Goal: Task Accomplishment & Management: Use online tool/utility

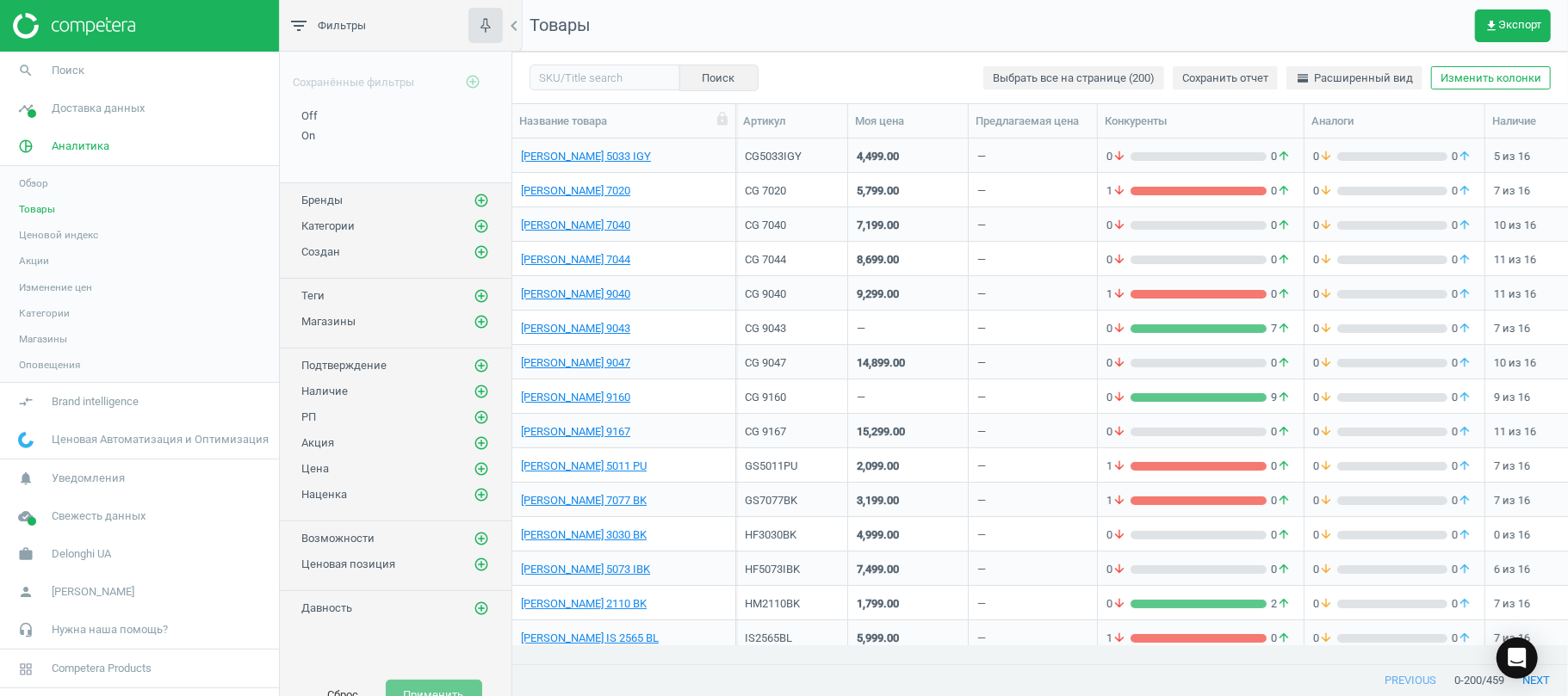
scroll to position [489, 1039]
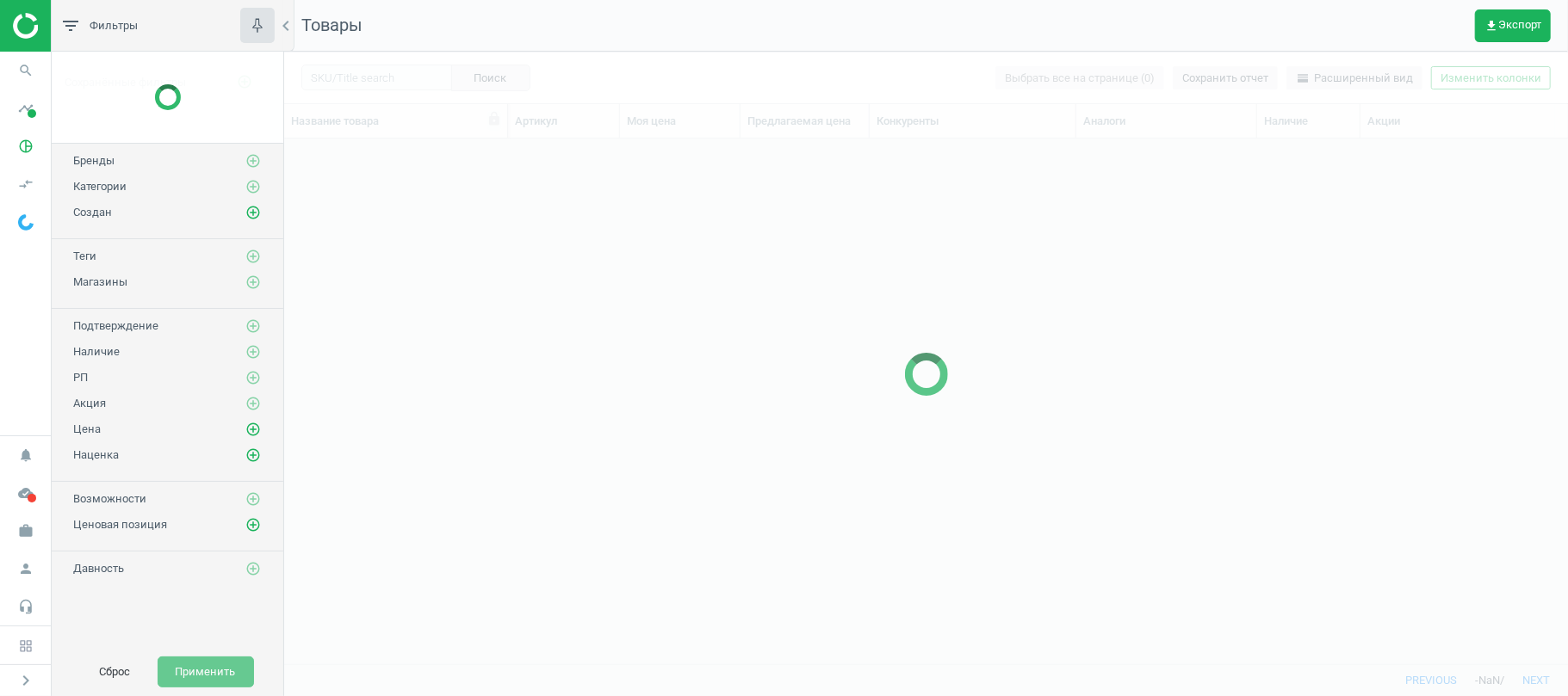
scroll to position [489, 1265]
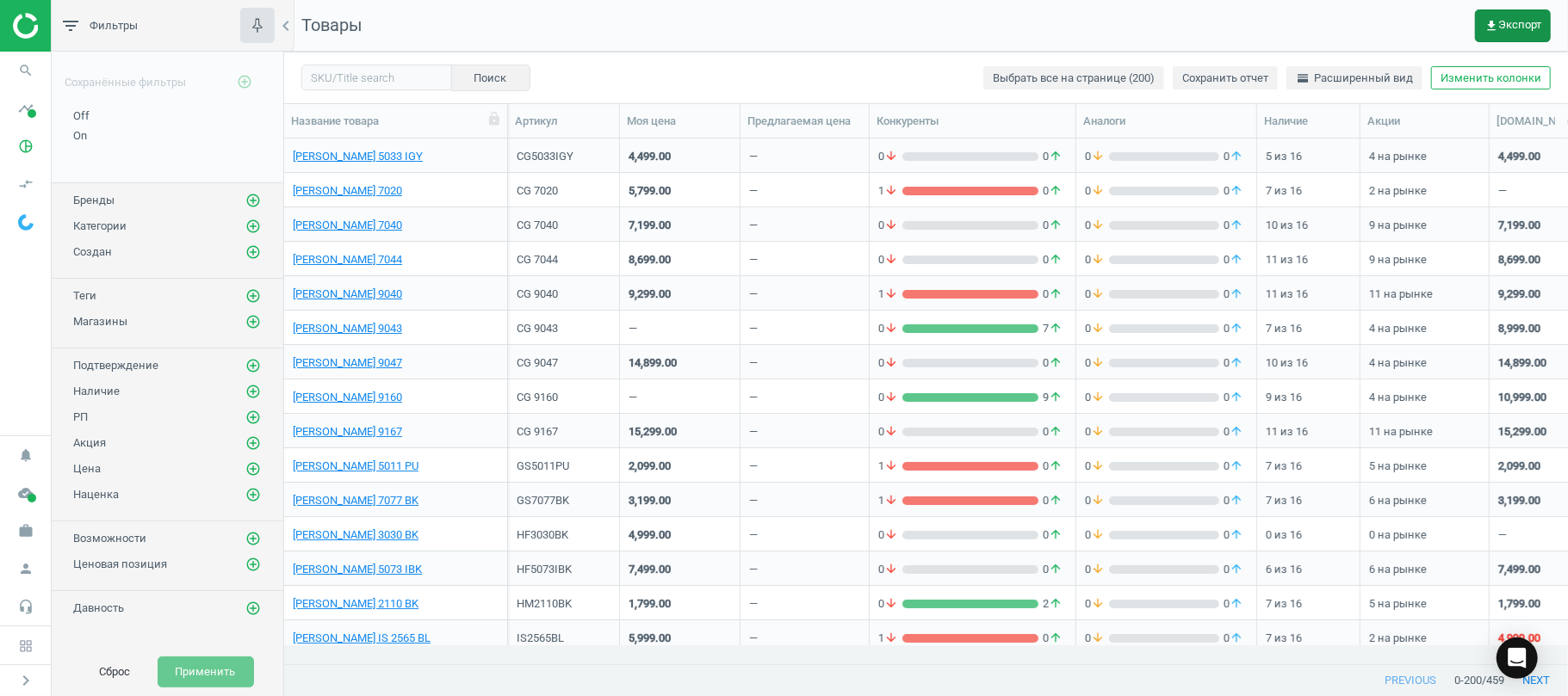
click at [1515, 21] on span "get_app Экспорт" at bounding box center [1513, 26] width 57 height 14
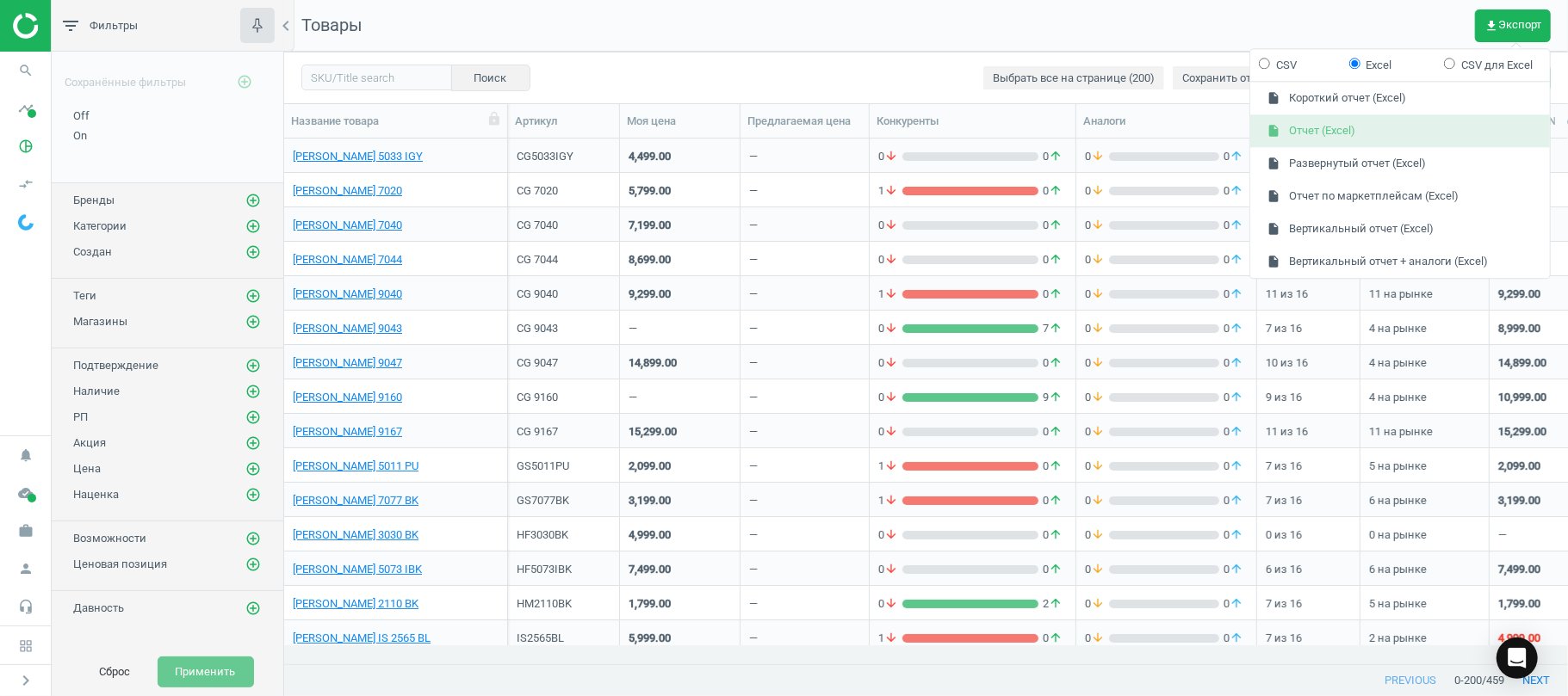
click at [1323, 140] on button "insert_drive_file Отчет (Excel)" at bounding box center [1400, 131] width 300 height 33
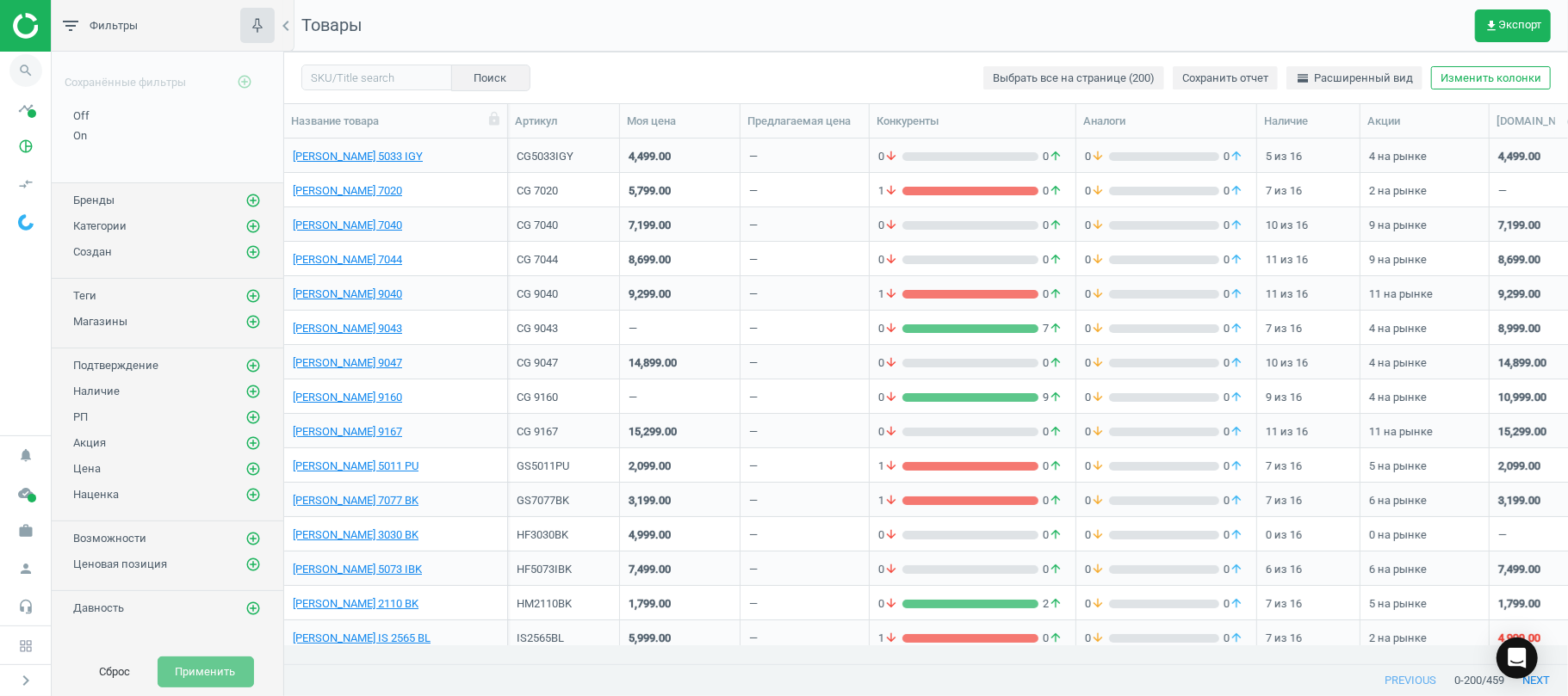
click at [32, 72] on icon "search" at bounding box center [26, 70] width 33 height 33
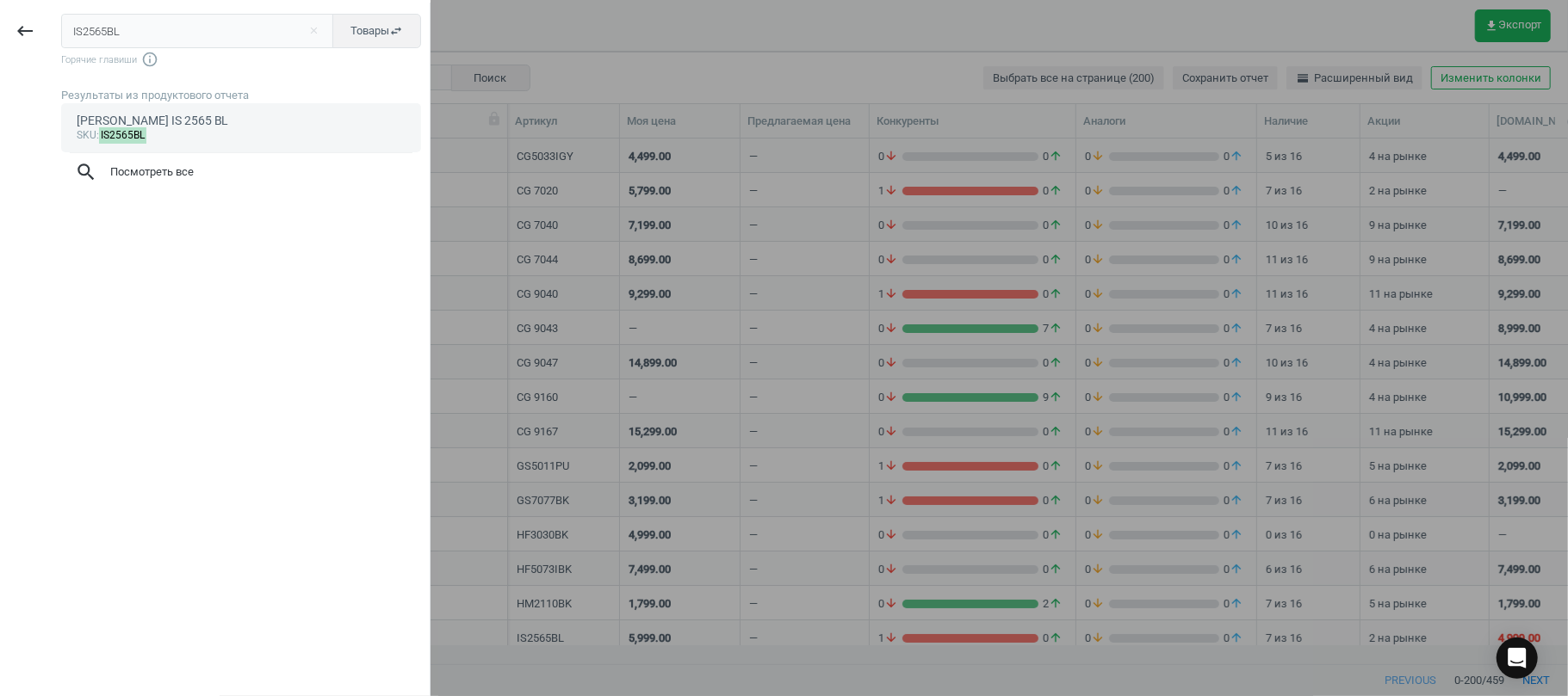
type input "IS2565BL"
click at [126, 127] on mark "IS2565BL" at bounding box center [123, 135] width 48 height 17
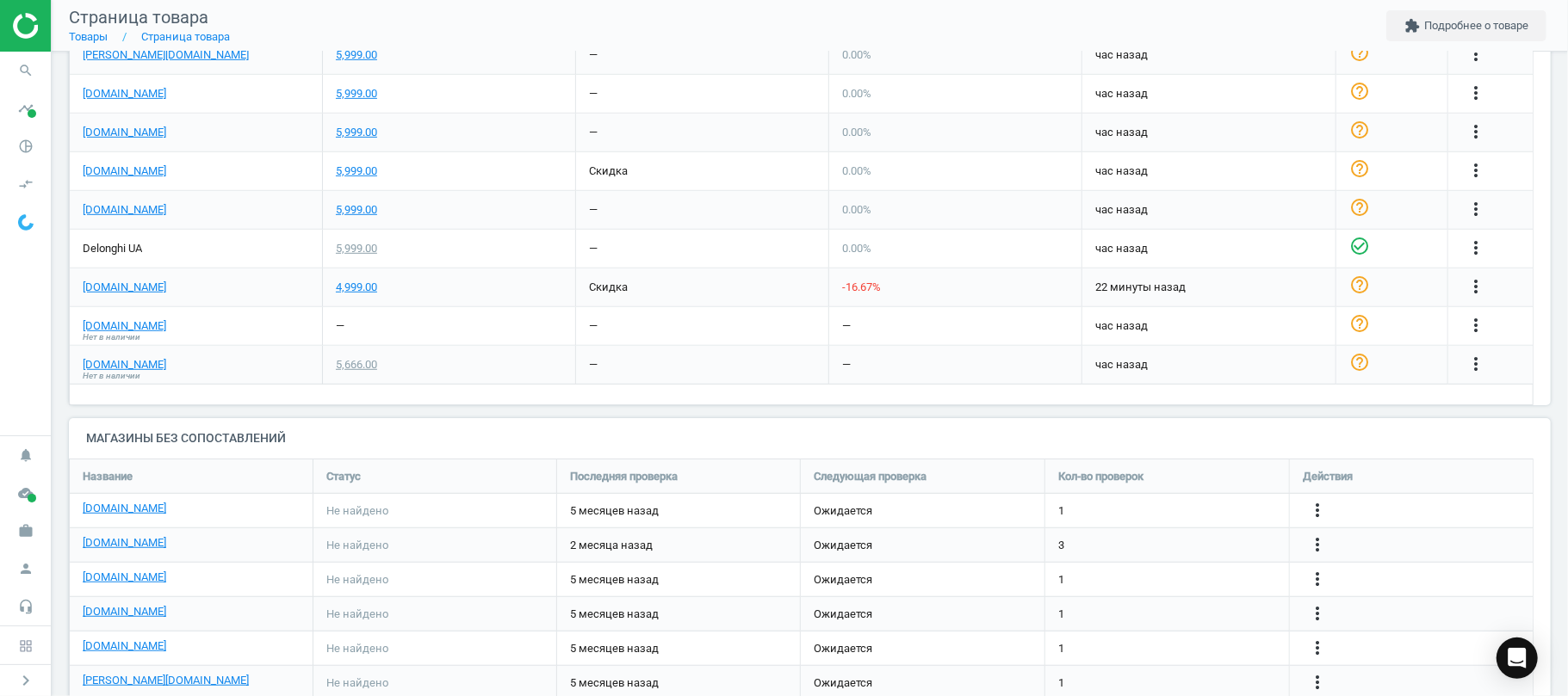
scroll to position [693, 0]
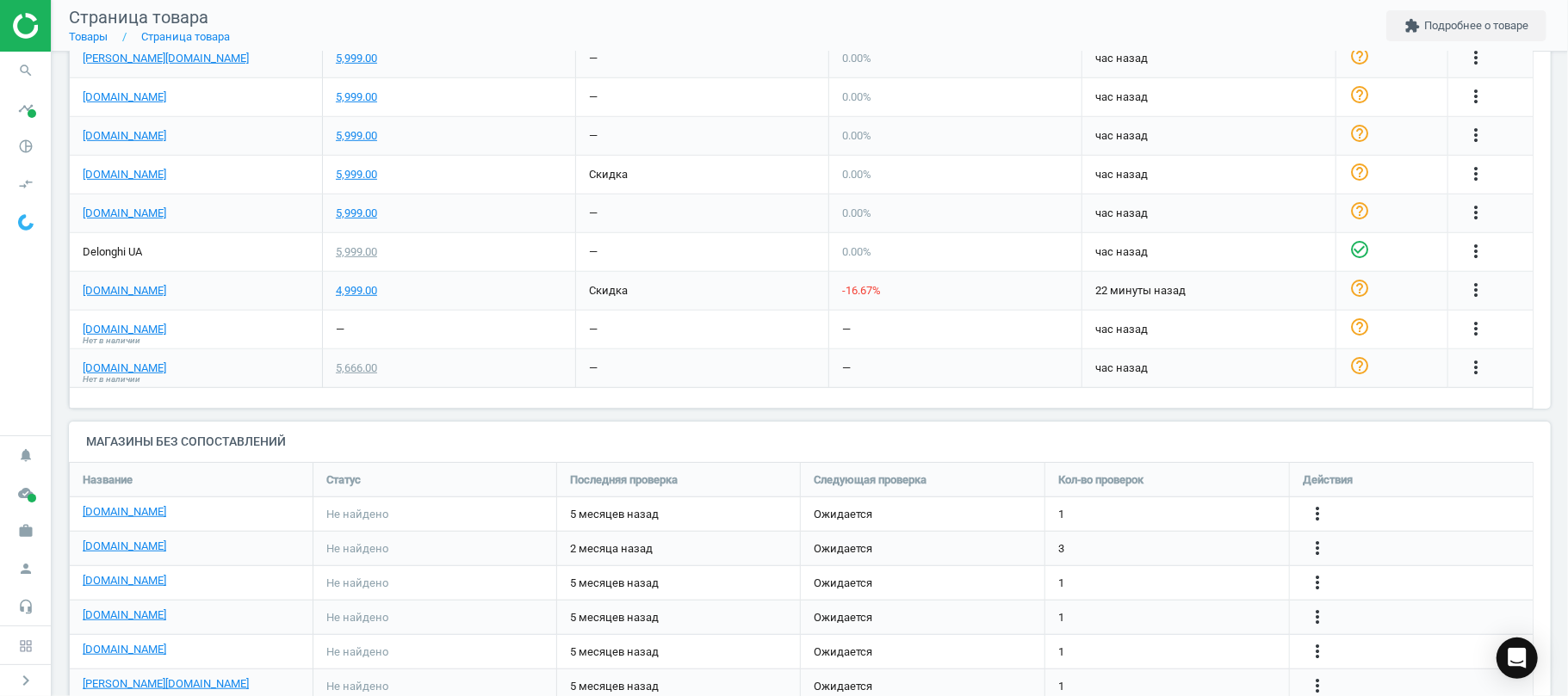
click at [84, 373] on span "Нет в наличии" at bounding box center [112, 380] width 58 height 12
click at [101, 366] on link "[DOMAIN_NAME]" at bounding box center [124, 368] width 84 height 16
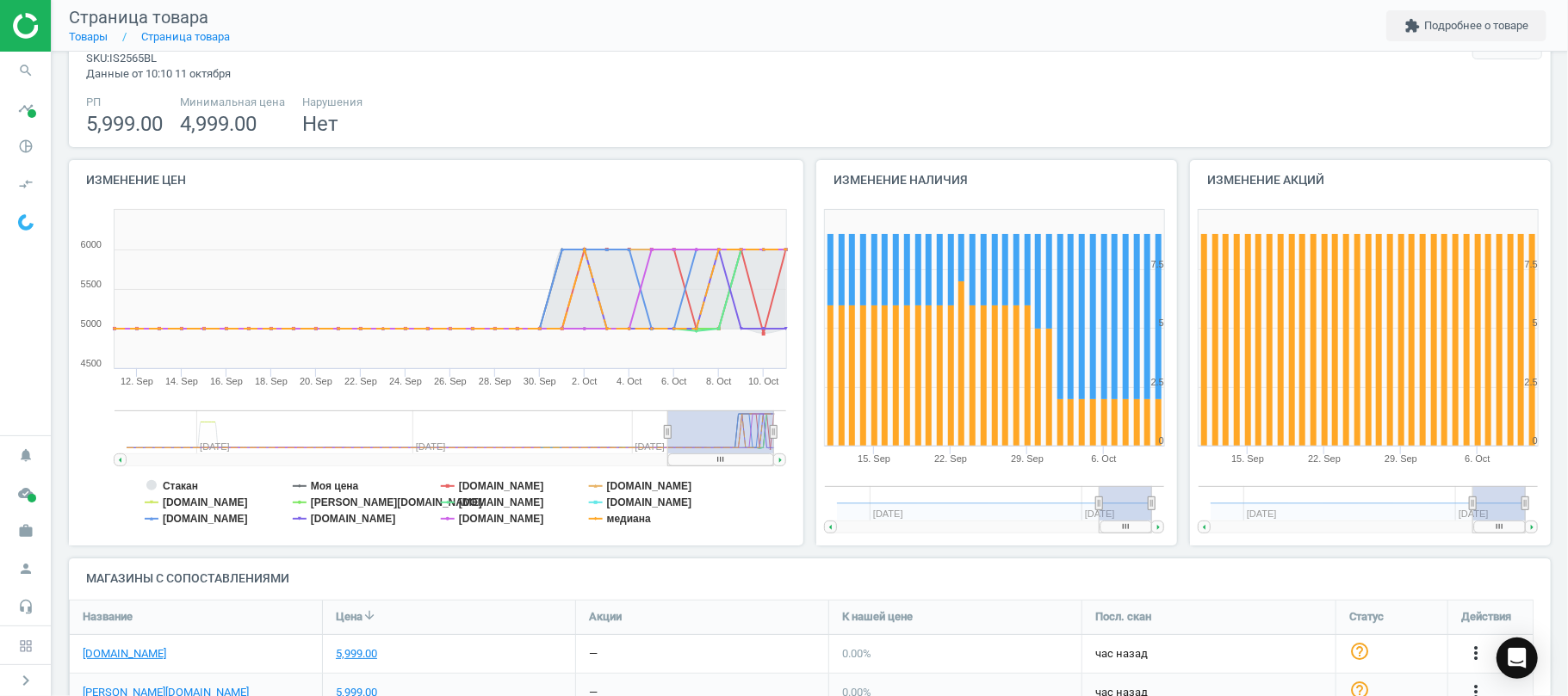
scroll to position [0, 0]
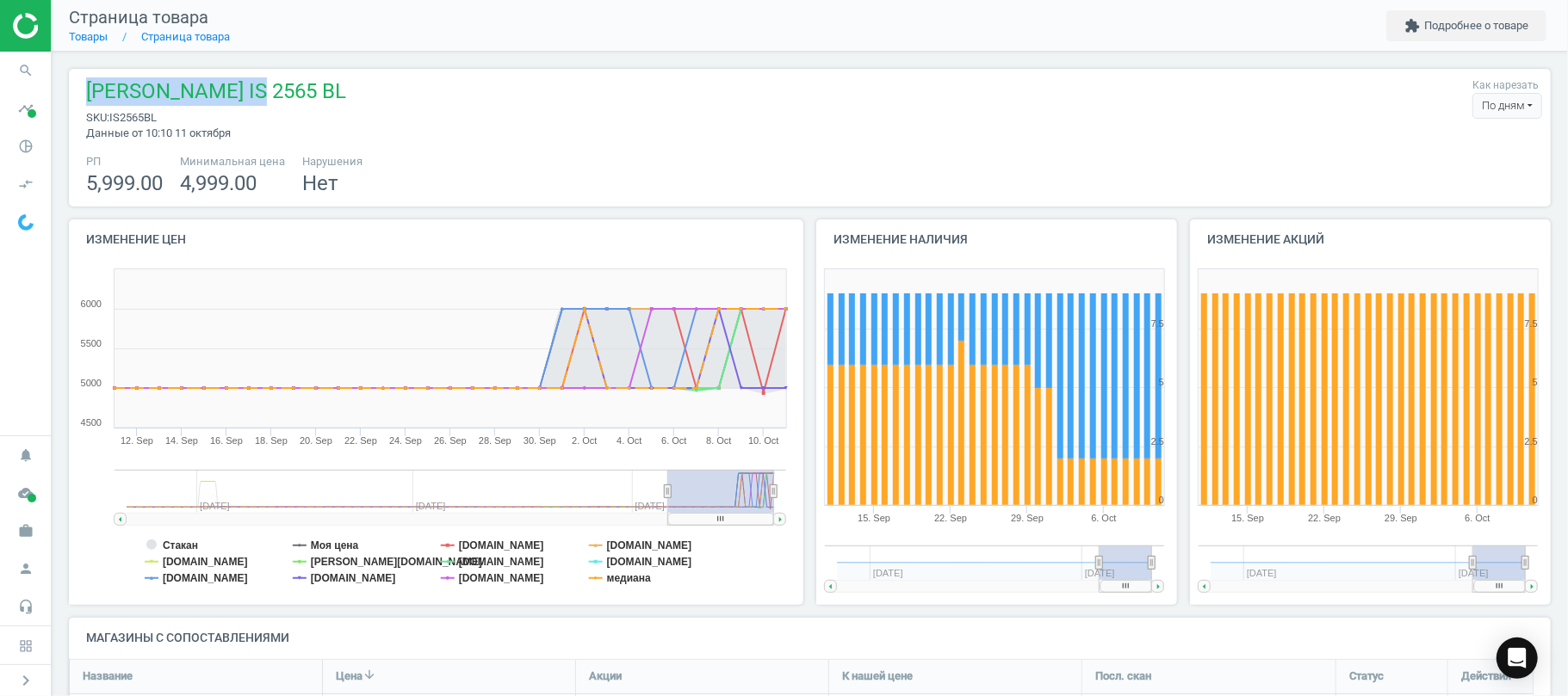
drag, startPoint x: 270, startPoint y: 94, endPoint x: 87, endPoint y: 91, distance: 183.0
click at [87, 91] on div "BRAUN IS 2565 BL sku : IS2565BL Данные от 10:10 11 октября Как нарезать По дням…" at bounding box center [809, 109] width 1464 height 63
copy span "BRAUN IS 2565 BL"
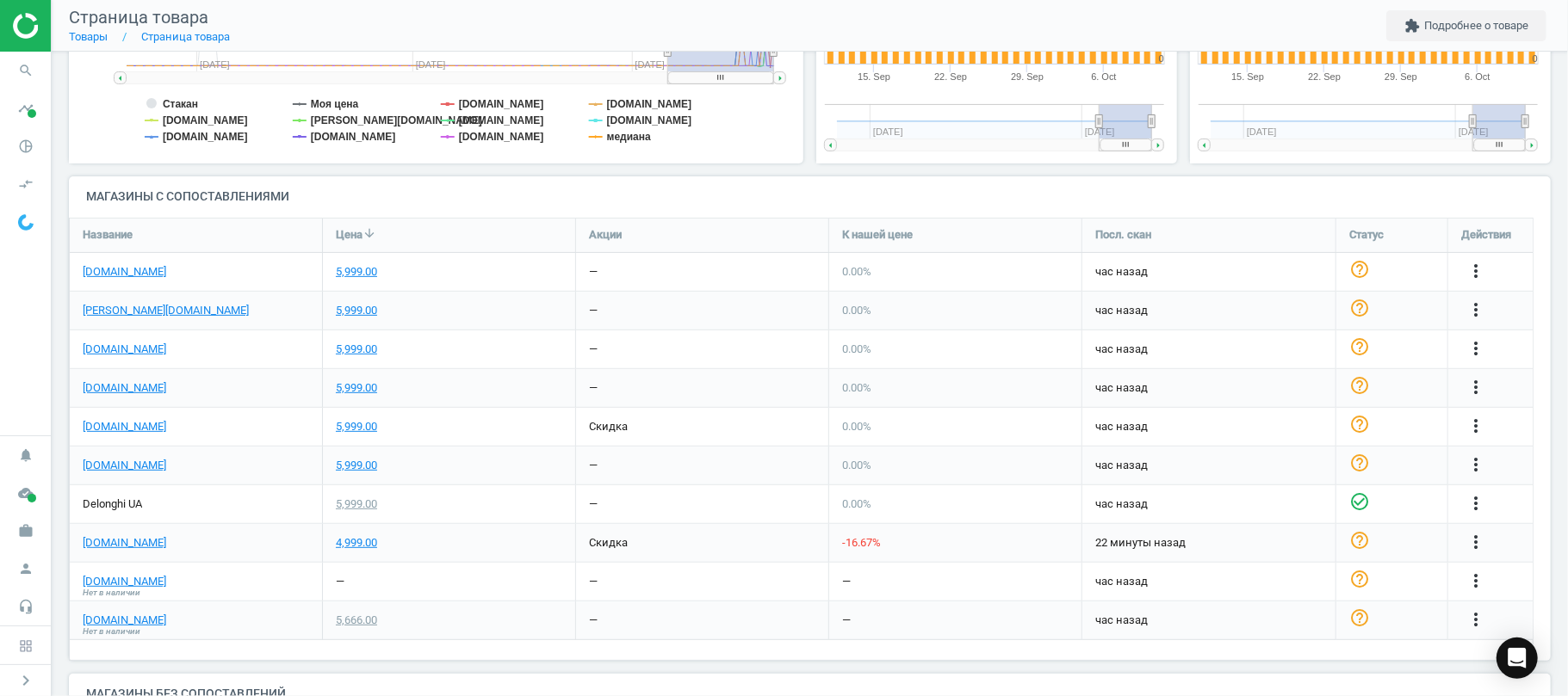
scroll to position [449, 0]
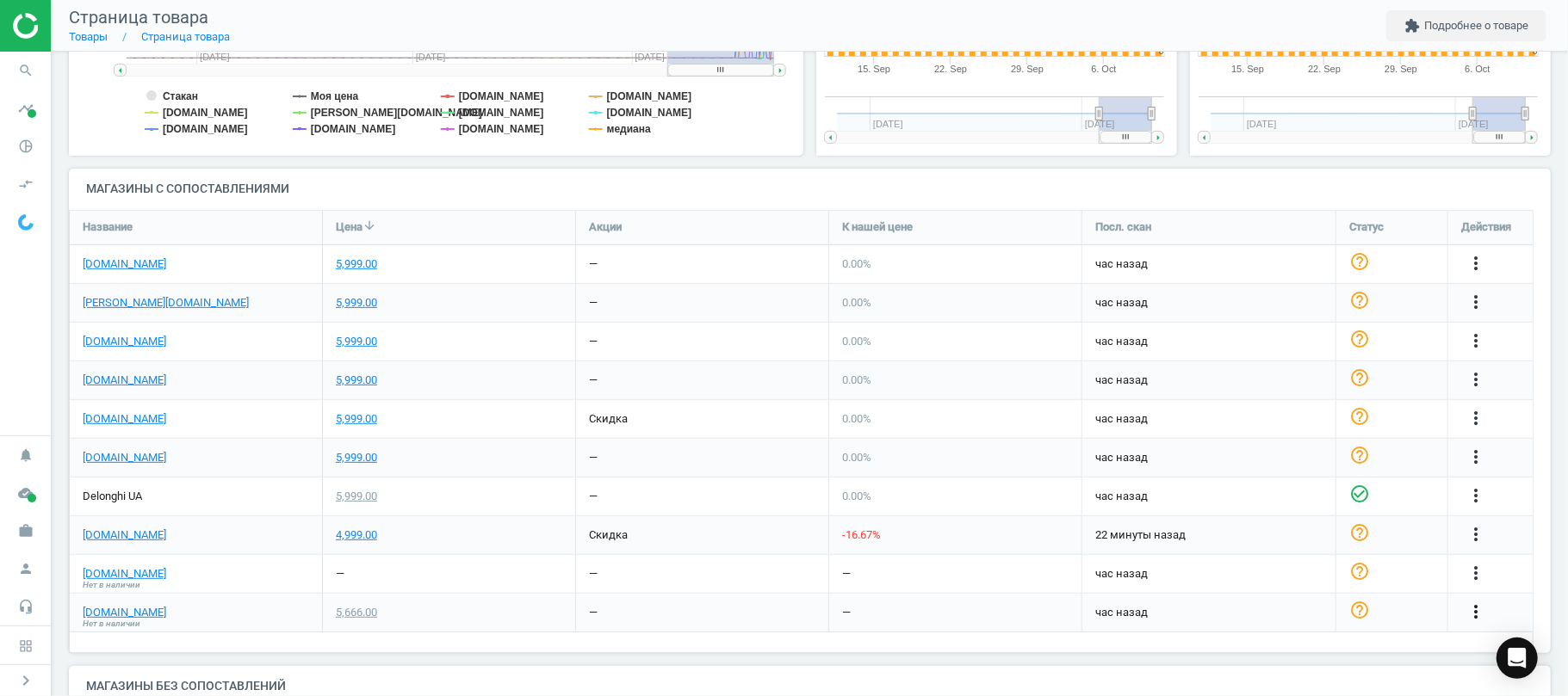
click at [1469, 610] on icon "more_vert" at bounding box center [1475, 611] width 20 height 20
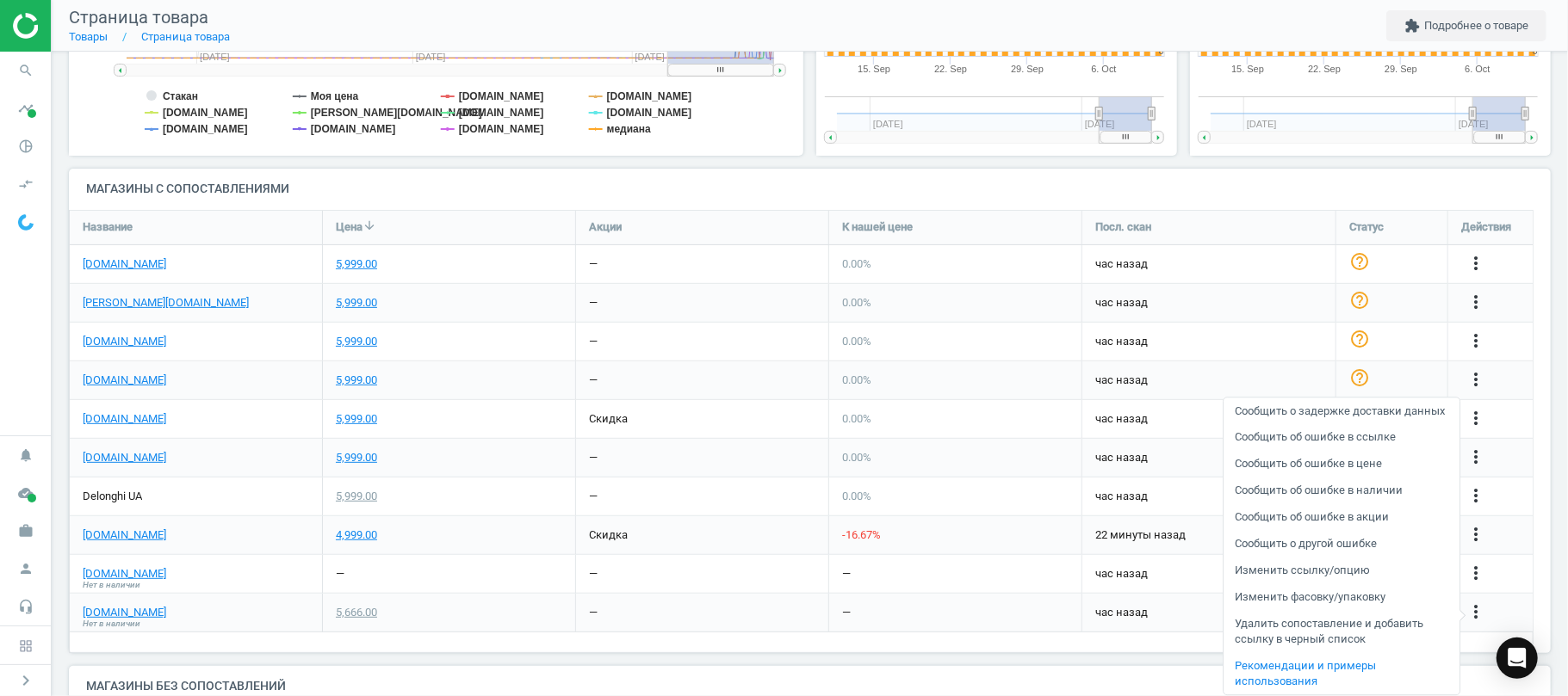
click at [1306, 576] on link "Изменить ссылку/опцию" at bounding box center [1341, 570] width 236 height 26
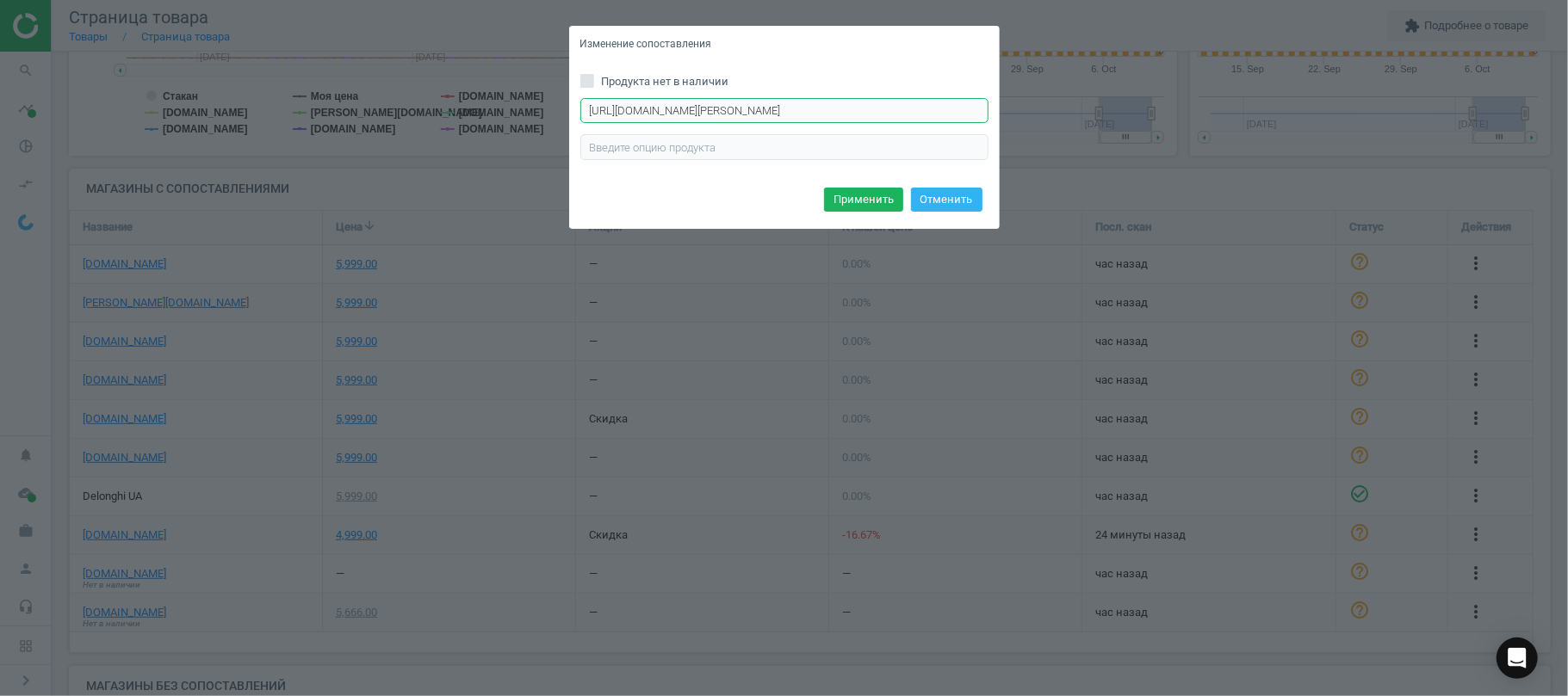
click at [718, 113] on input "https://allo.ua/ua/products/utugi/parovaja-stancija-braun-is-2565-bl-is2565bl.h…" at bounding box center [784, 111] width 408 height 25
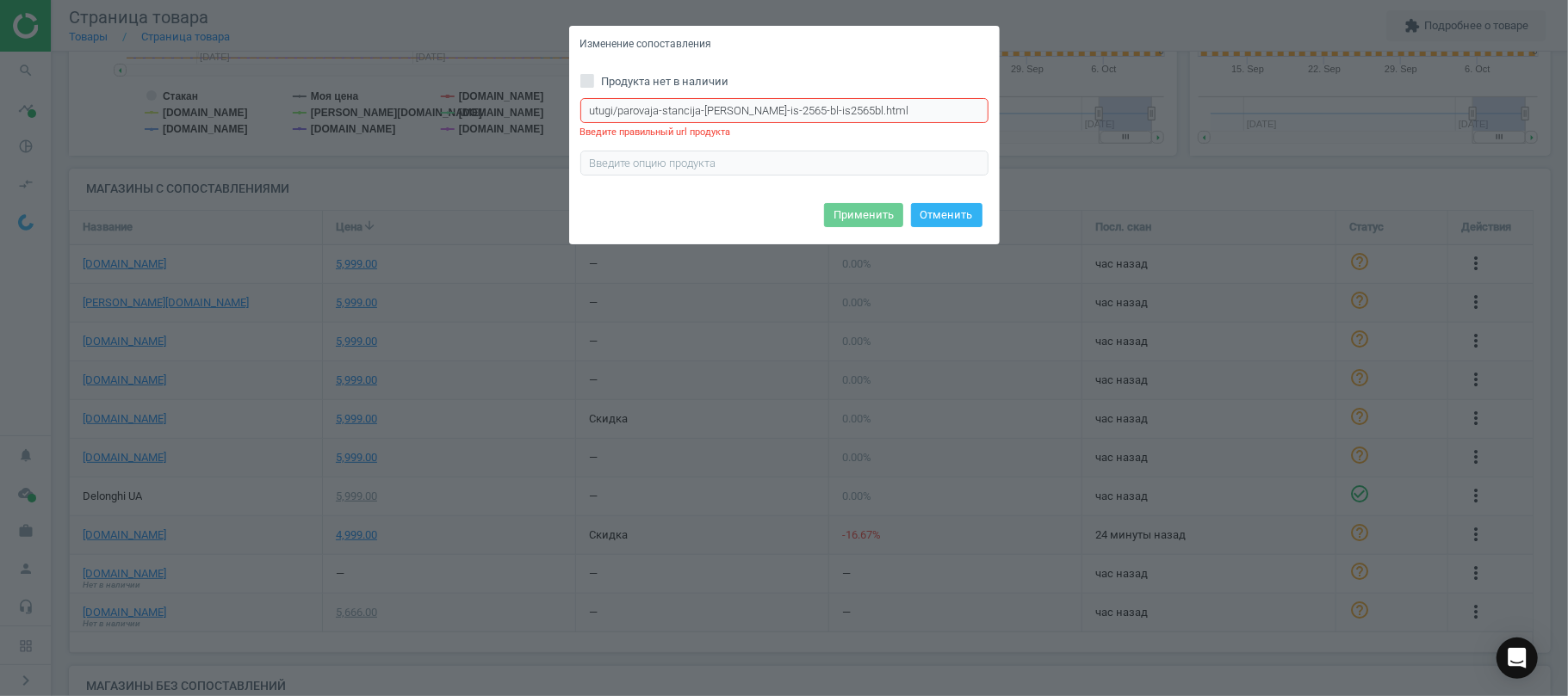
click at [850, 105] on input "utugi/parovaja-stancija-braun-is-2565-bl-is2565bl.html" at bounding box center [784, 111] width 408 height 25
type input "u"
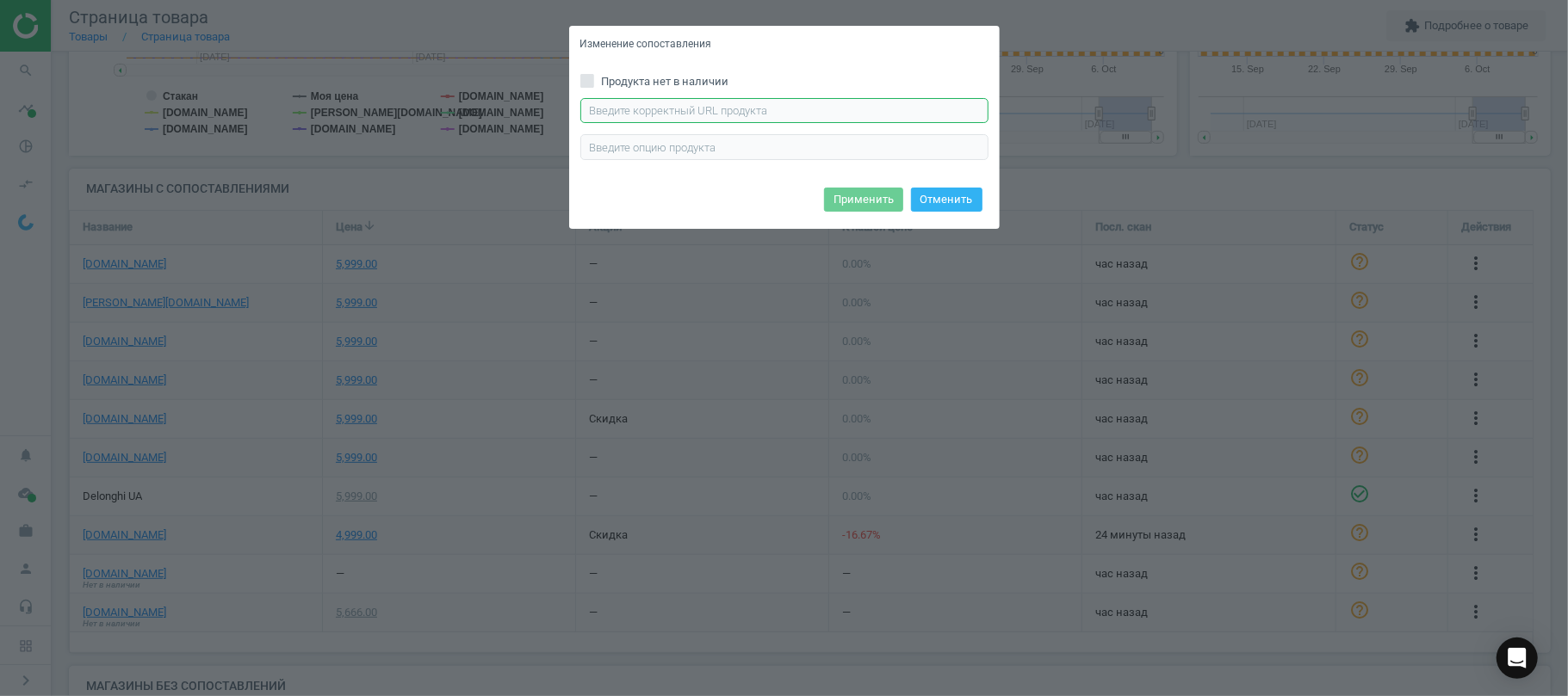
paste input "https://allo.ua/ru/products/utugi/parogenerator-braun-is-2565-bl.html"
type input "https://allo.ua/ru/products/utugi/parogenerator-braun-is-2565-bl.html"
click at [854, 203] on button "Применить" at bounding box center [864, 199] width 79 height 24
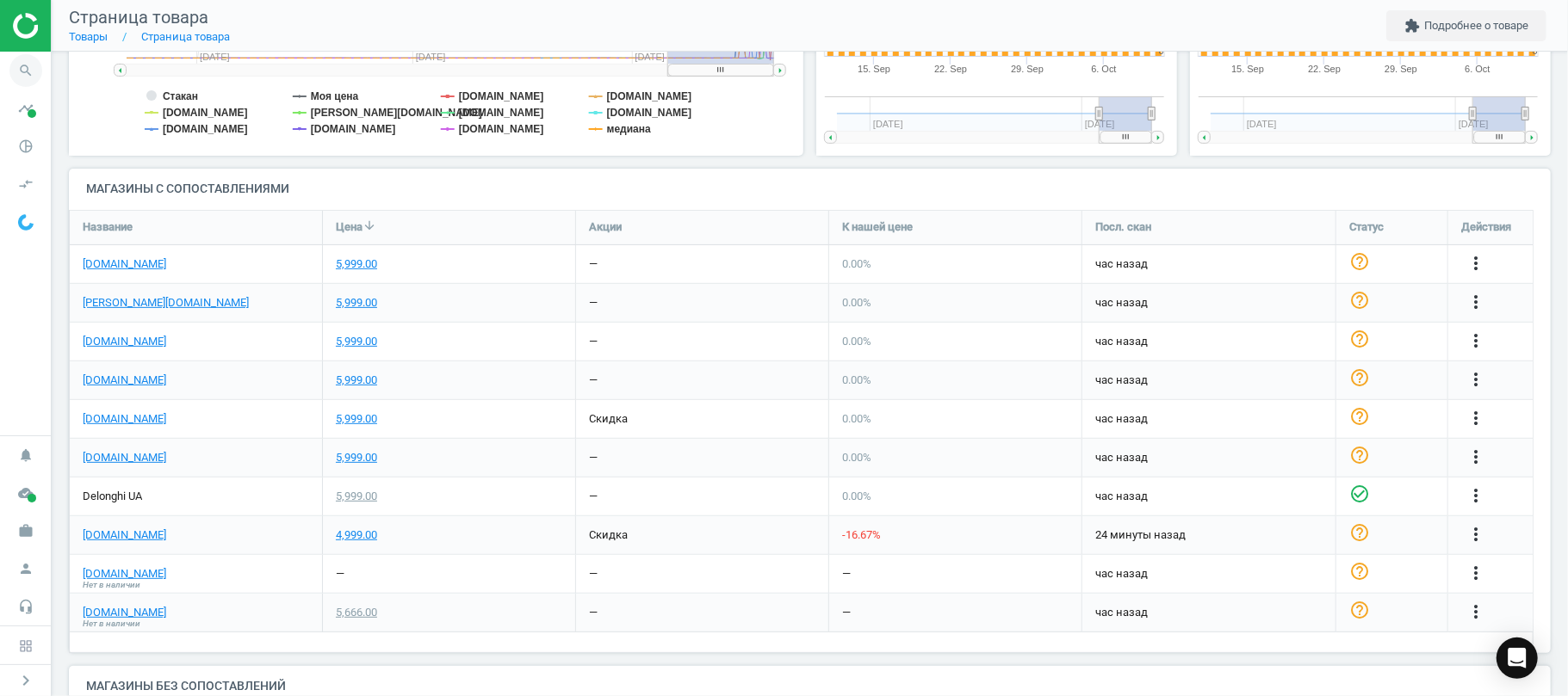
click at [26, 62] on icon "search" at bounding box center [26, 70] width 33 height 33
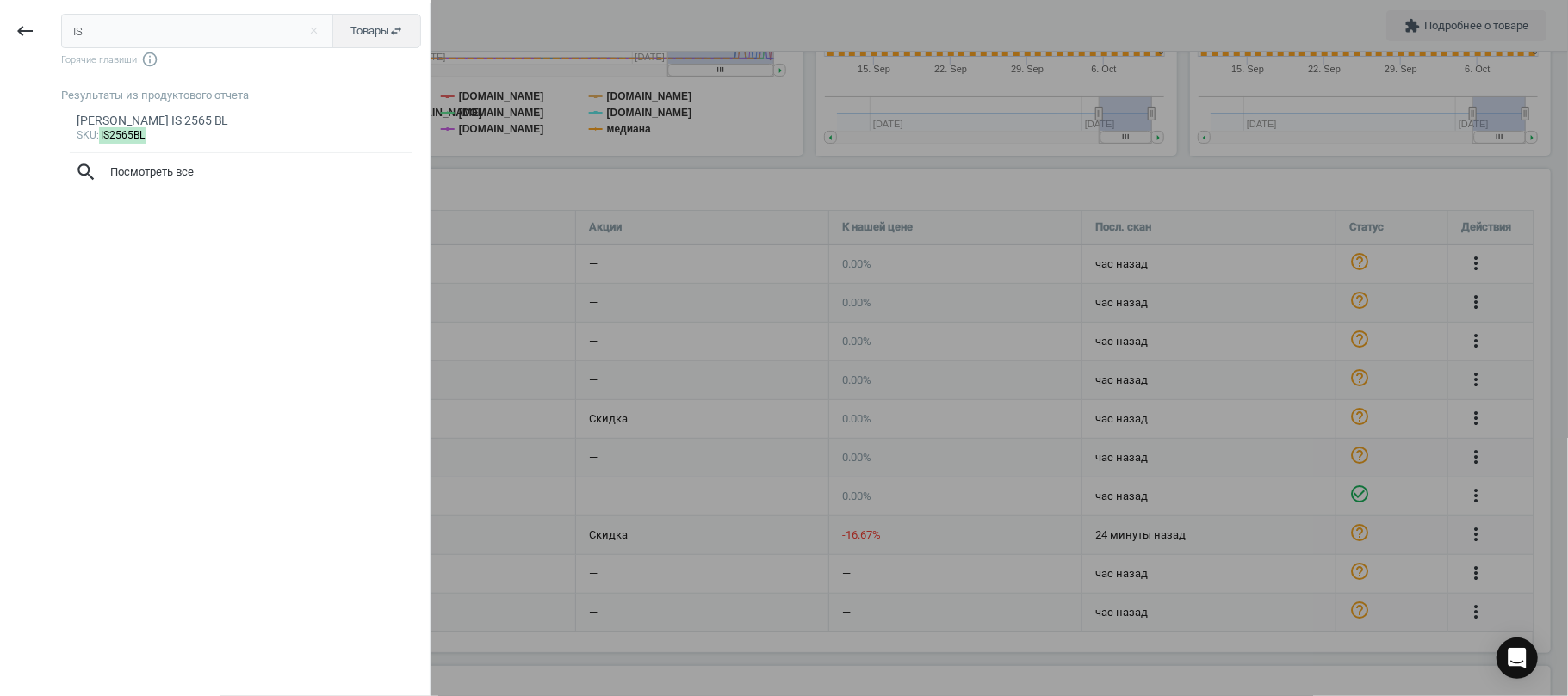
type input "I"
type input "ECAM29085SBX"
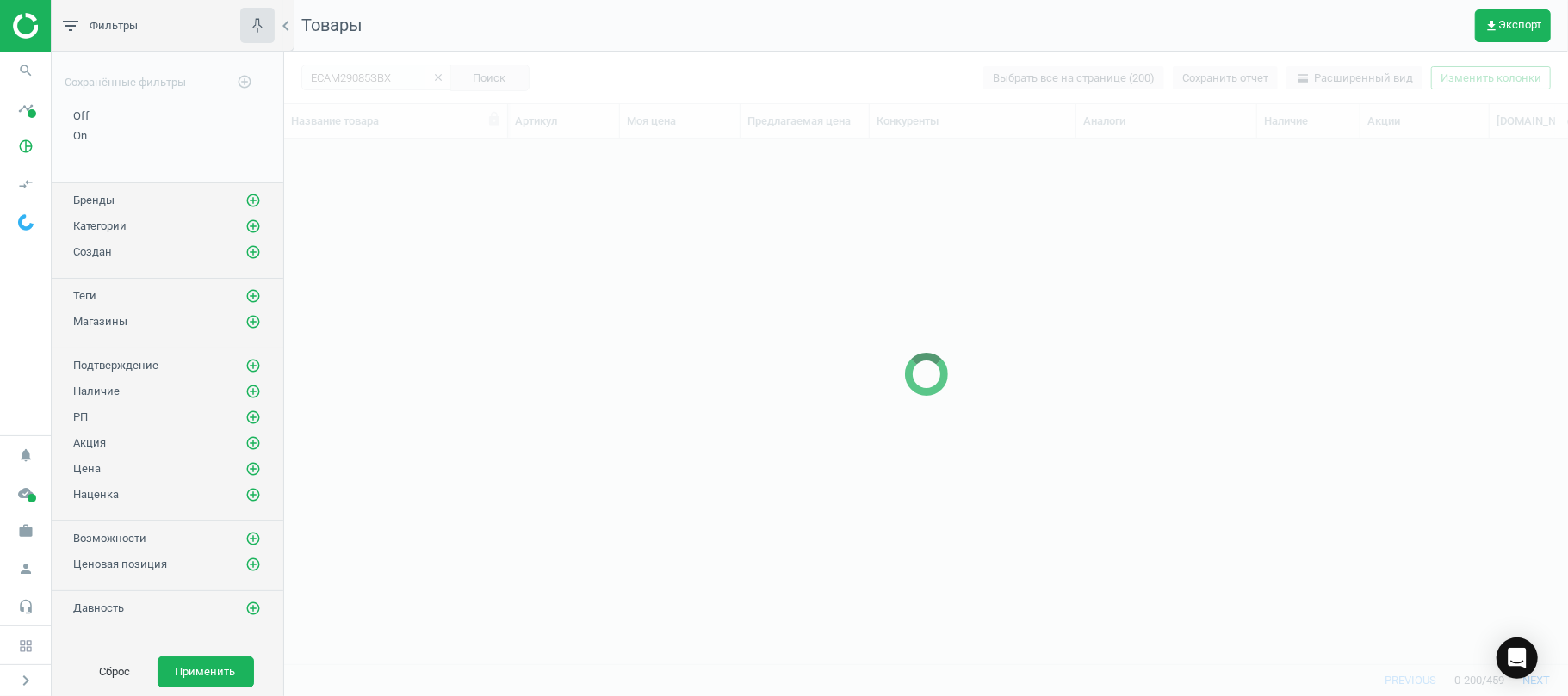
scroll to position [489, 1265]
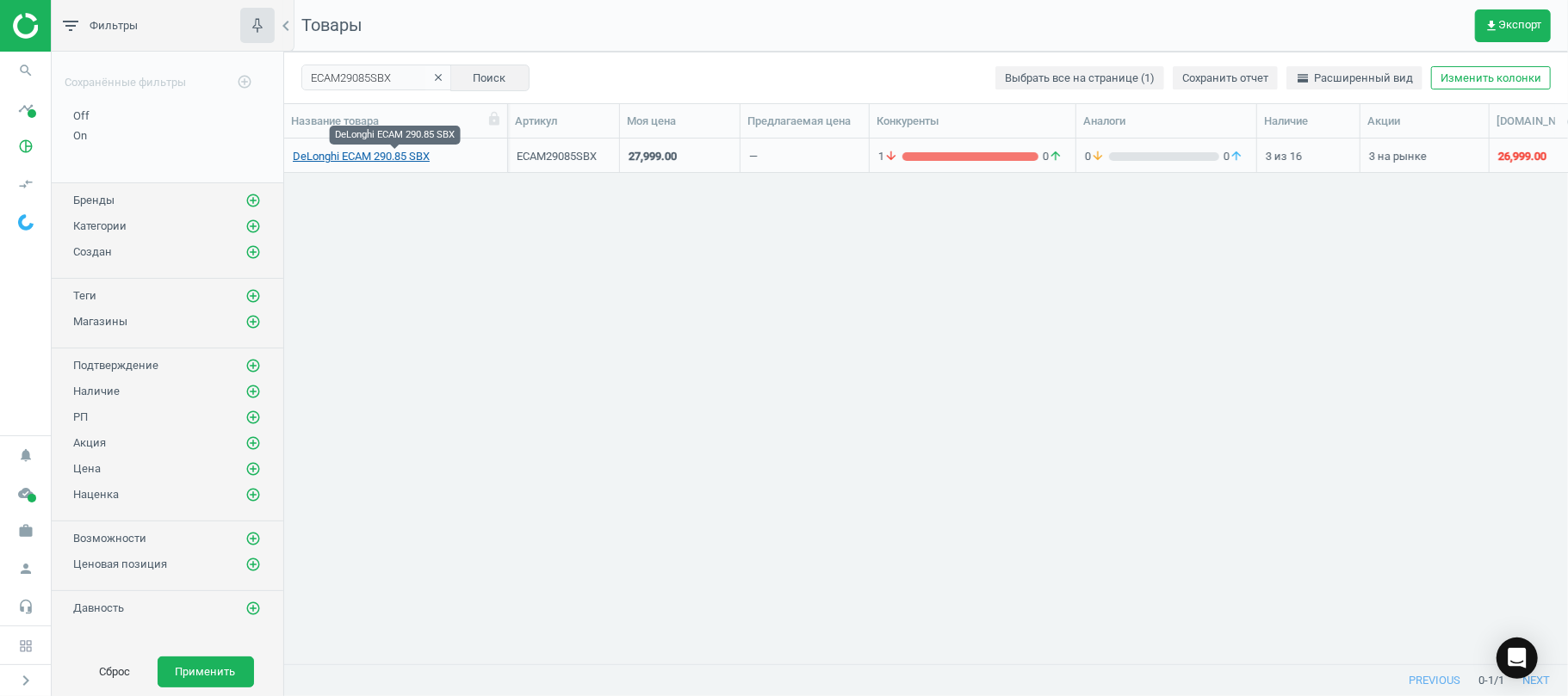
click at [353, 155] on link "DeLonghi ECAM 290.85 SBX" at bounding box center [361, 156] width 137 height 16
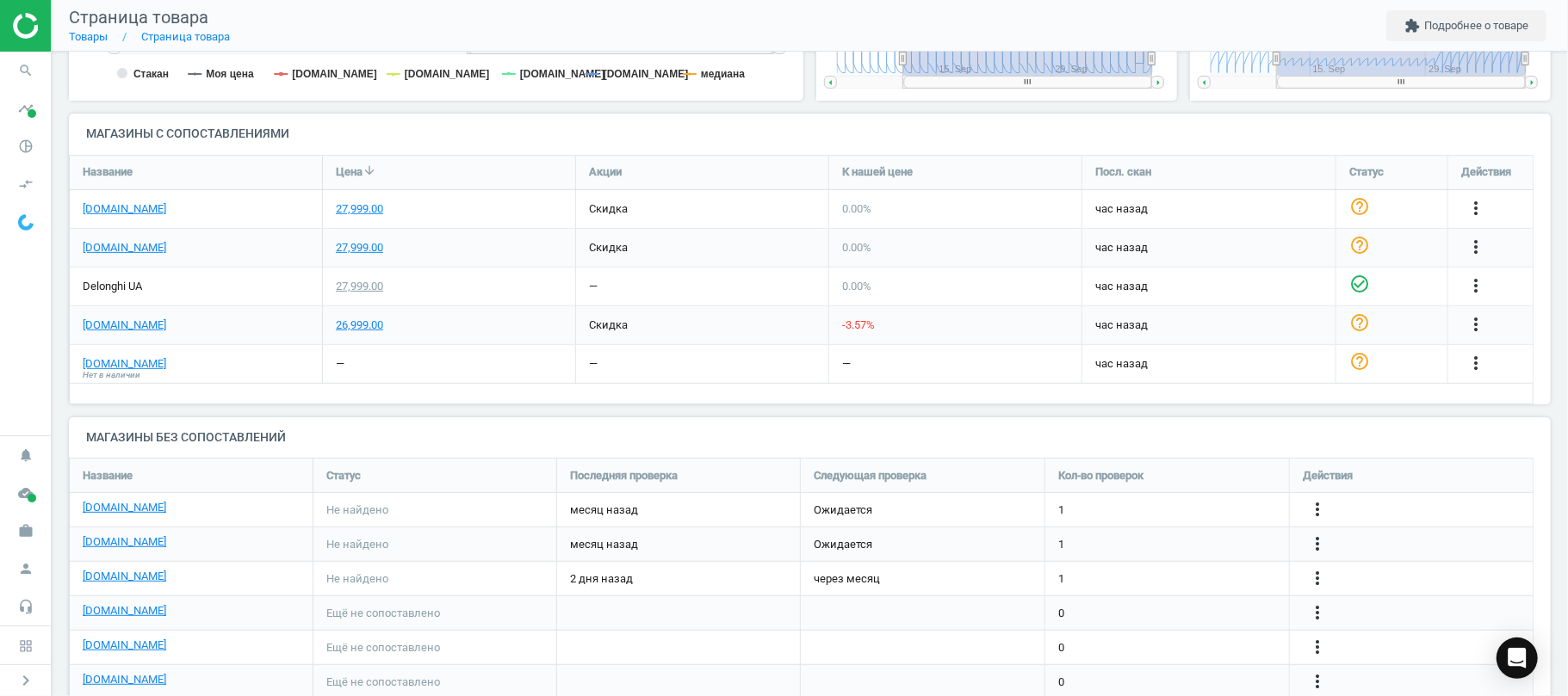
scroll to position [551, 0]
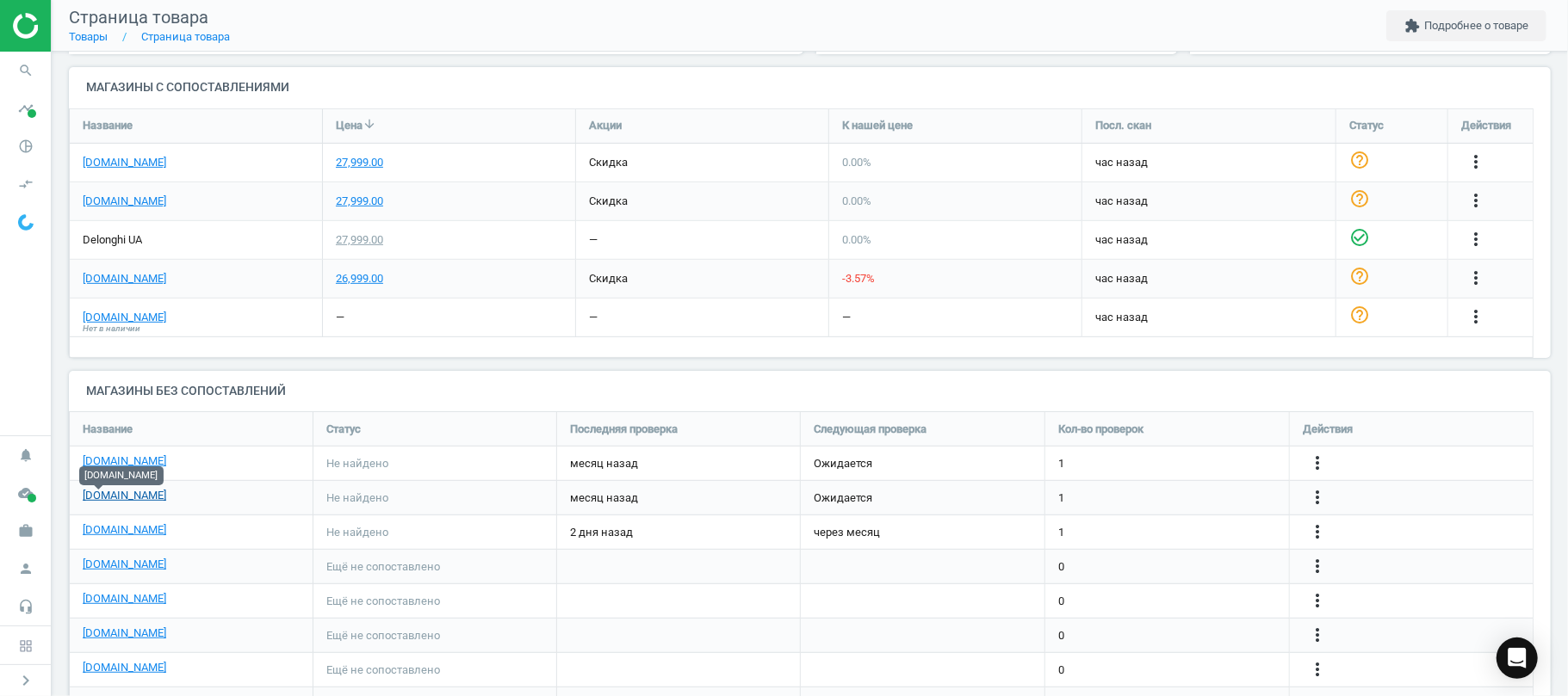
click at [94, 504] on link "[DOMAIN_NAME]" at bounding box center [124, 496] width 84 height 16
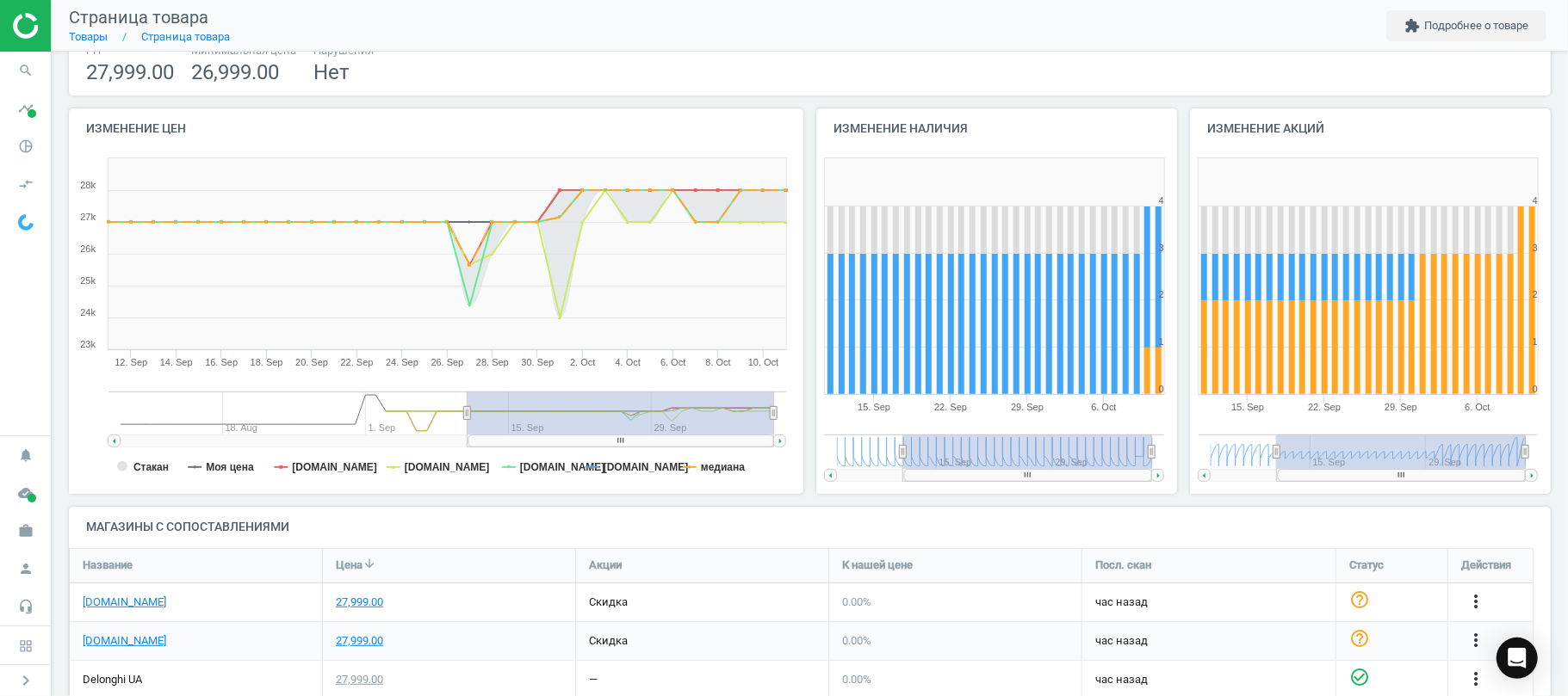
scroll to position [0, 0]
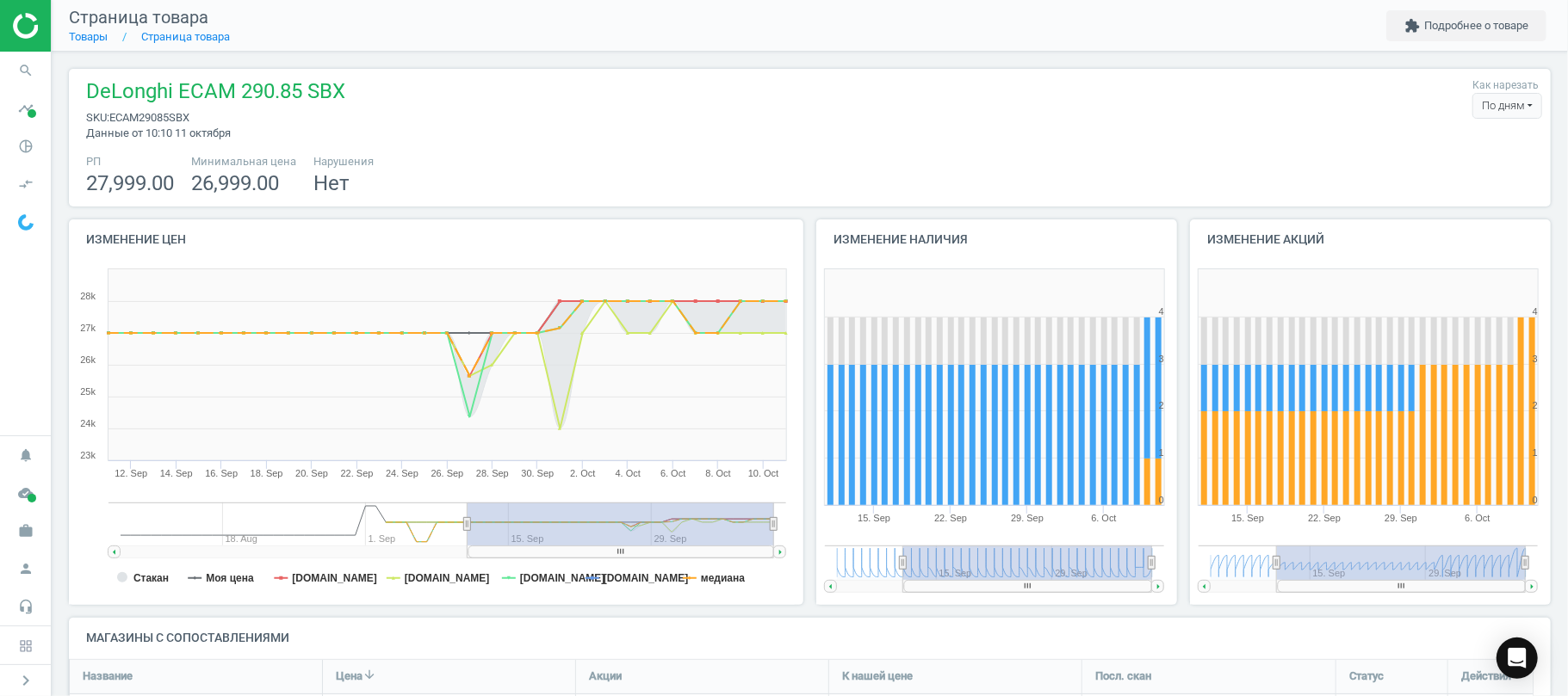
click at [349, 90] on div "DeLonghi ECAM 290.85 SBX sku : ECAM29085SBX Данные от 10:10 11 октября Как наре…" at bounding box center [809, 109] width 1464 height 63
click at [329, 97] on span "DeLonghi ECAM 290.85 SBX" at bounding box center [215, 93] width 259 height 33
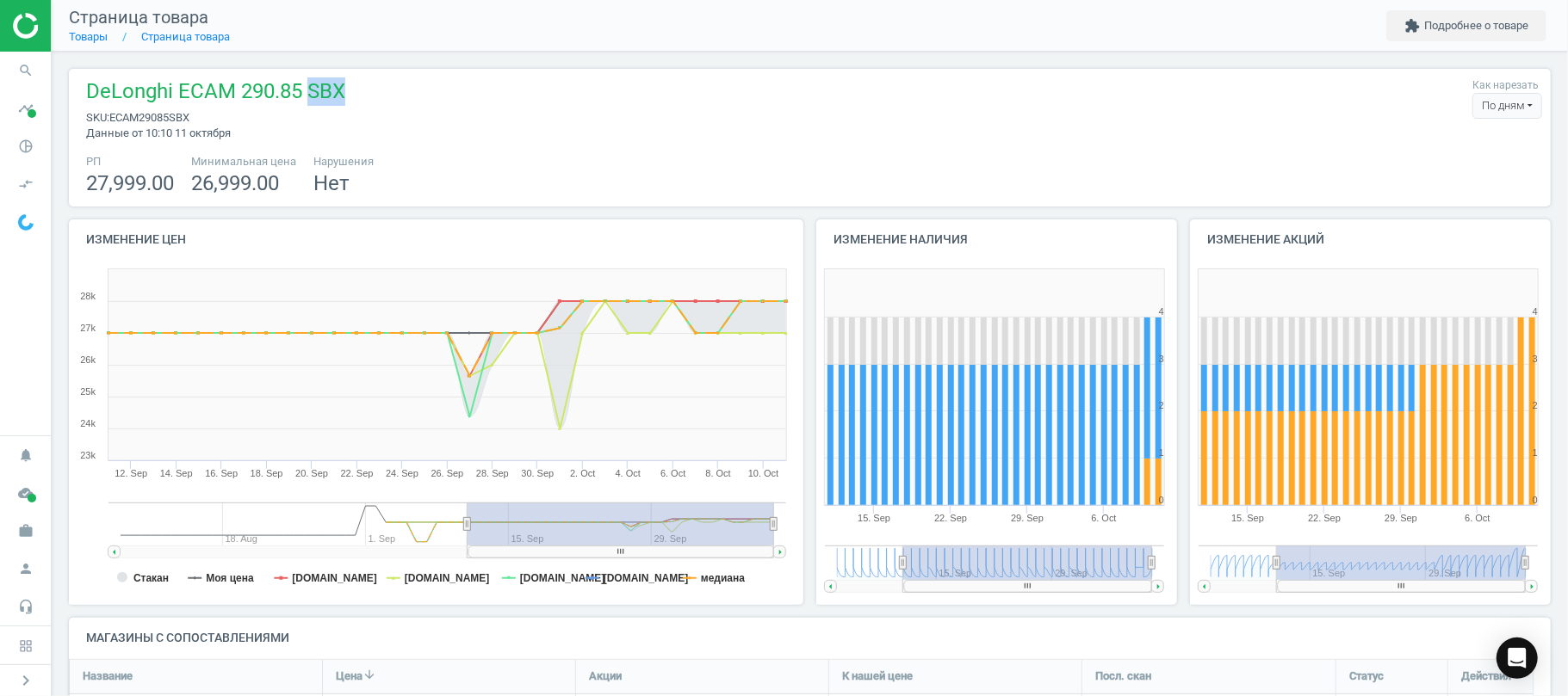
click at [329, 97] on span "DeLonghi ECAM 290.85 SBX" at bounding box center [215, 93] width 259 height 33
copy span "DeLonghi ECAM 290.85 SBX"
click at [20, 76] on icon "search" at bounding box center [26, 70] width 33 height 33
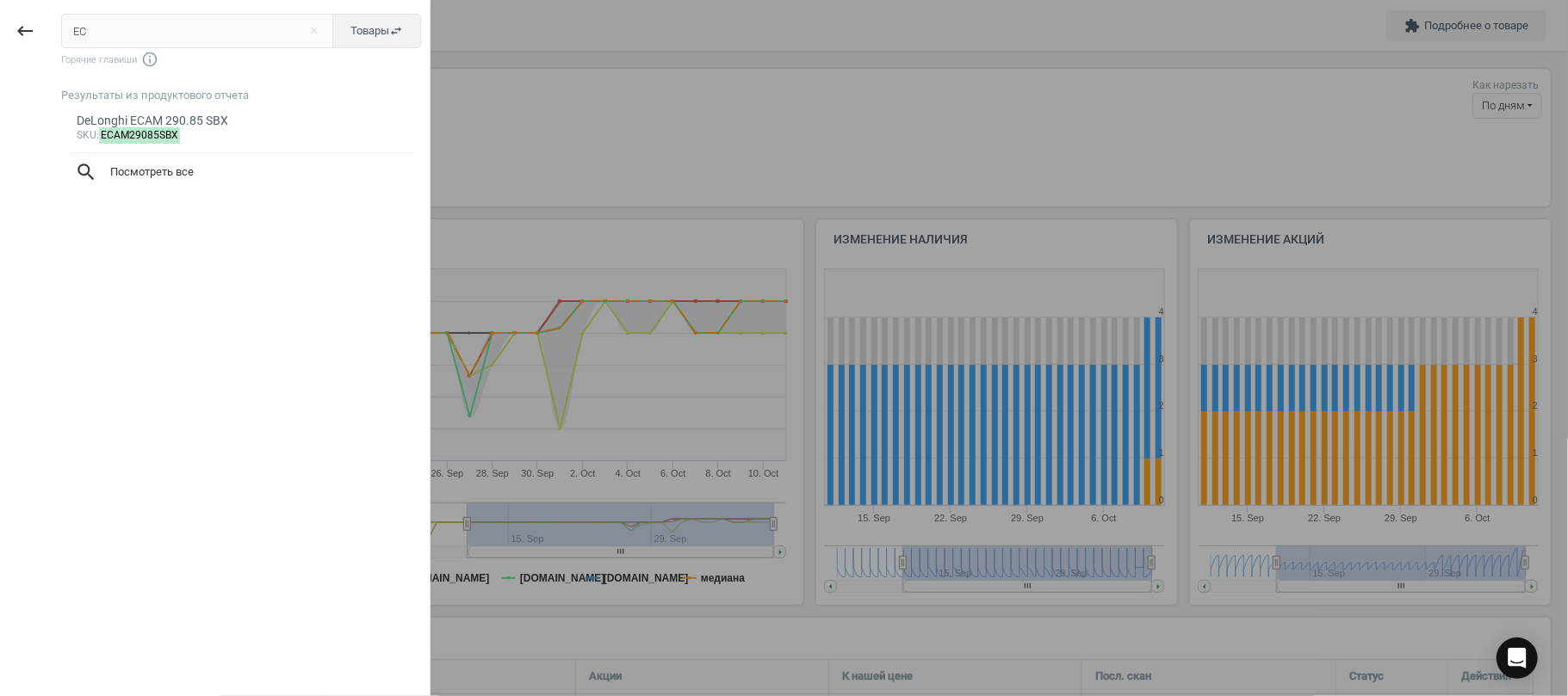
type input "E"
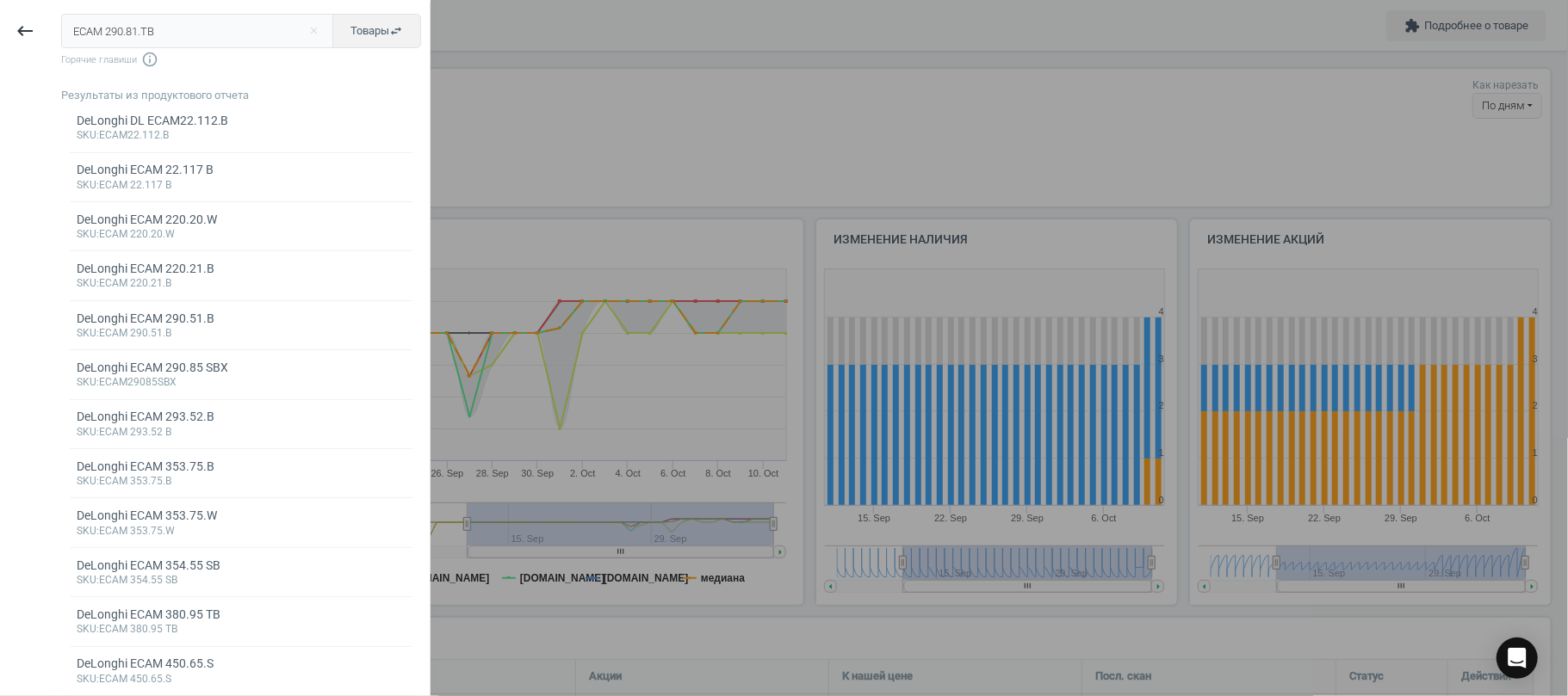
type input "ECAM 290.81.TB"
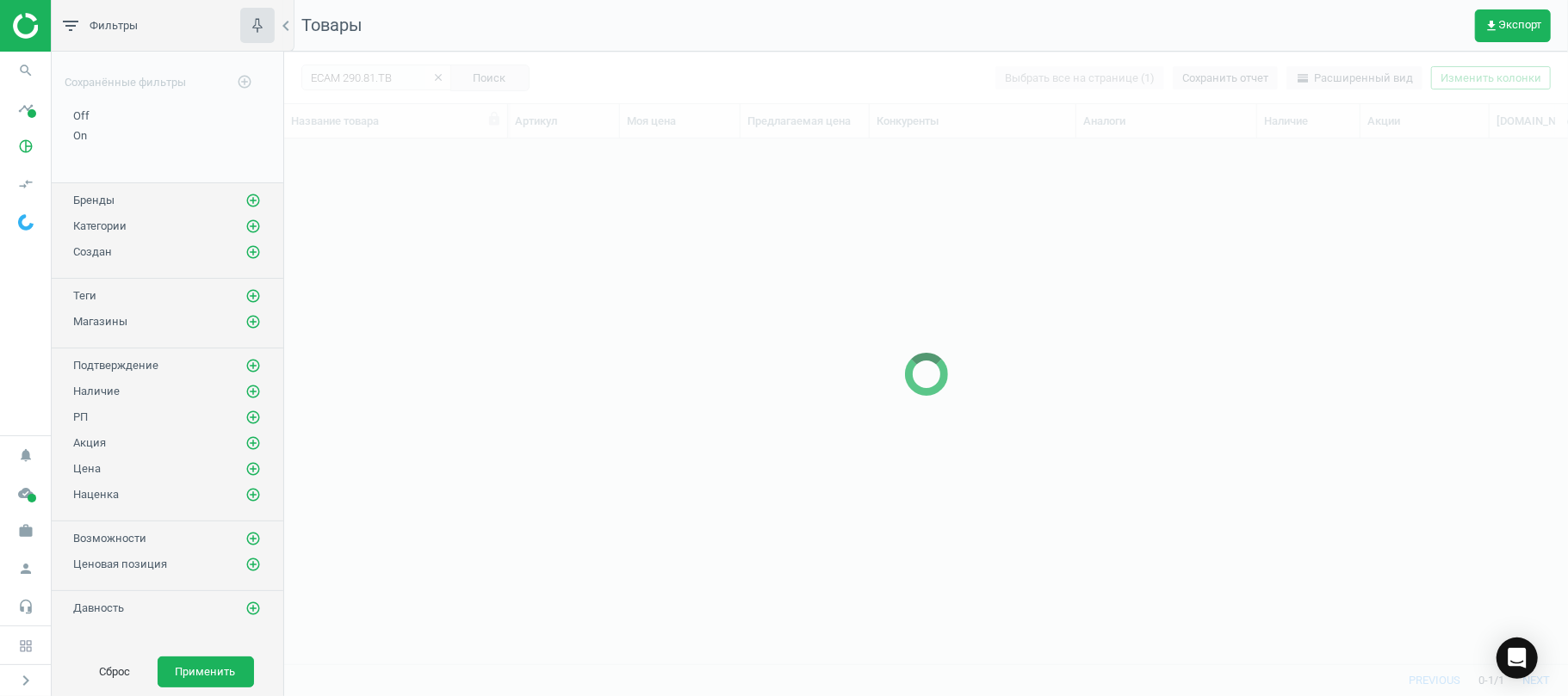
scroll to position [489, 1265]
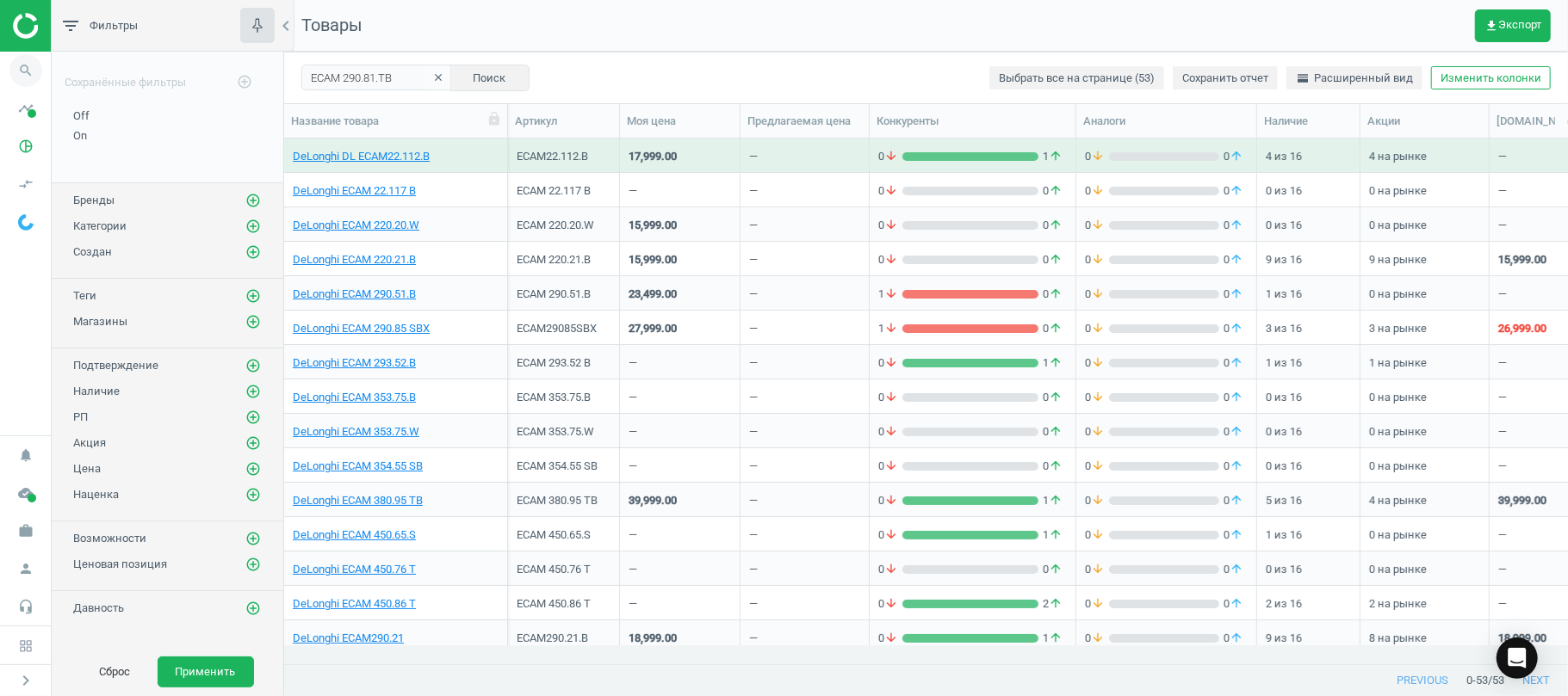
click at [18, 77] on icon "search" at bounding box center [26, 70] width 33 height 33
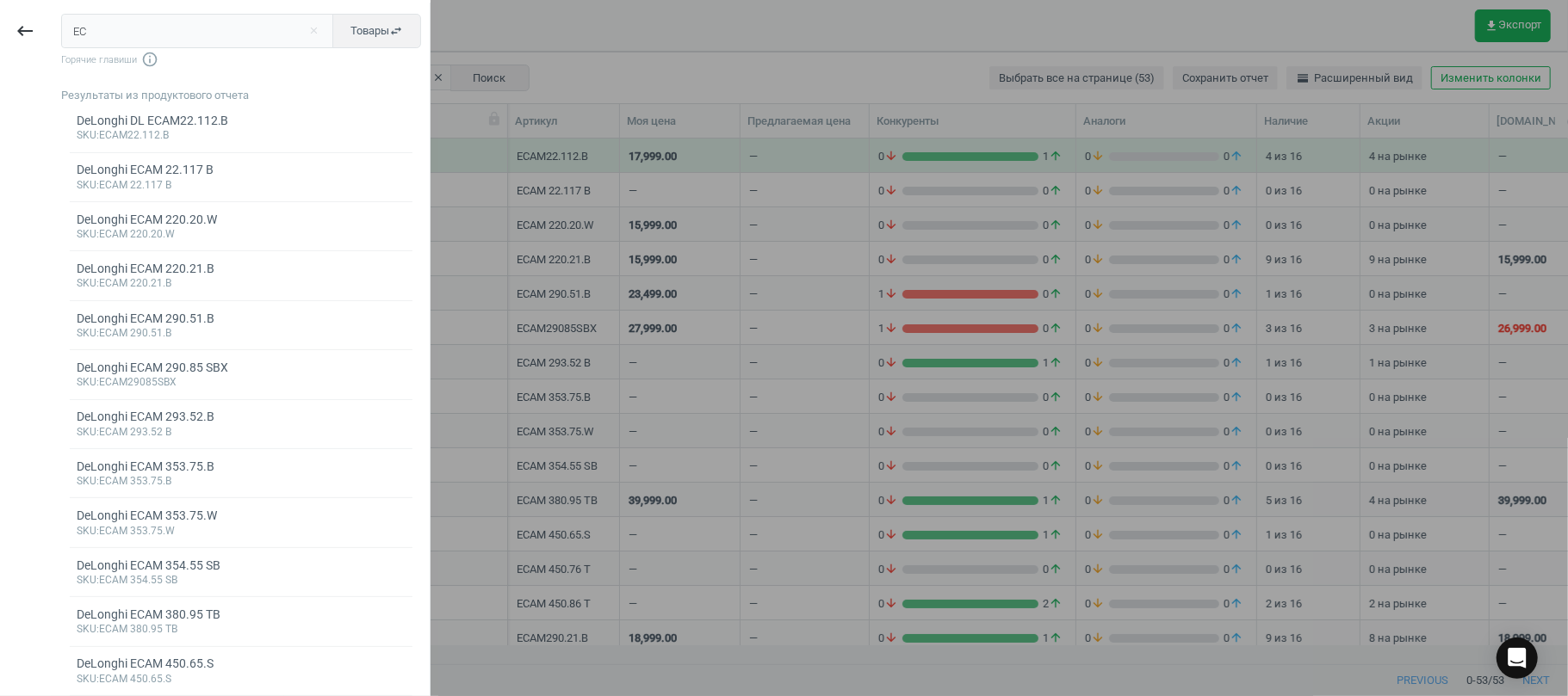
type input "E"
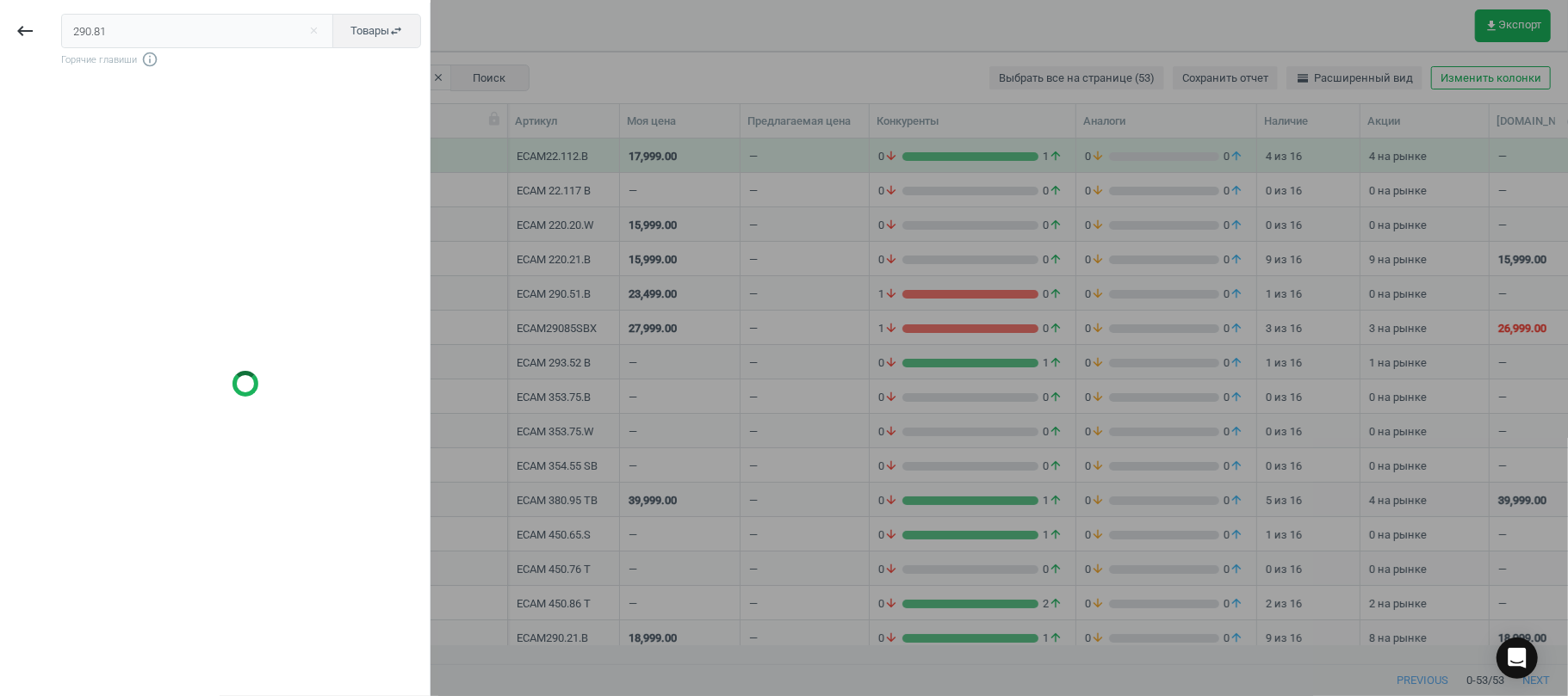
type input "290.81"
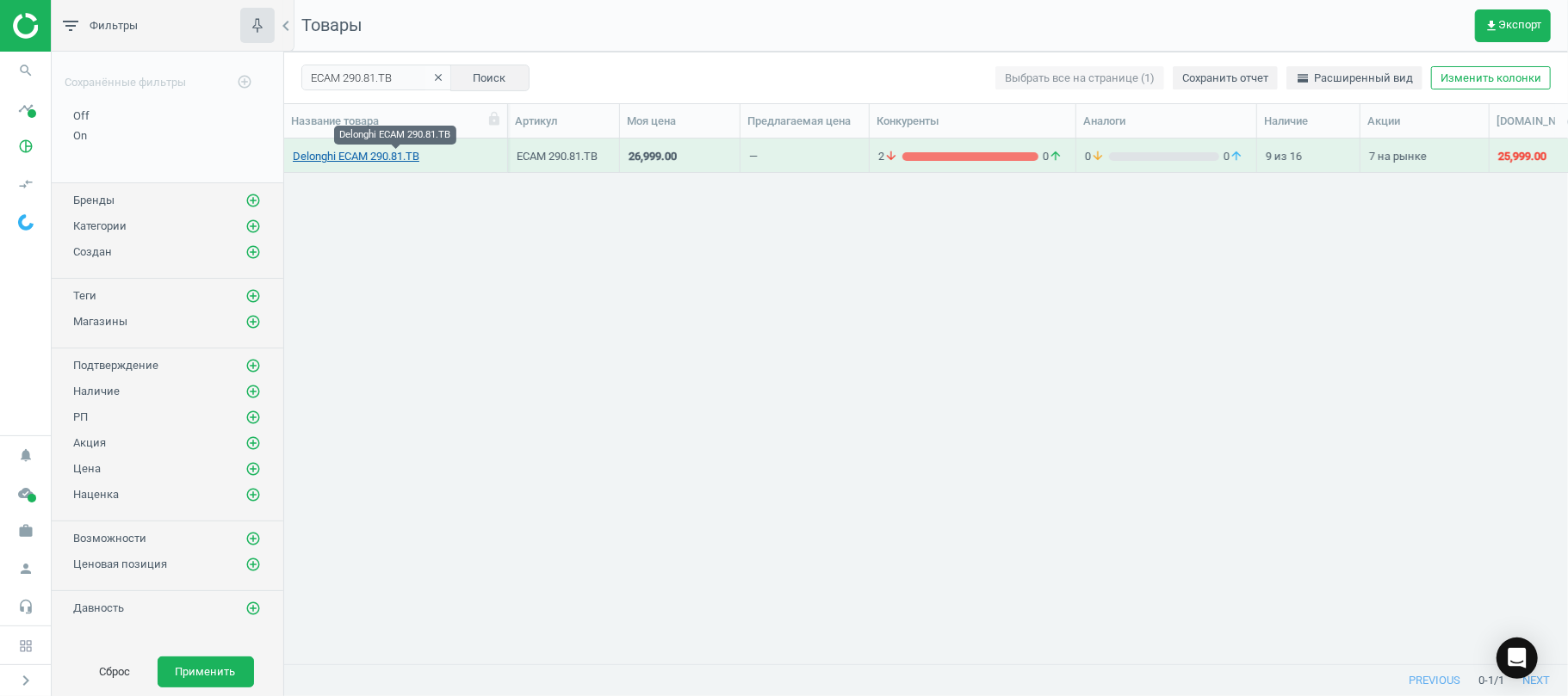
click at [313, 160] on link "Delonghi ECAM 290.81.TB" at bounding box center [356, 156] width 127 height 16
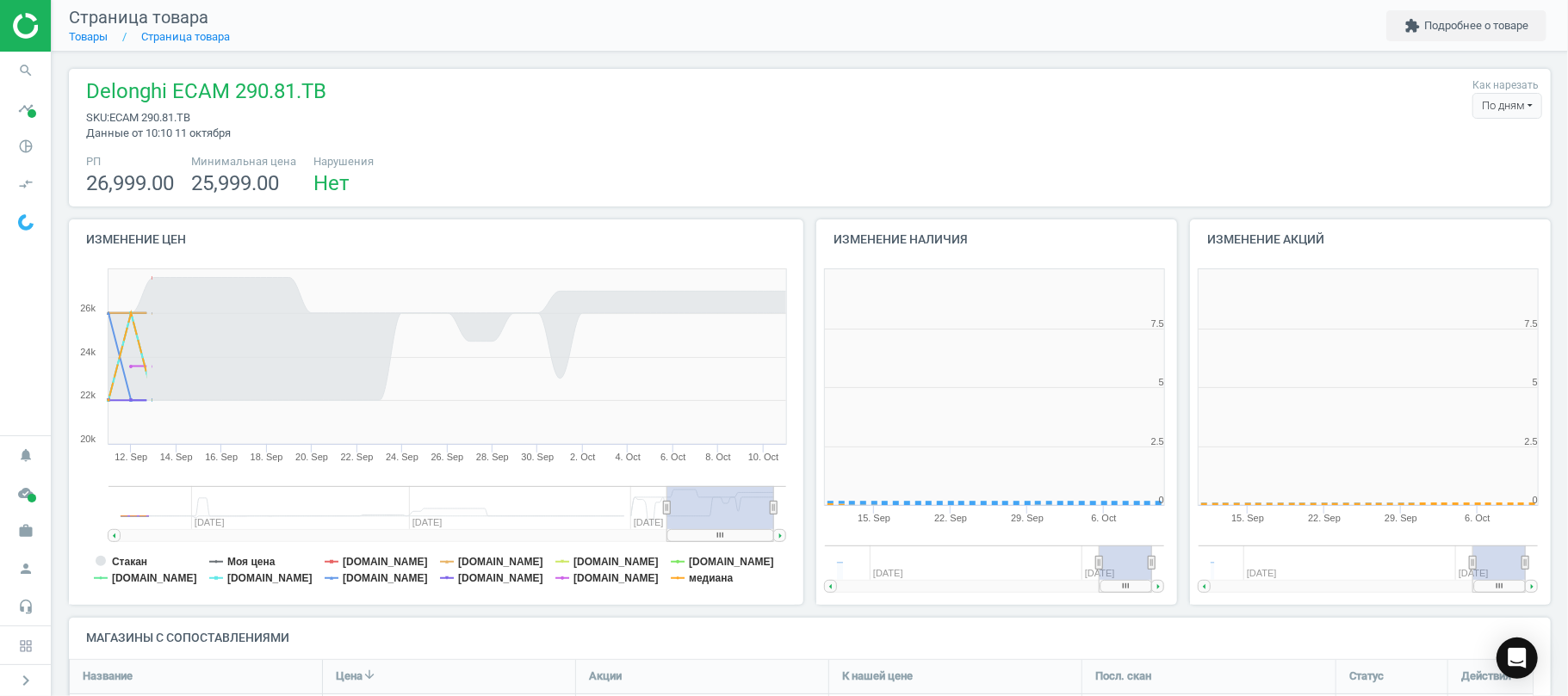
scroll to position [380, 392]
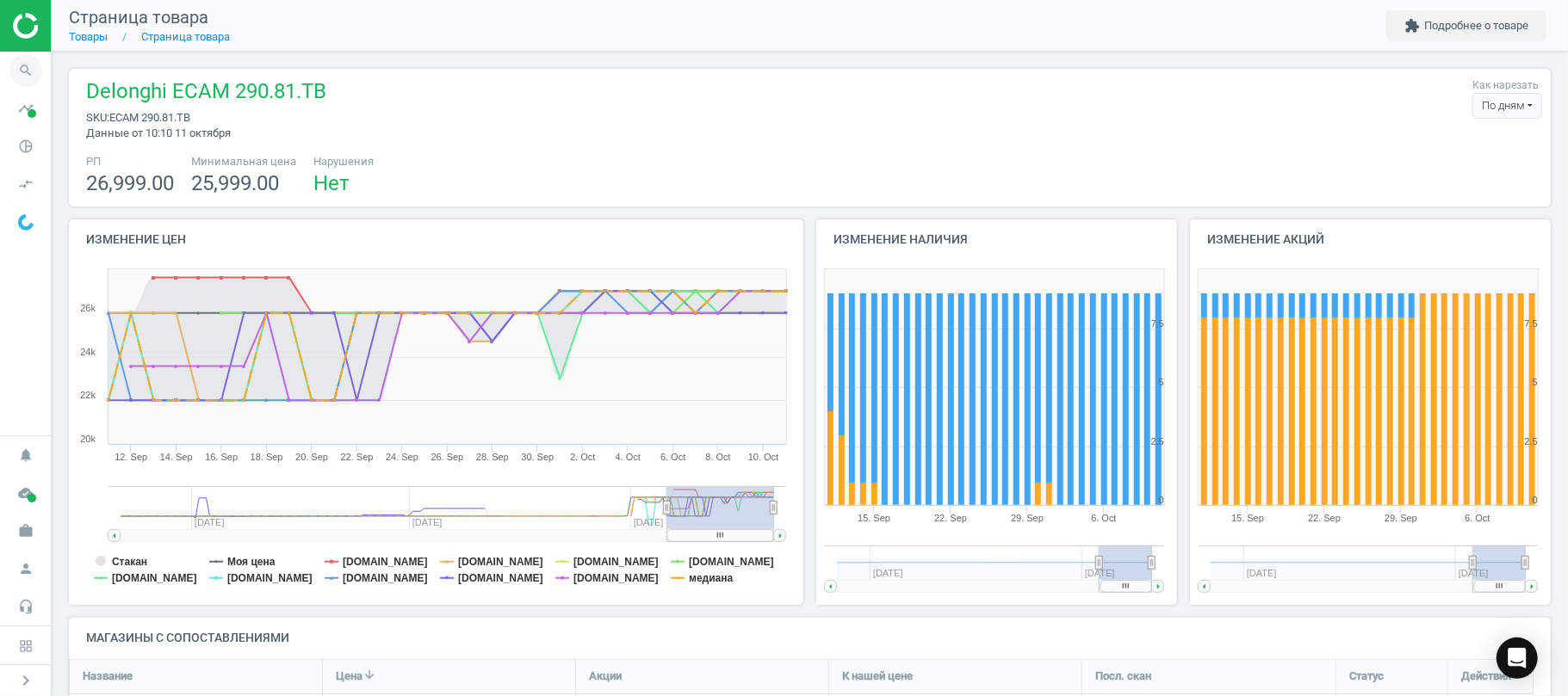
click at [32, 63] on icon "search" at bounding box center [26, 70] width 33 height 33
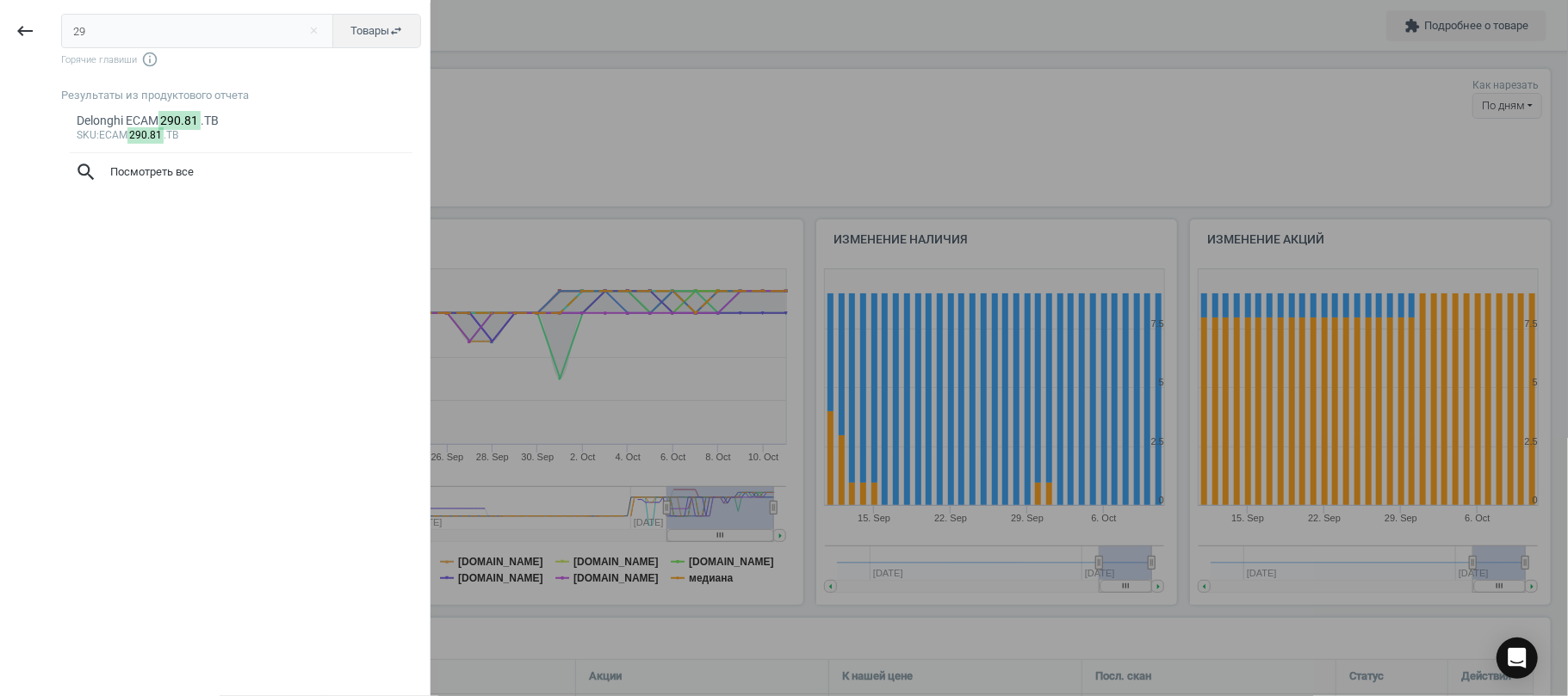
type input "2"
type input "IS2565BL"
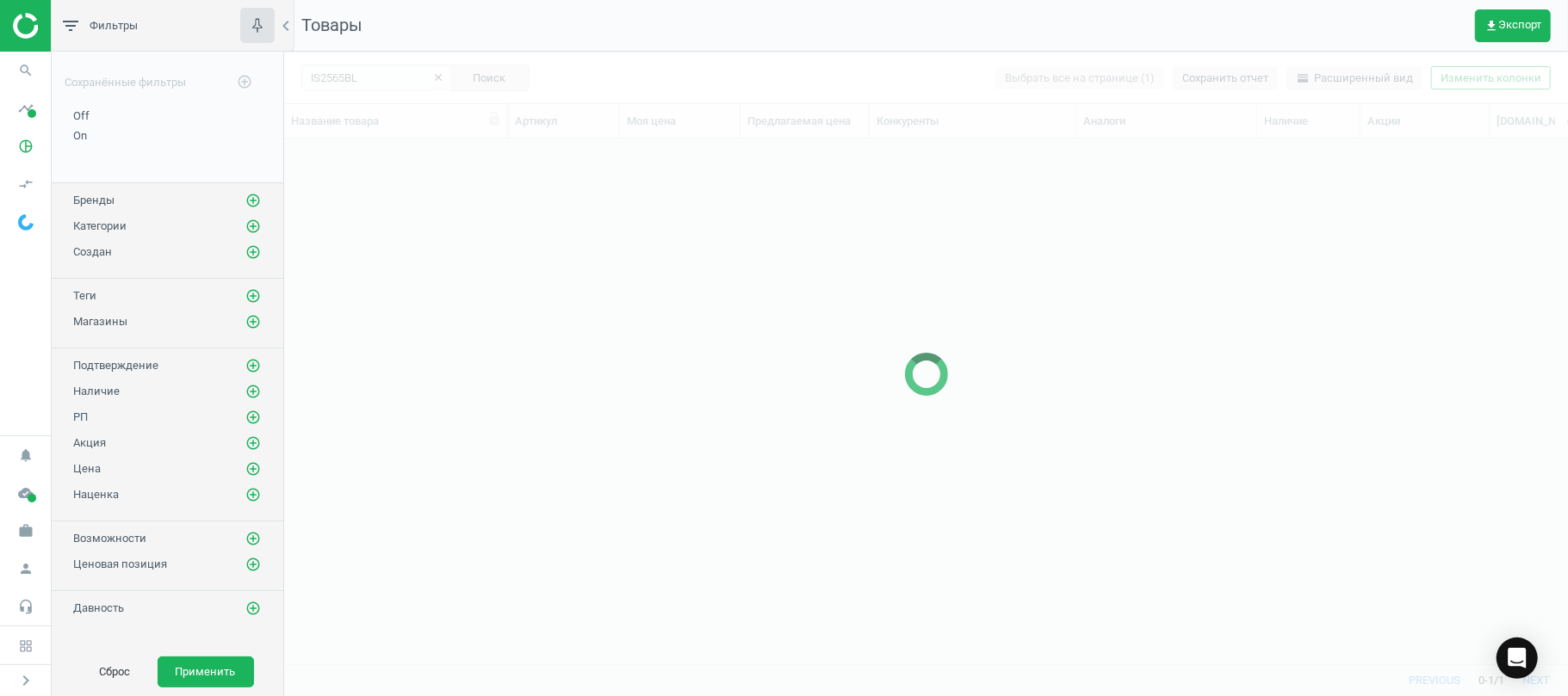
scroll to position [489, 1265]
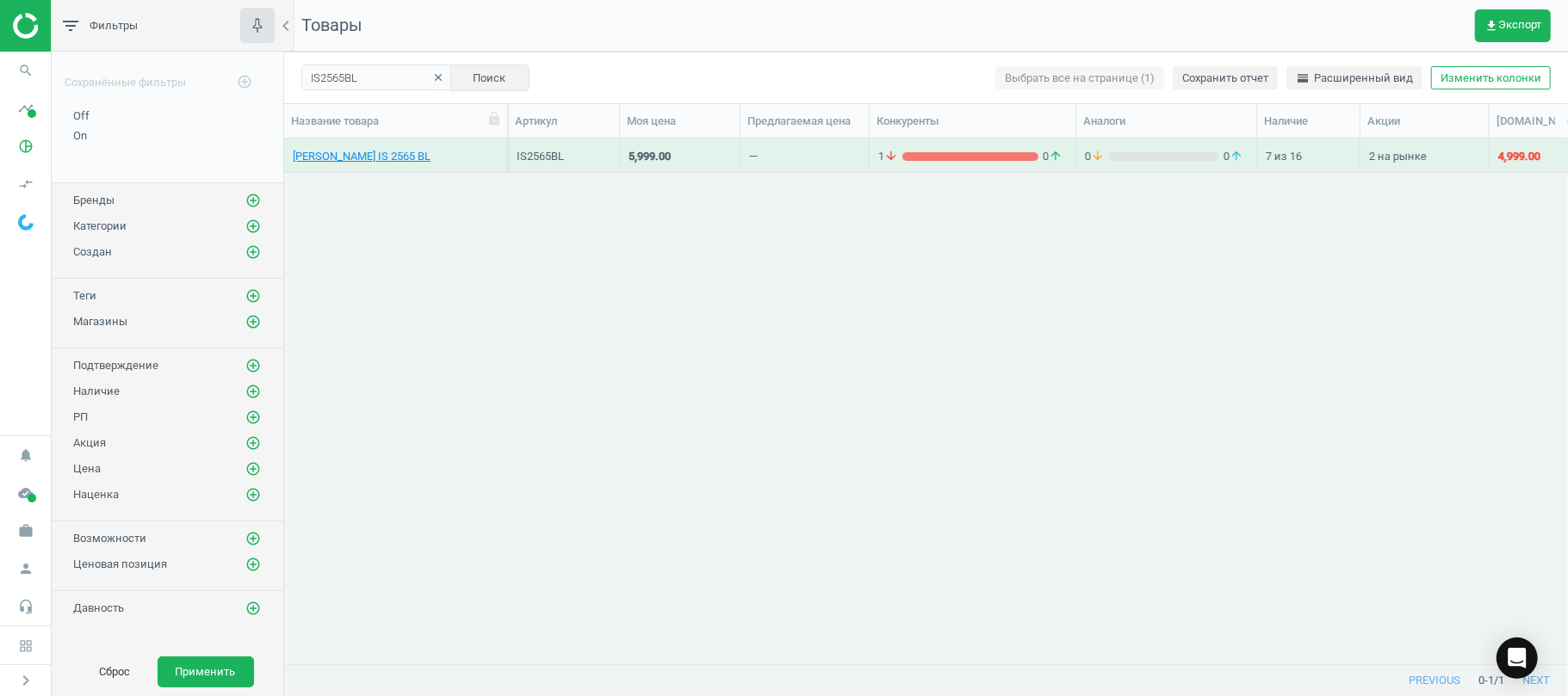
click at [307, 148] on div "BRAUN IS 2565 BL" at bounding box center [396, 156] width 206 height 30
click at [314, 158] on link "BRAUN IS 2565 BL" at bounding box center [361, 156] width 138 height 16
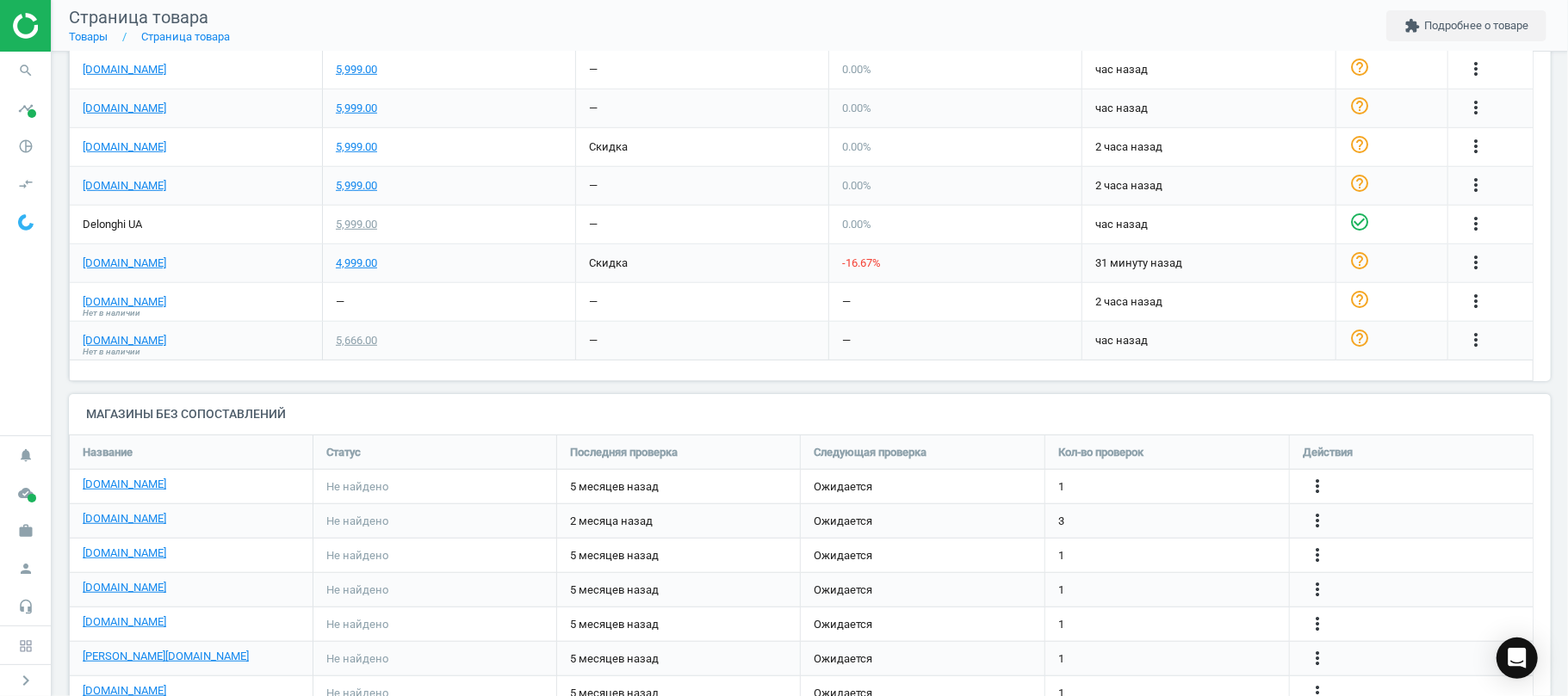
scroll to position [723, 0]
click at [98, 482] on link "[DOMAIN_NAME]" at bounding box center [124, 482] width 84 height 16
click at [1313, 482] on icon "more_vert" at bounding box center [1316, 483] width 20 height 20
click at [1168, 478] on link "Изменить ссылку/опцию" at bounding box center [1183, 477] width 236 height 26
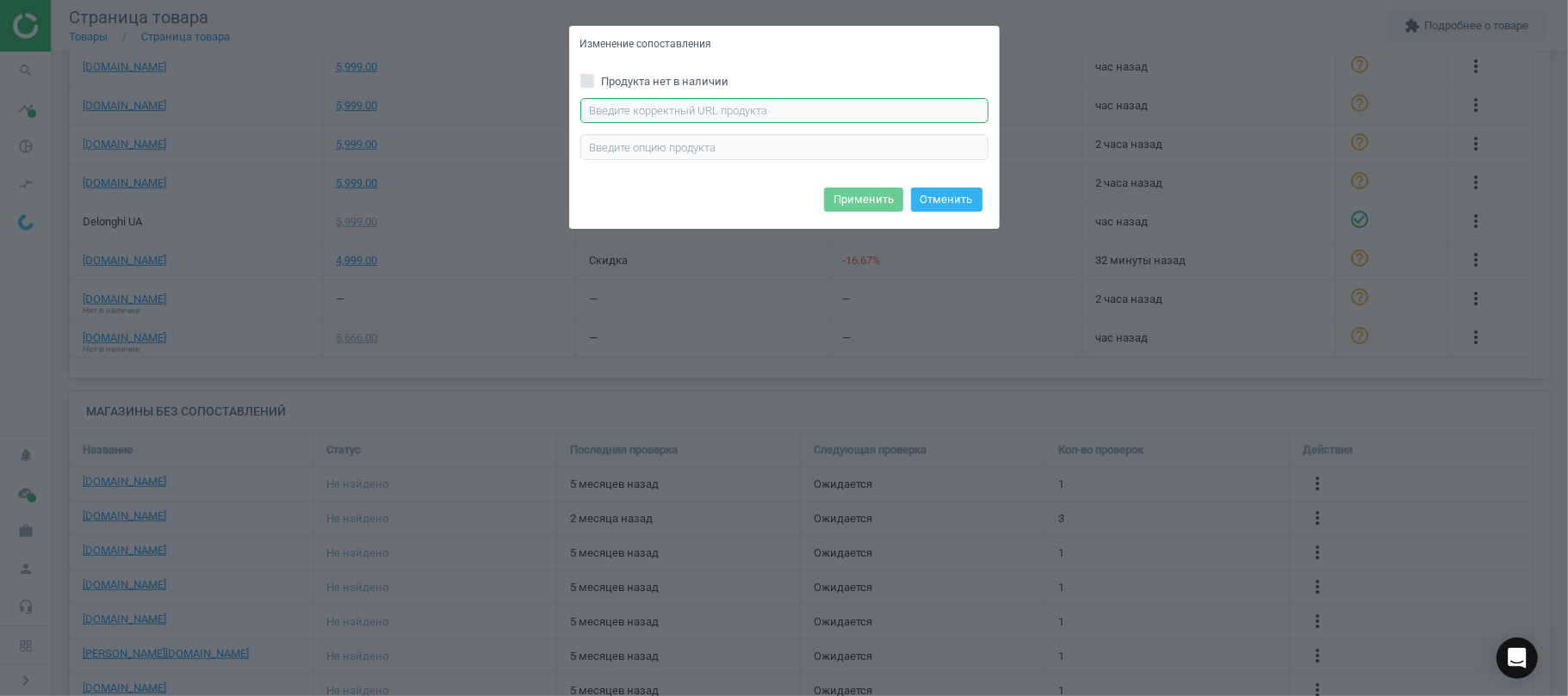
click at [742, 105] on input "text" at bounding box center [784, 111] width 408 height 25
paste input "https://epicentrk.ua/shop/systema-parova-braun-is-2565-bl-compact-pro.html"
type input "https://epicentrk.ua/shop/systema-parova-braun-is-2565-bl-compact-pro.html"
click at [872, 190] on button "Применить" at bounding box center [864, 199] width 79 height 24
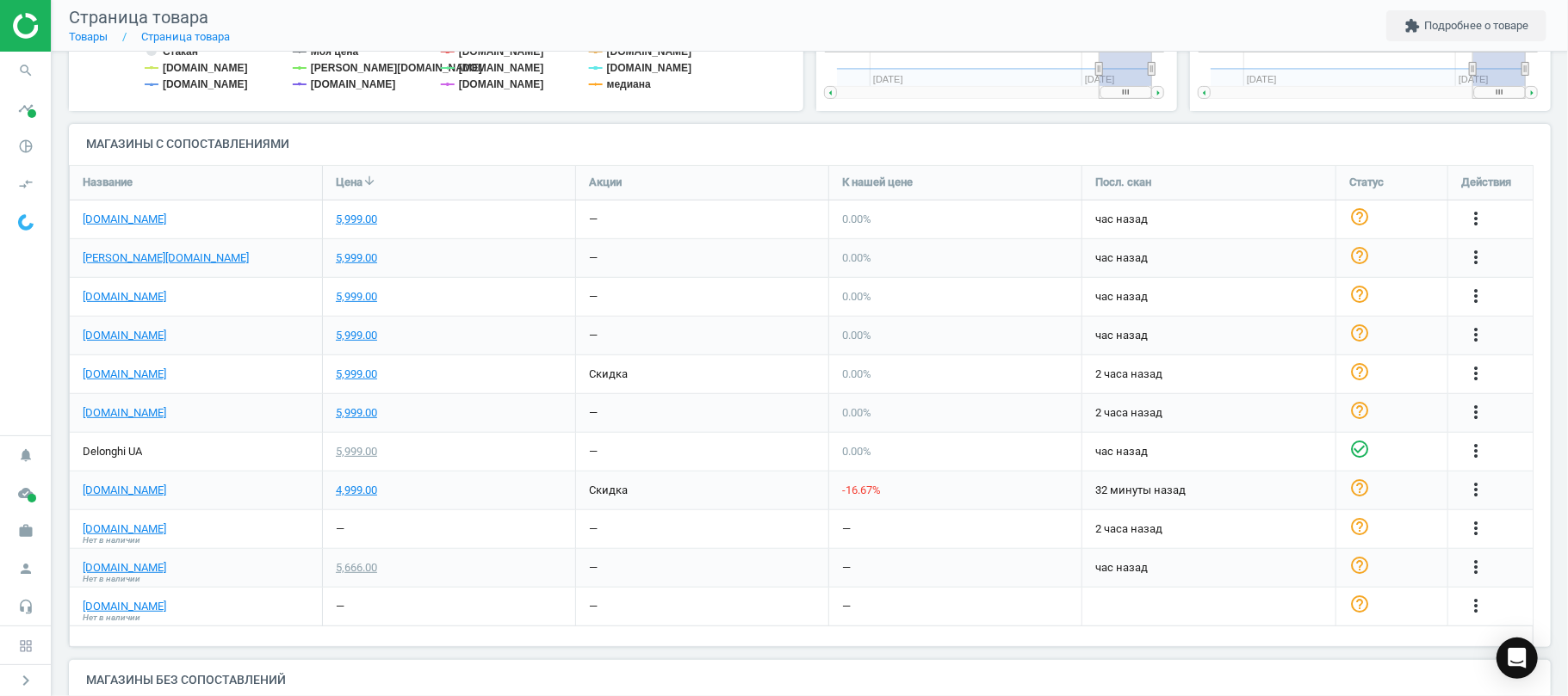
scroll to position [516, 0]
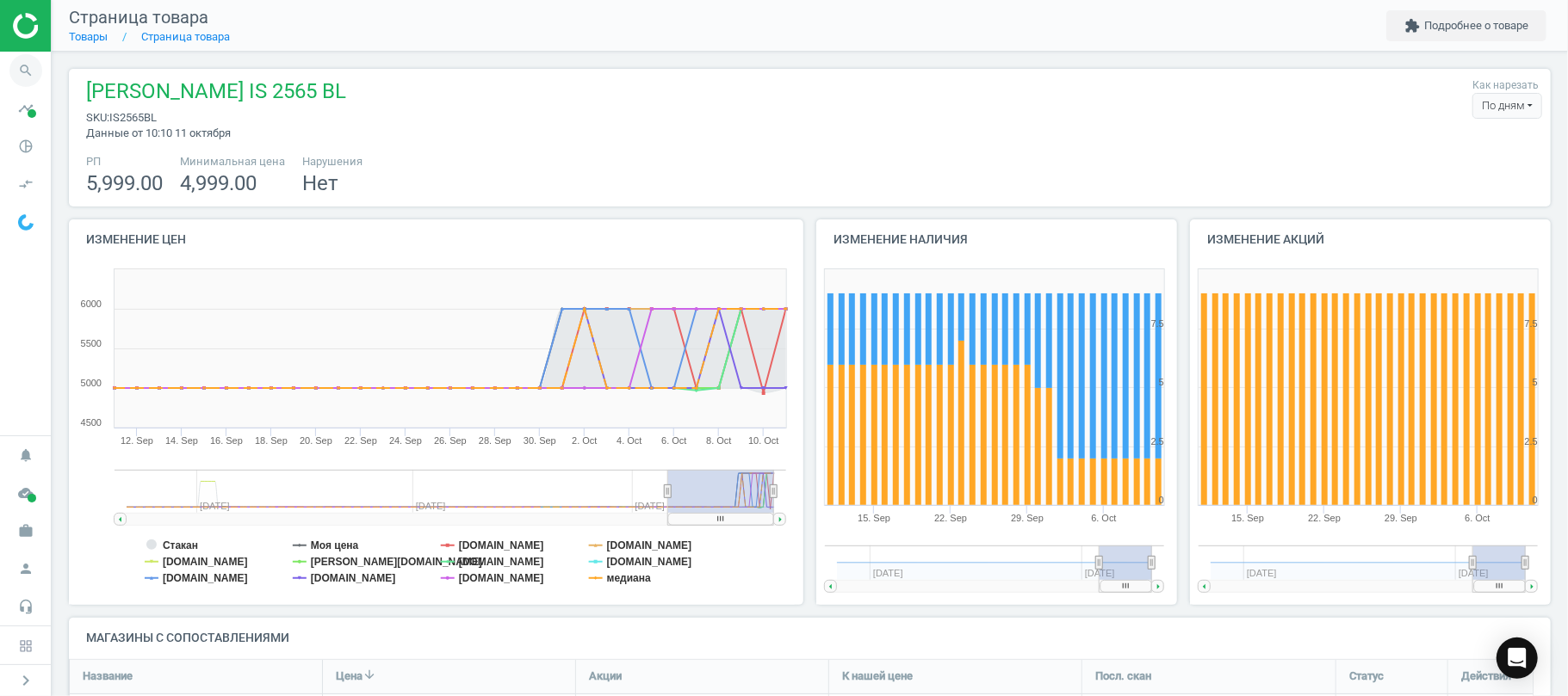
click at [29, 61] on icon "search" at bounding box center [26, 70] width 33 height 33
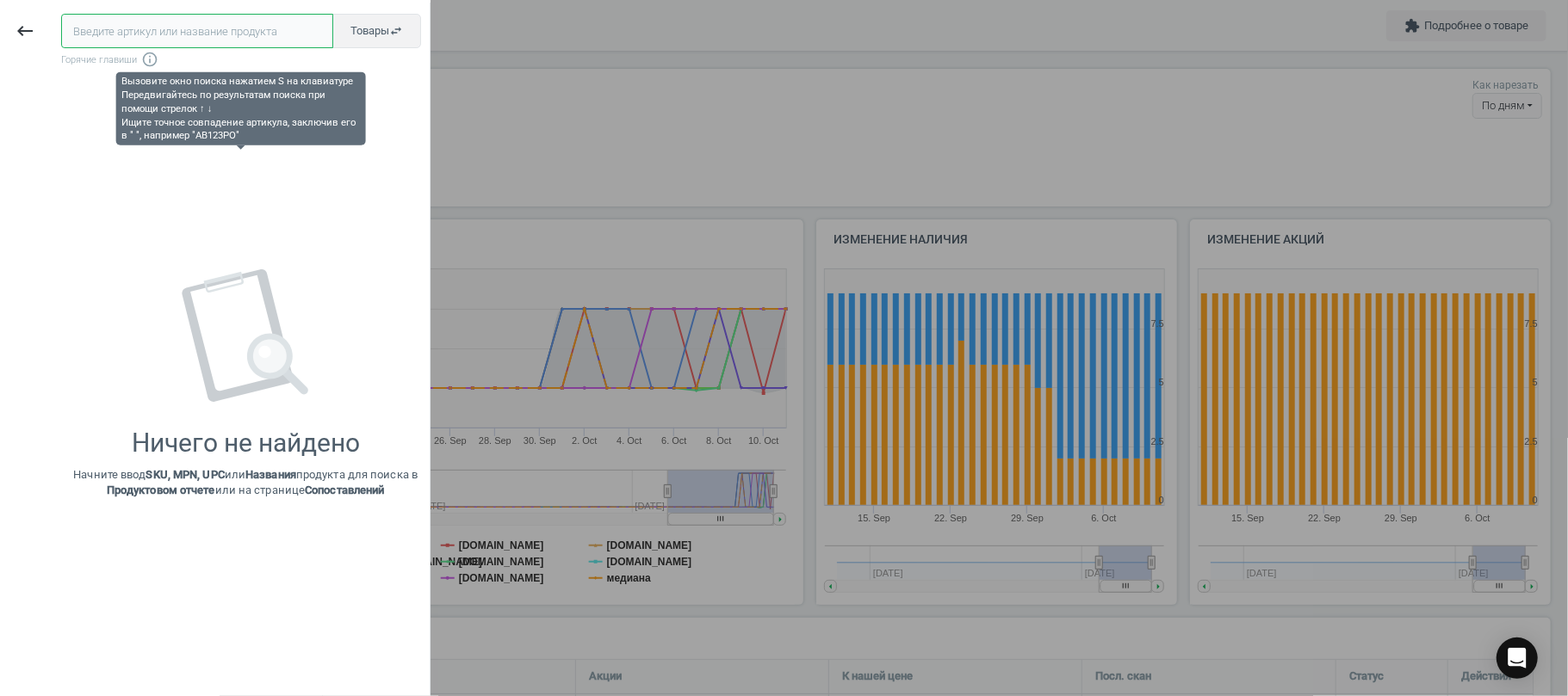
paste input "DeLonghi ECAM 290.85 SBX"
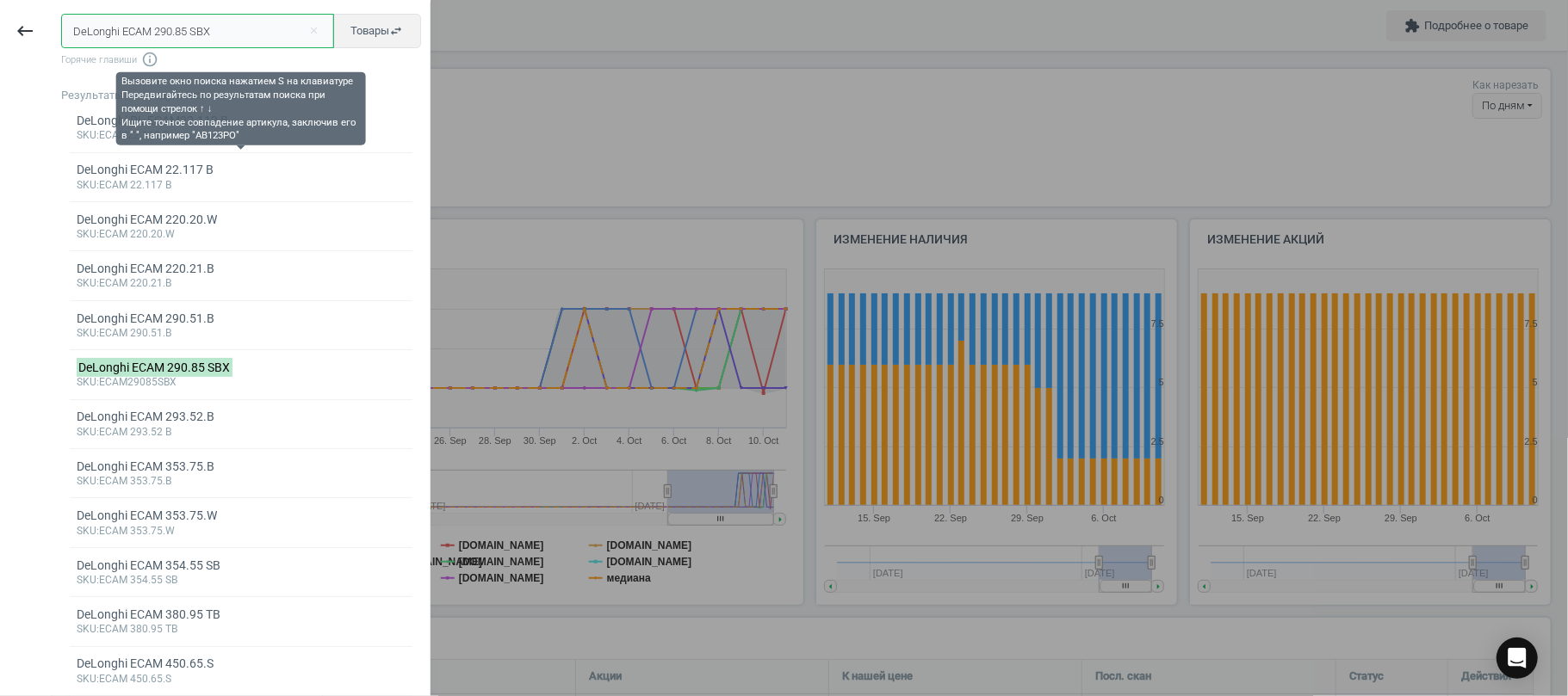
type input "DeLonghi ECAM 290.85 SBX"
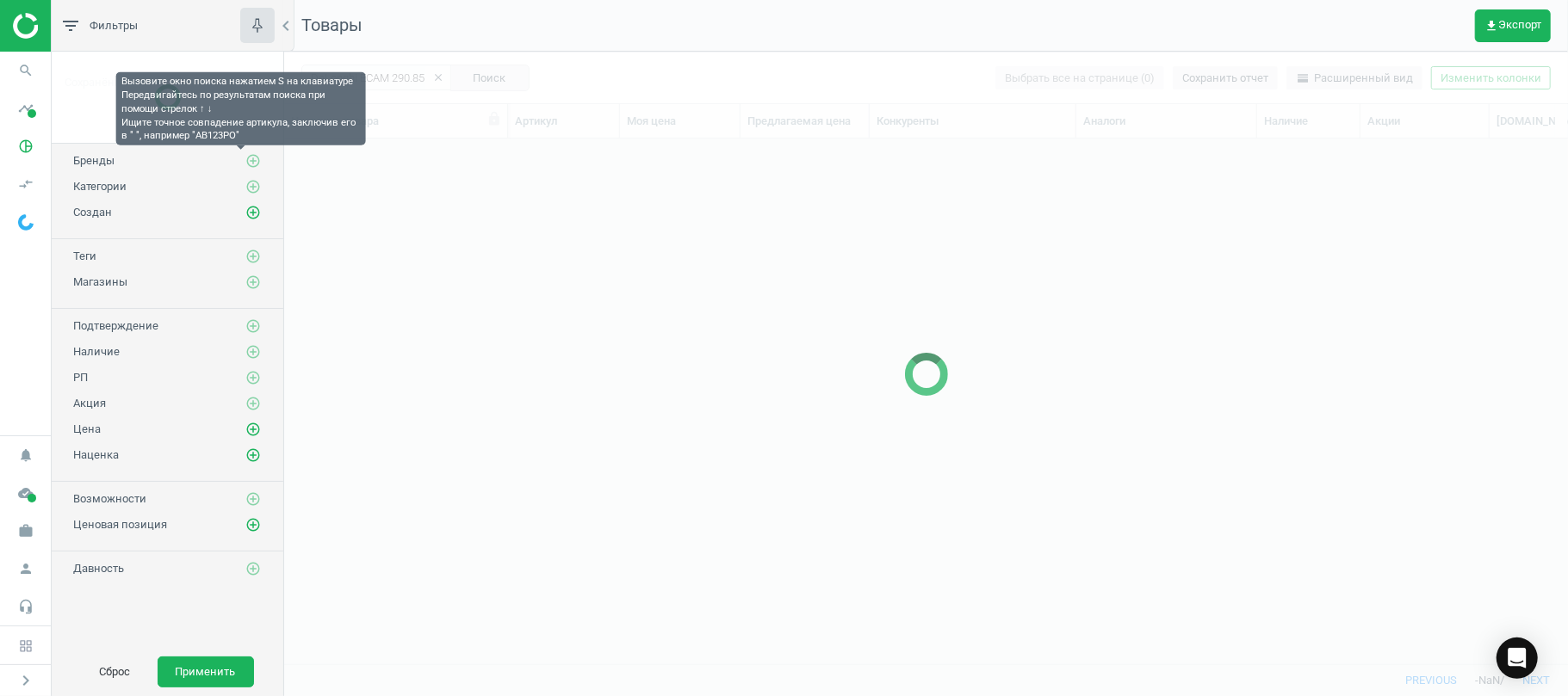
scroll to position [489, 1265]
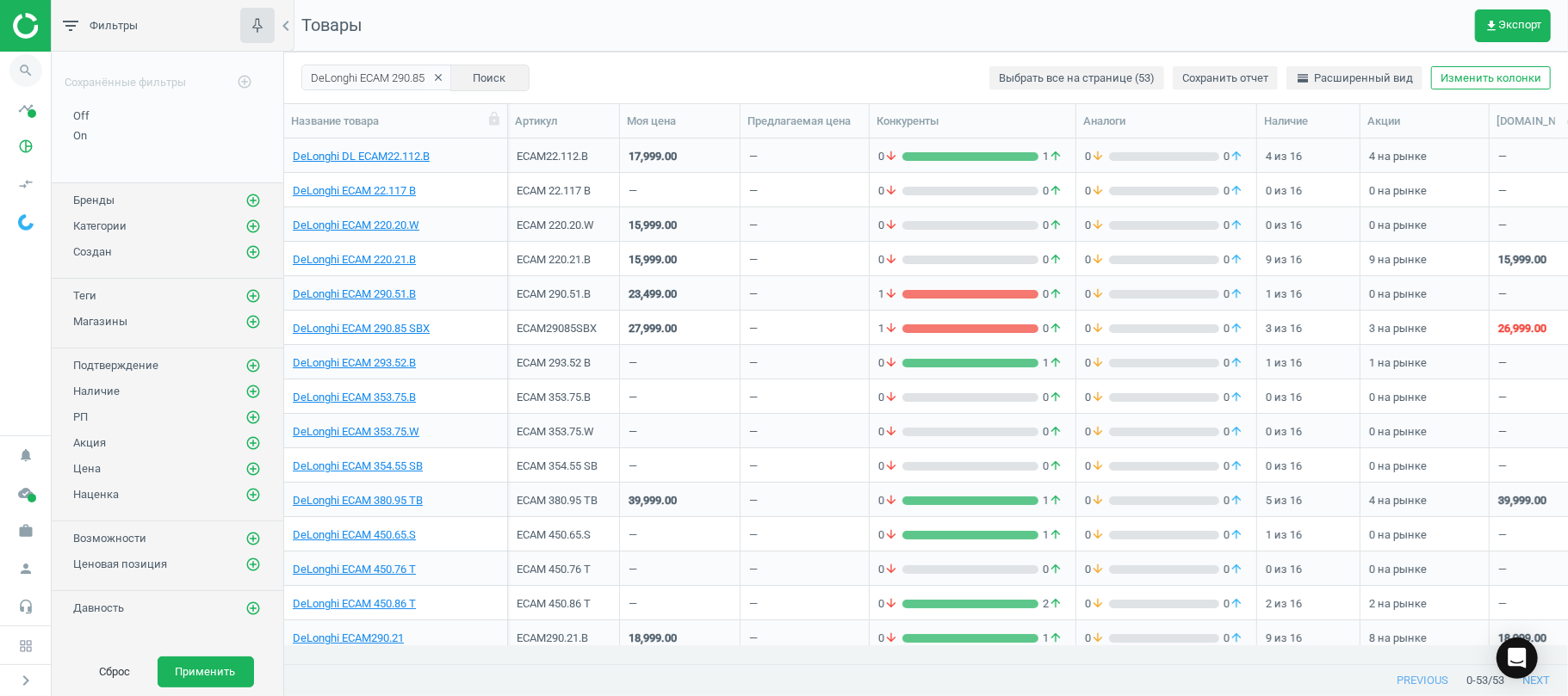
click at [18, 79] on icon "search" at bounding box center [26, 70] width 33 height 33
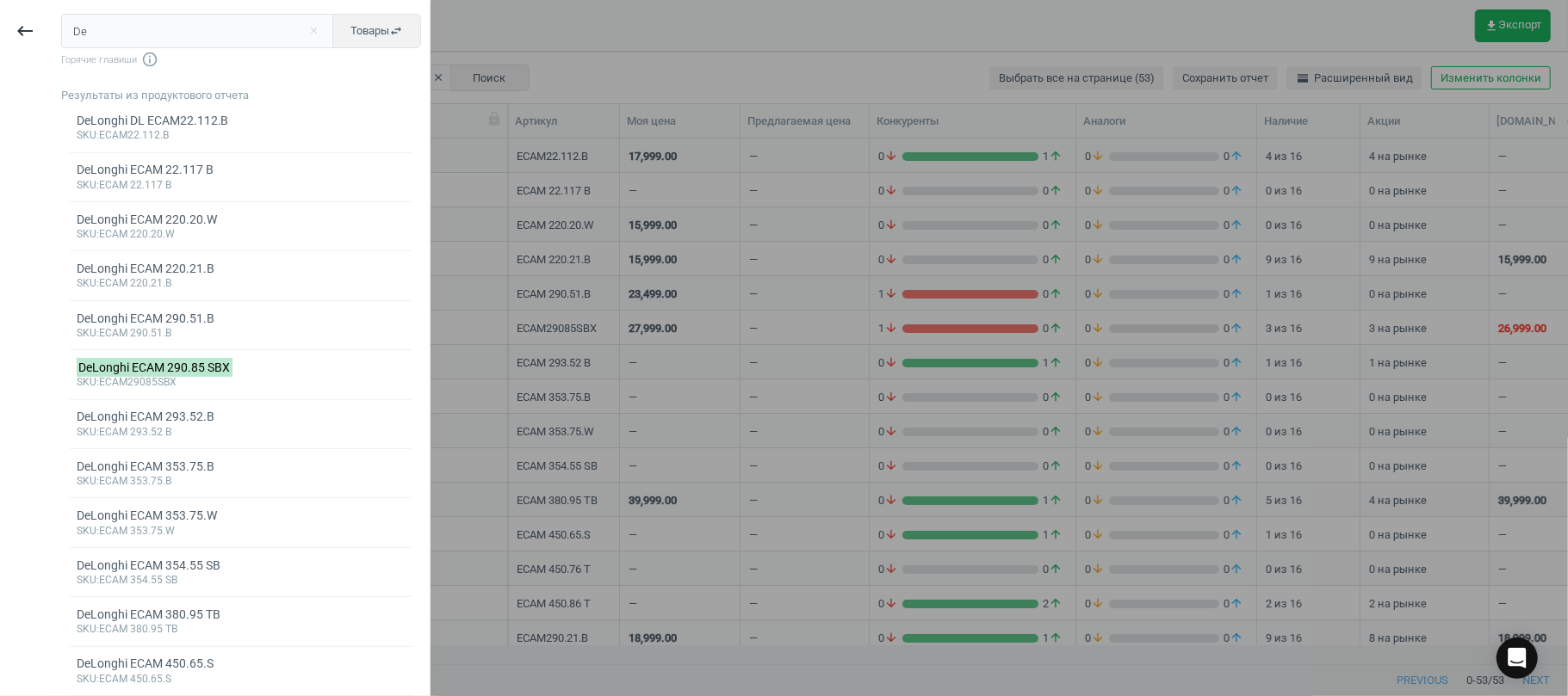
type input "D"
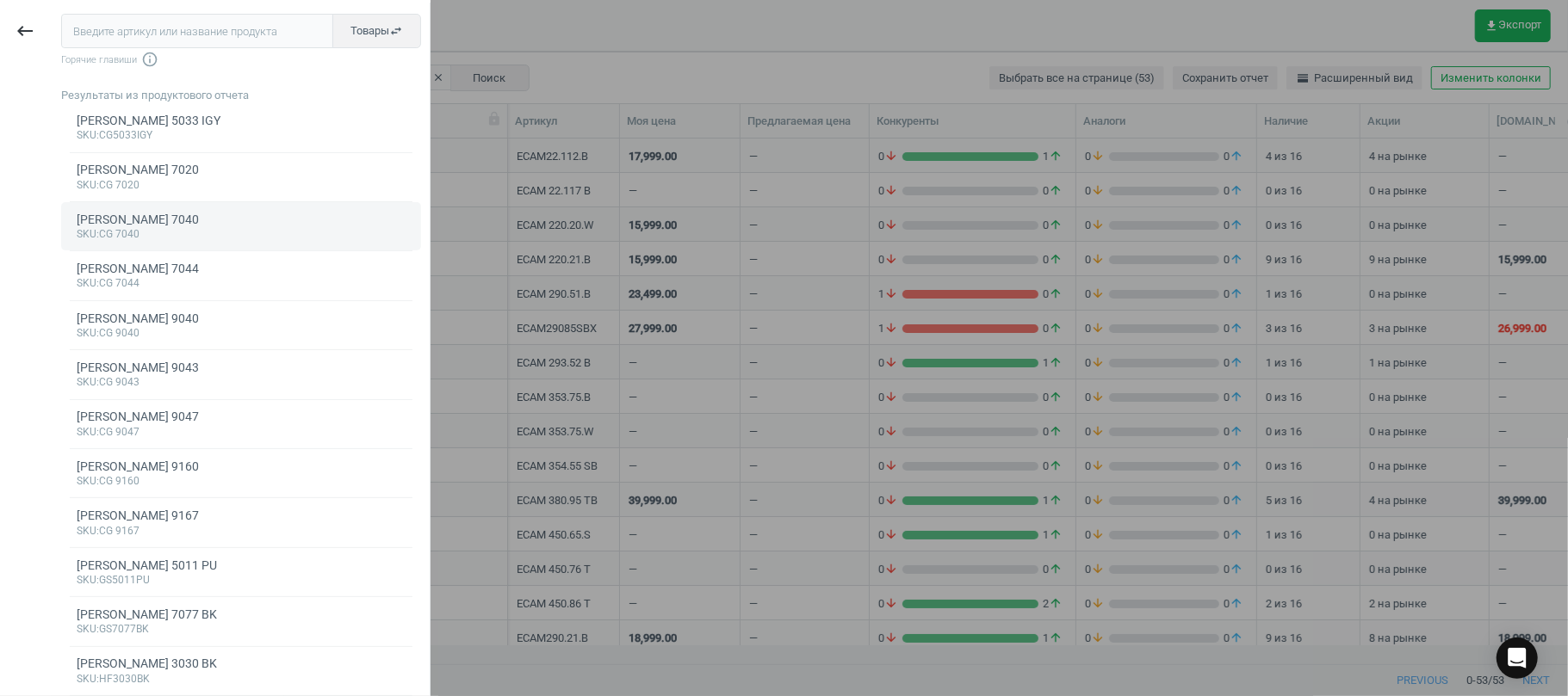
type input "DeLonghi ECAM 290.85 SBX"
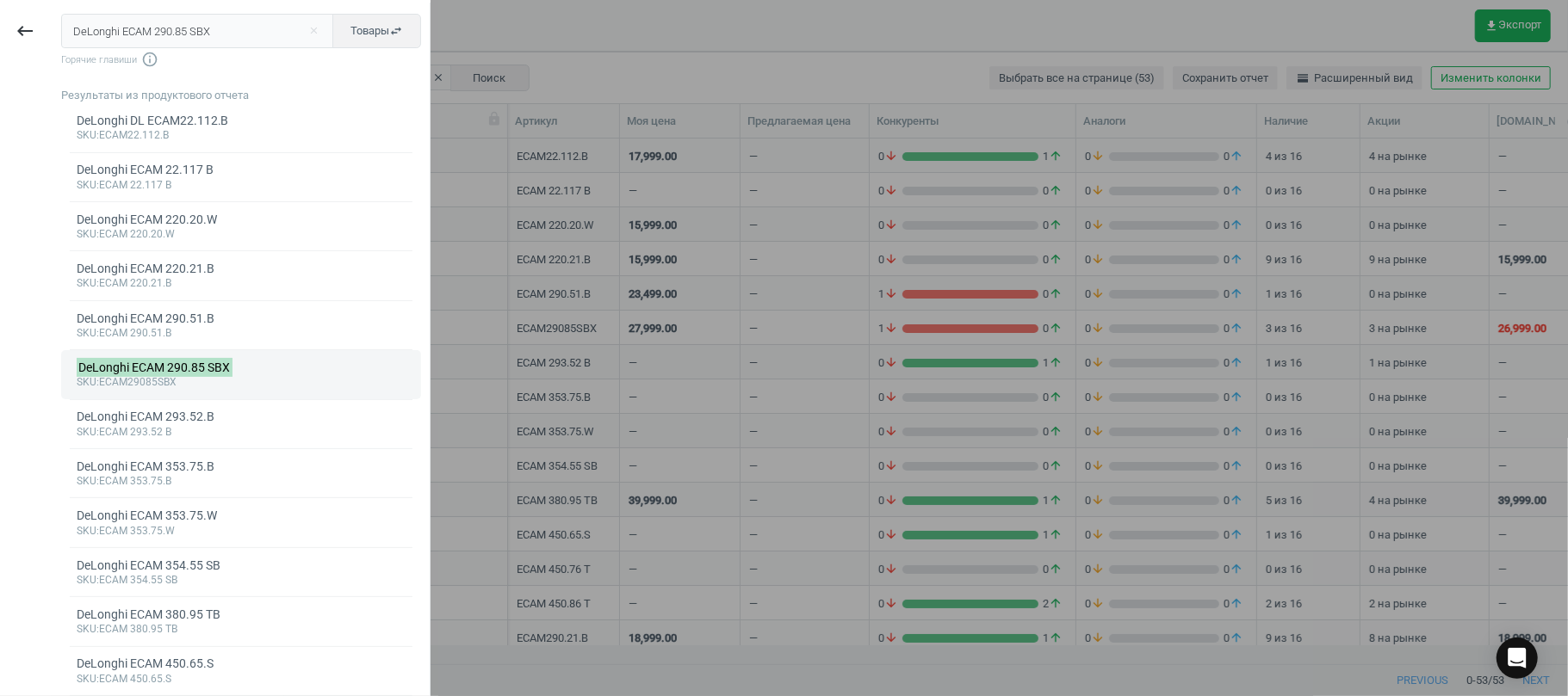
click at [215, 366] on mark "DeLonghi ECAM 290.85 SBX" at bounding box center [155, 367] width 157 height 19
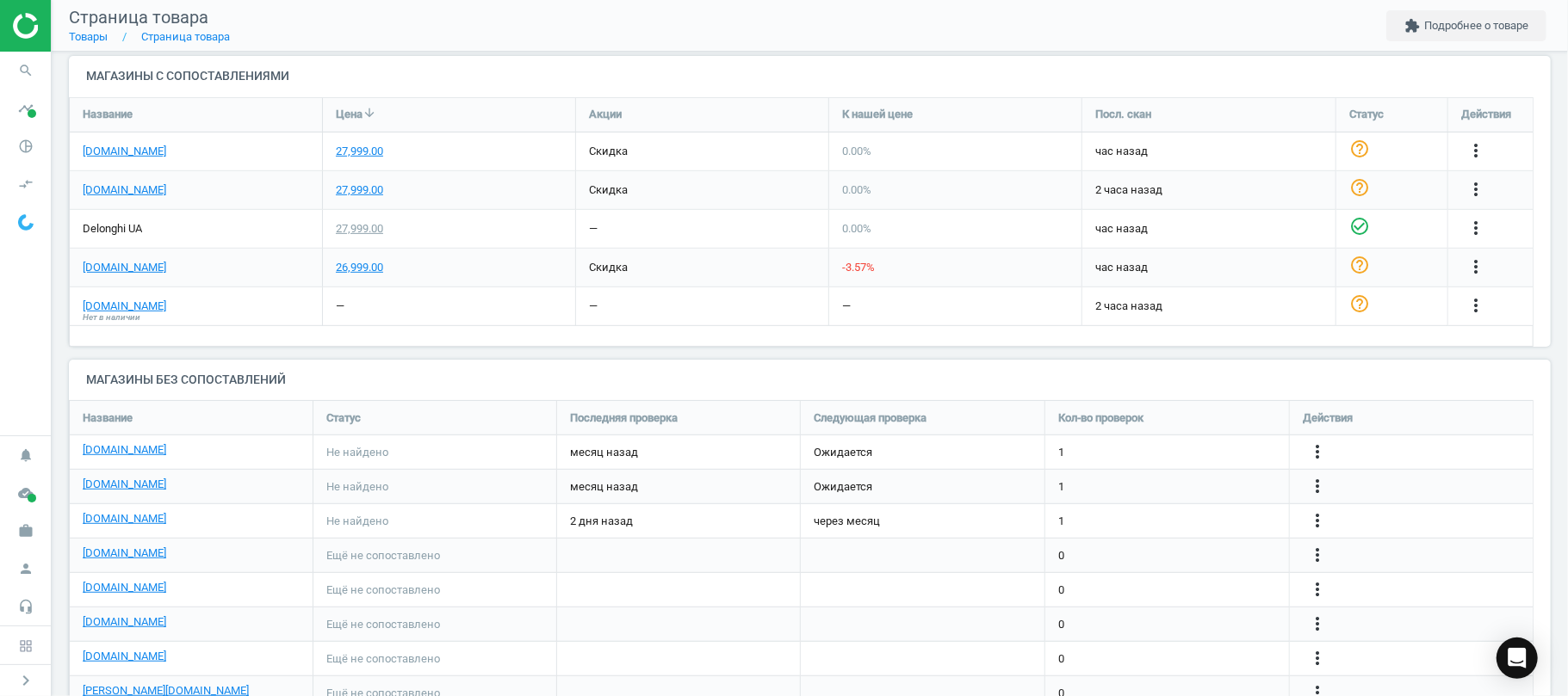
scroll to position [584, 0]
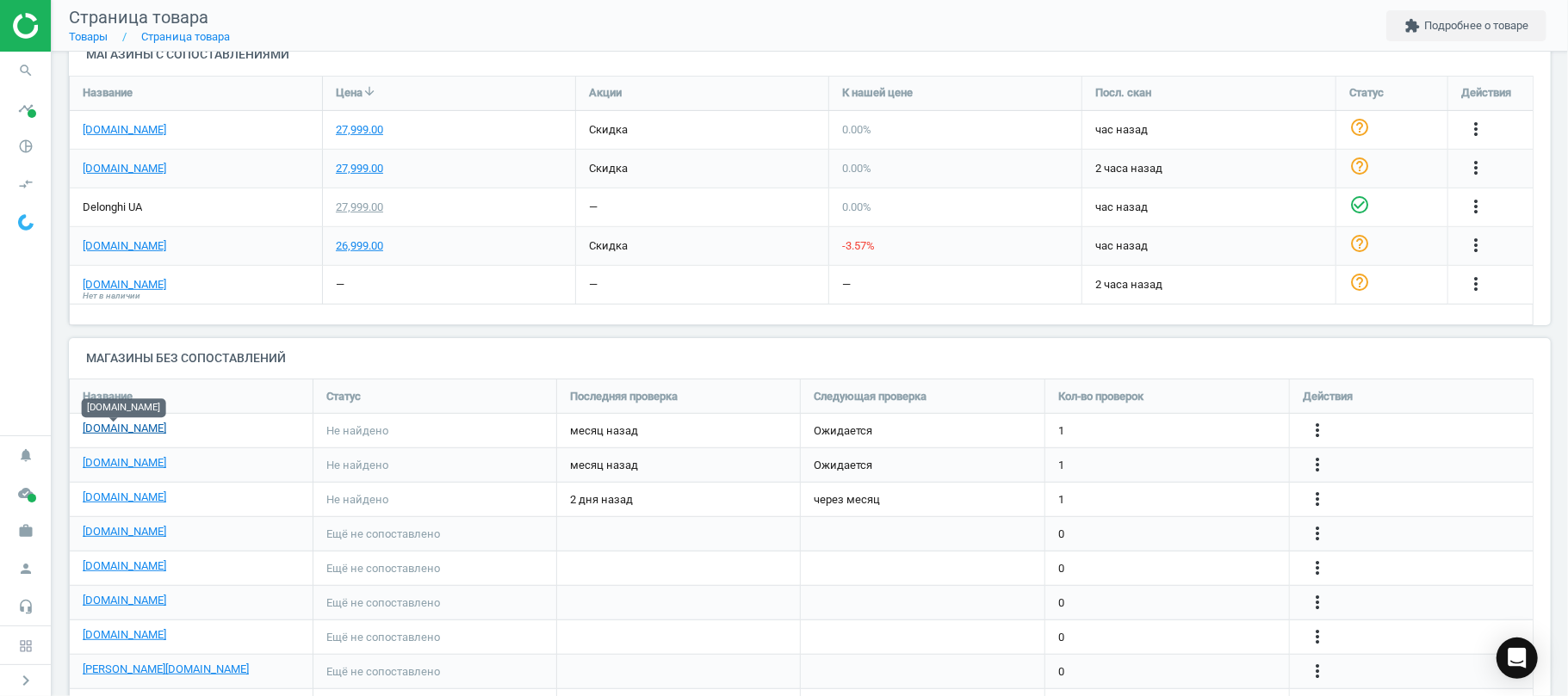
click at [121, 431] on link "[DOMAIN_NAME]" at bounding box center [124, 429] width 84 height 16
click at [1326, 420] on icon "more_vert" at bounding box center [1316, 430] width 20 height 20
click at [1210, 424] on link "Изменить ссылку/опцию" at bounding box center [1183, 424] width 236 height 26
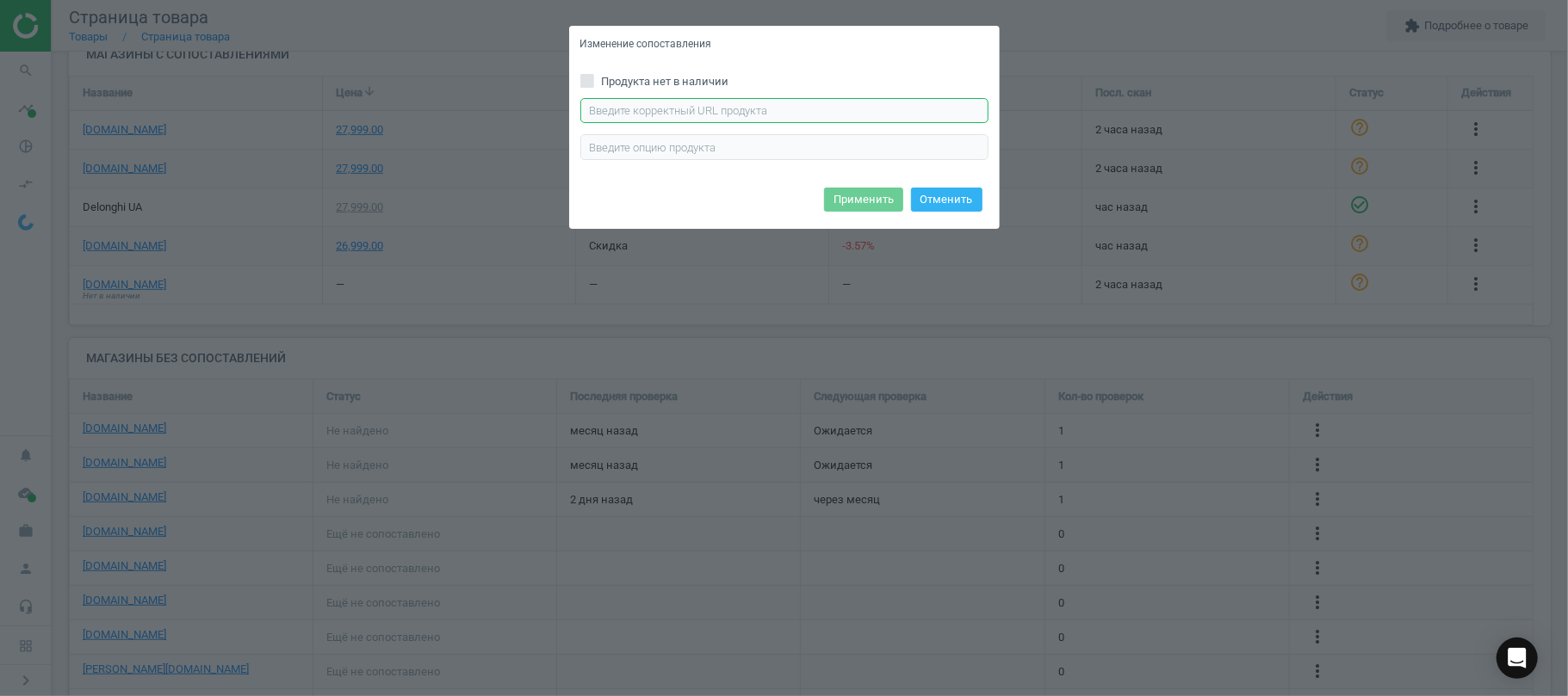
click at [751, 113] on input "text" at bounding box center [784, 111] width 408 height 25
paste input "https://epicentrk.ua/shop/kavomashyna-delonghi-ecam290-85-sbx-magnifica-evo.htm…"
type input "https://epicentrk.ua/shop/kavomashyna-delonghi-ecam290-85-sbx-magnifica-evo.htm…"
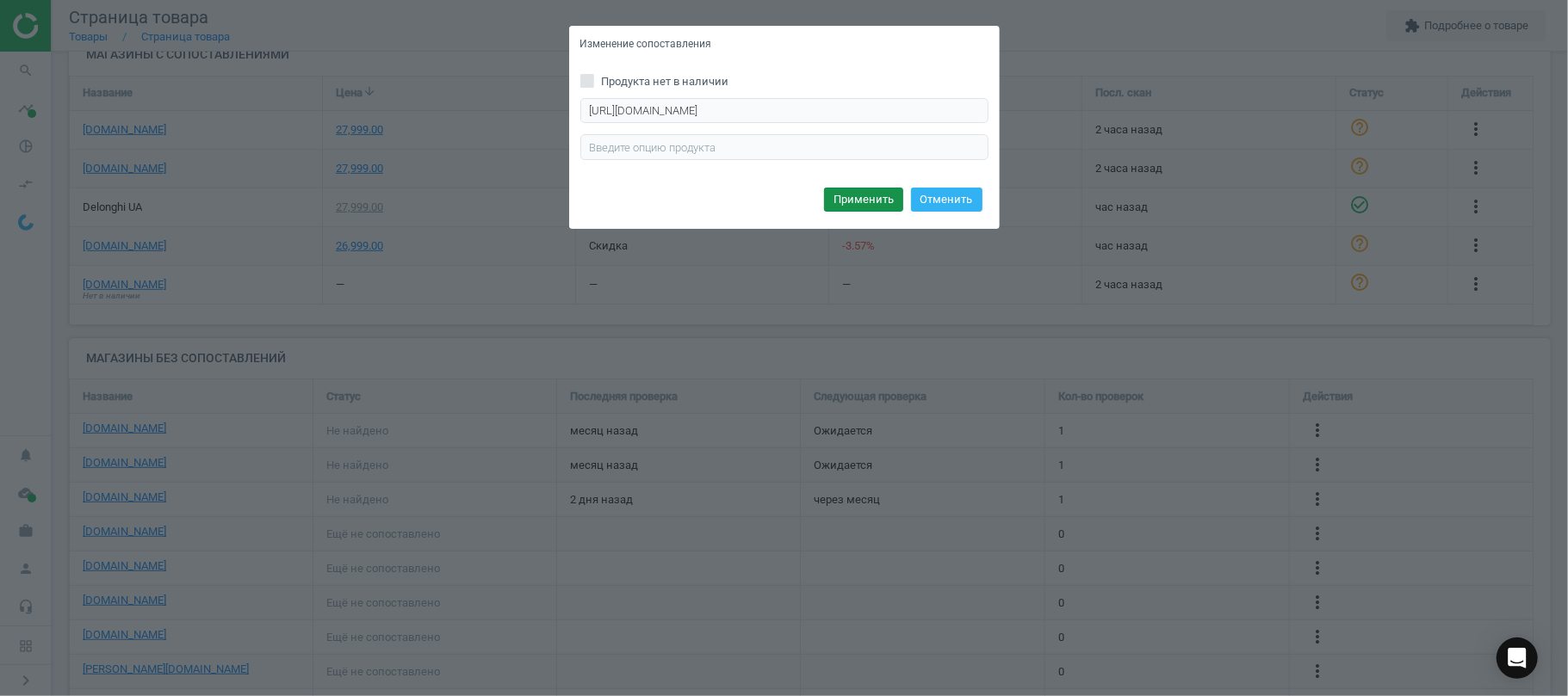
click at [864, 207] on button "Применить" at bounding box center [864, 199] width 79 height 24
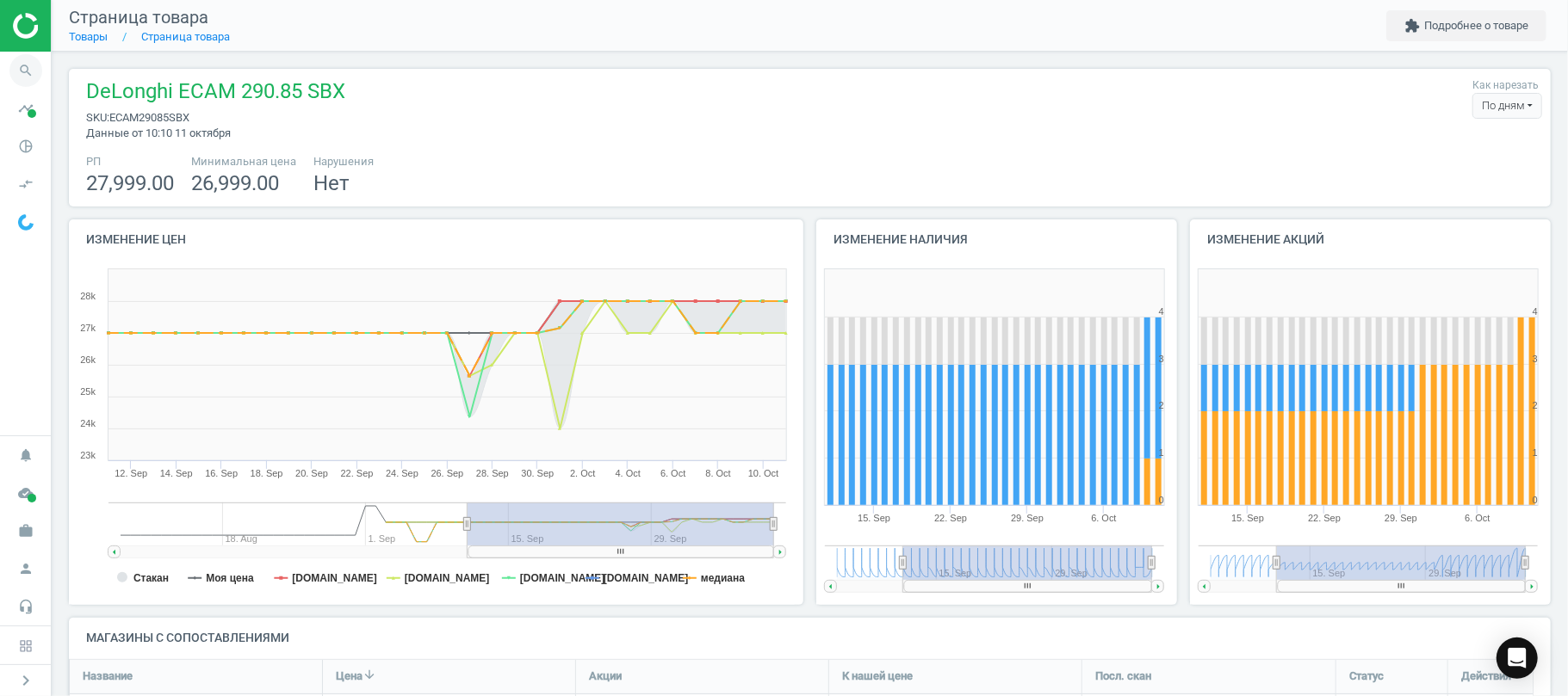
click at [31, 67] on icon "search" at bounding box center [26, 70] width 33 height 33
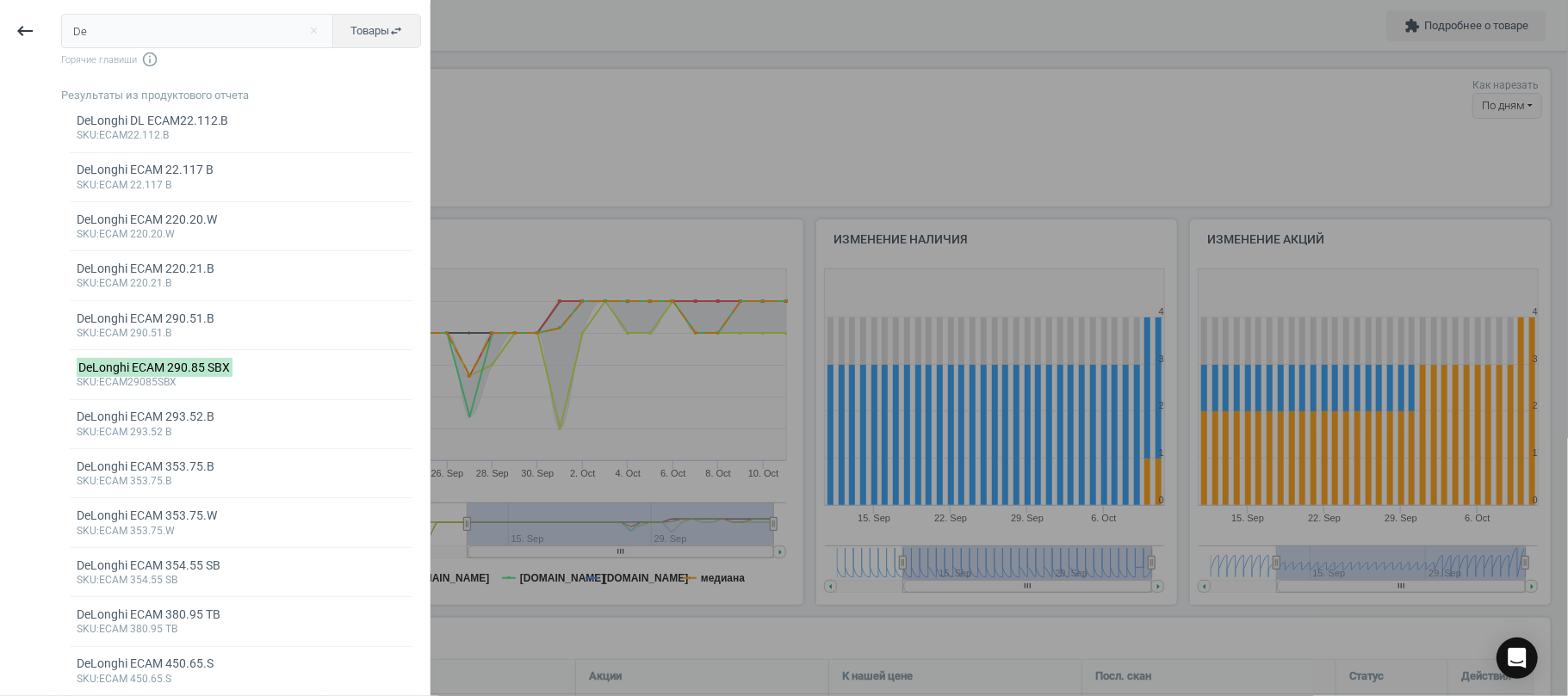
type input "D"
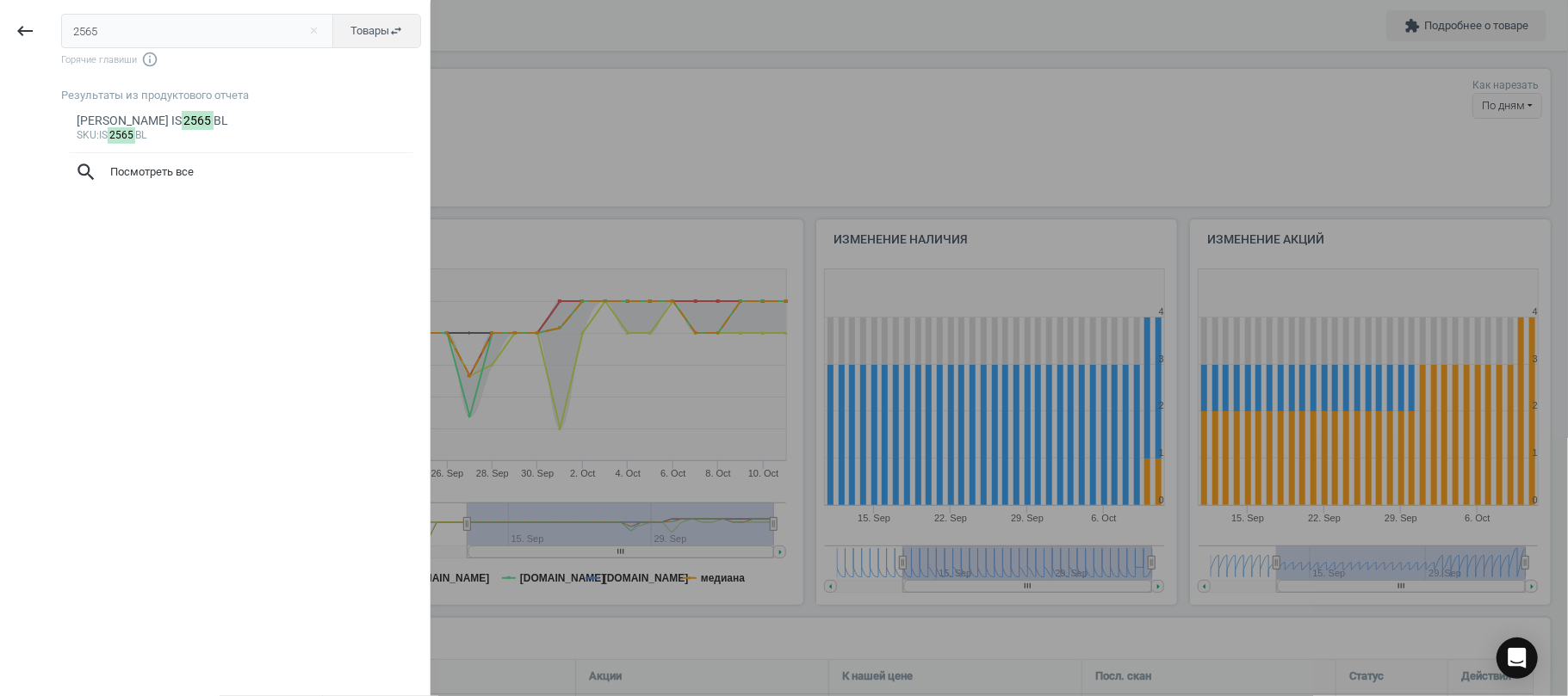
type input "2565"
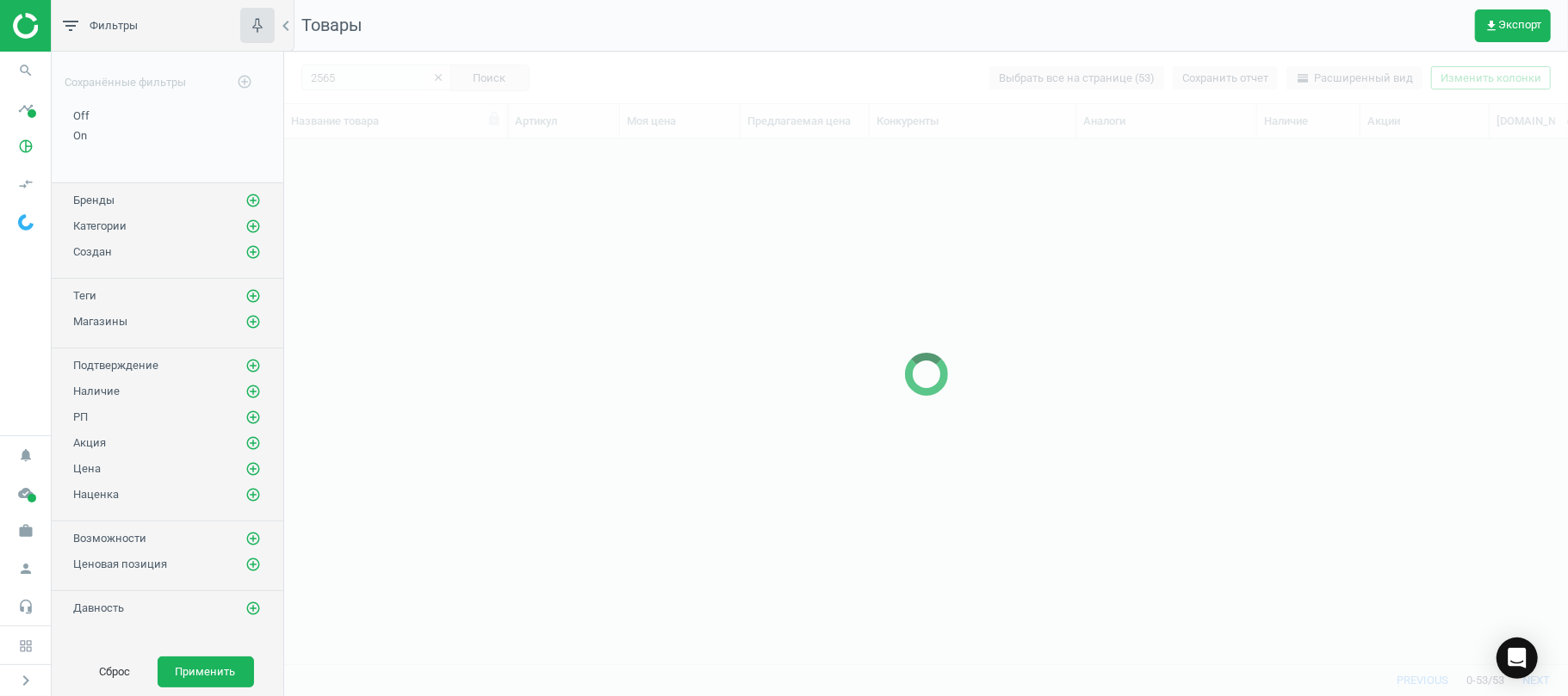
scroll to position [489, 1265]
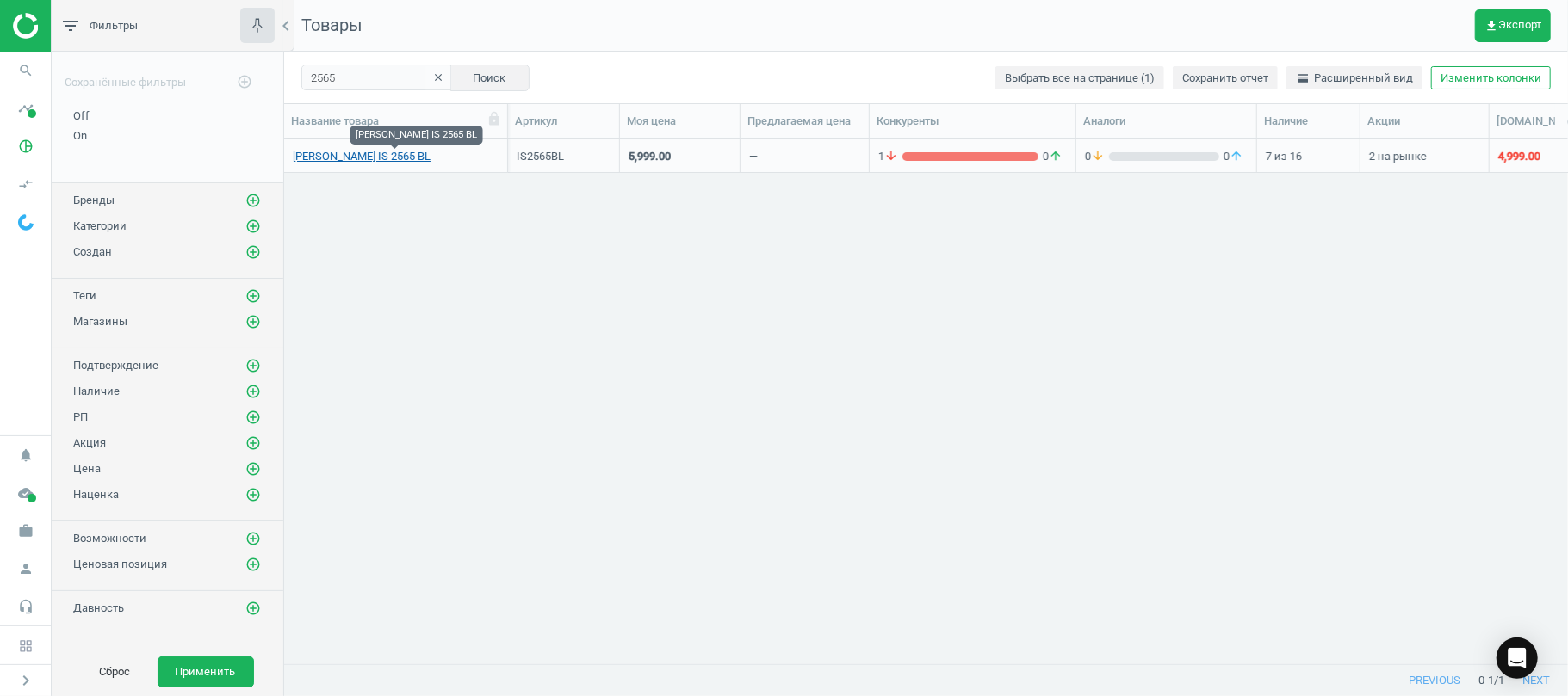
click at [354, 160] on link "BRAUN IS 2565 BL" at bounding box center [361, 156] width 138 height 16
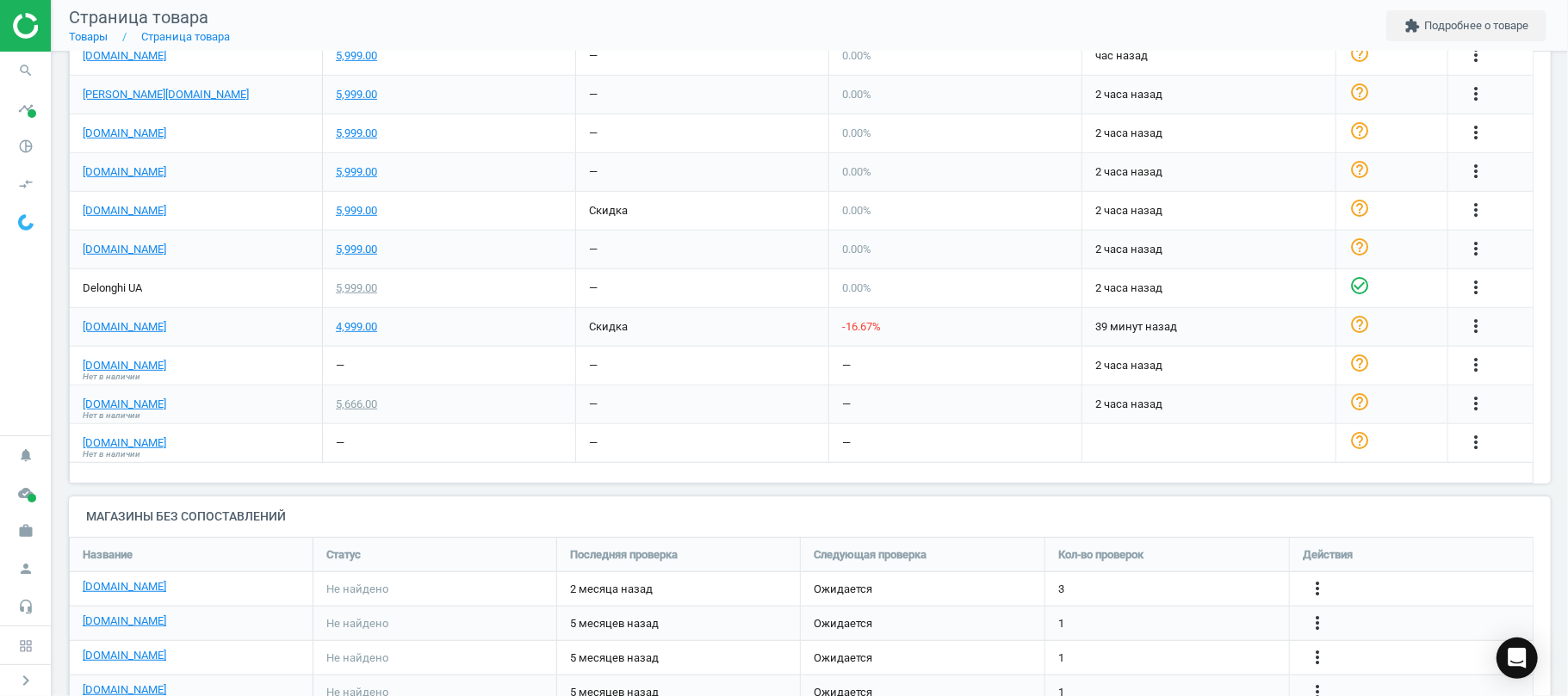
scroll to position [792, 0]
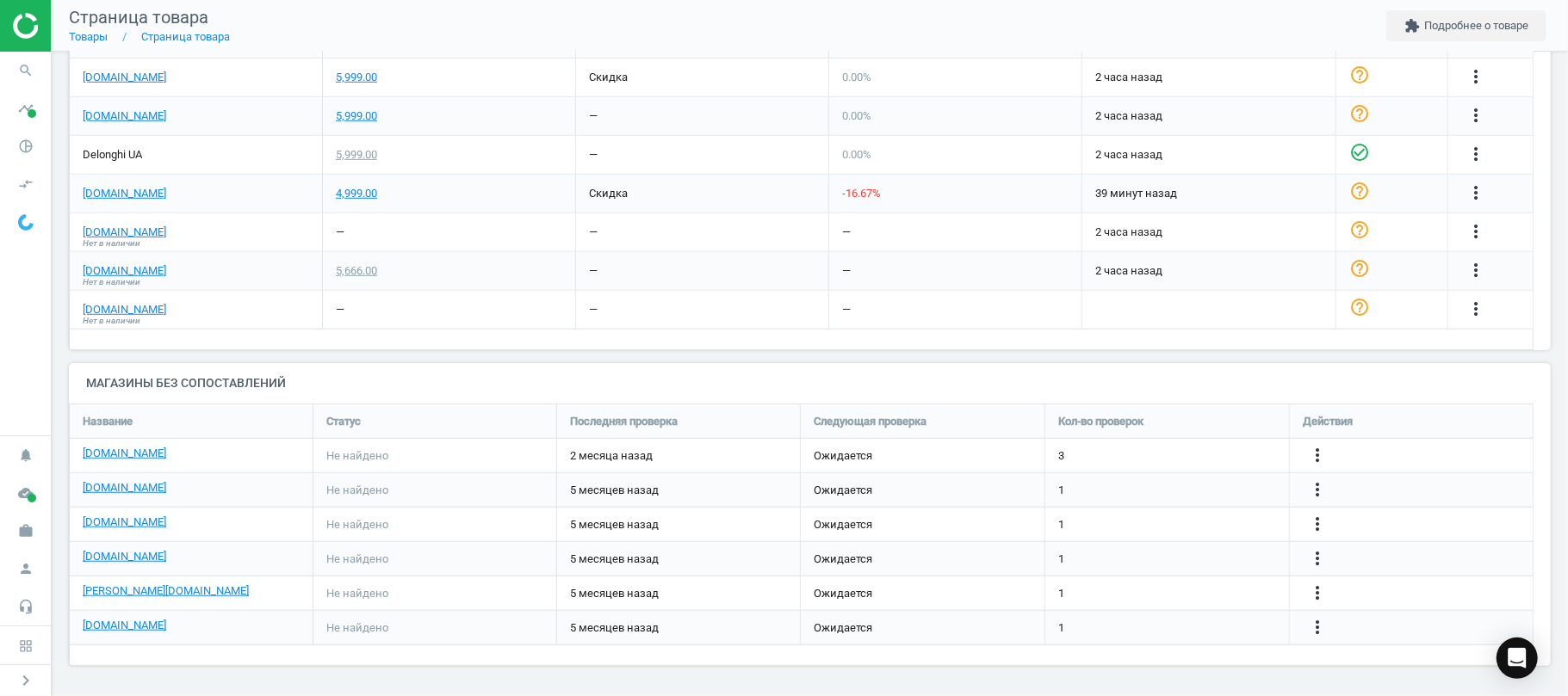
click at [104, 317] on span "Нет в наличии" at bounding box center [112, 321] width 58 height 12
click at [104, 313] on link "[DOMAIN_NAME]" at bounding box center [124, 310] width 84 height 16
click at [25, 57] on icon "search" at bounding box center [26, 70] width 33 height 33
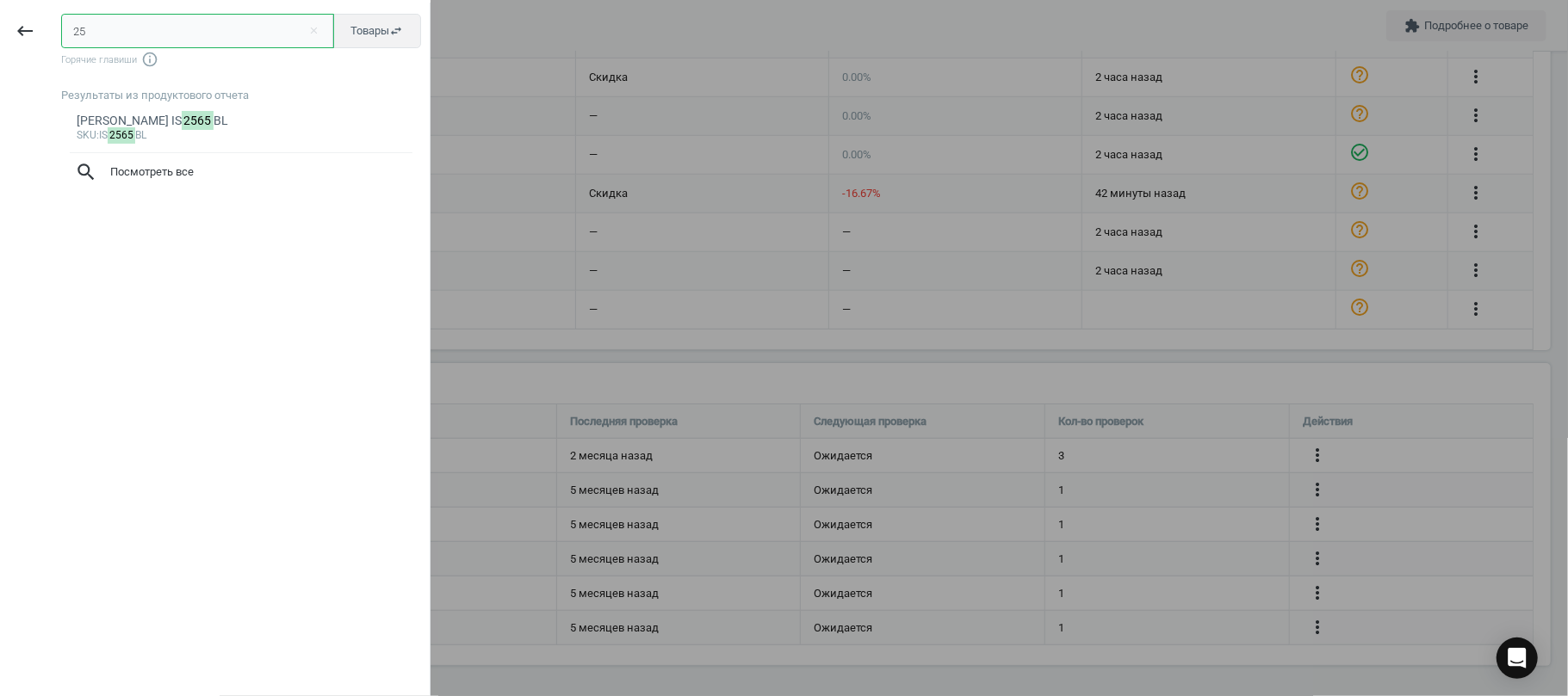
type input "2"
paste input "EC 885 GY"
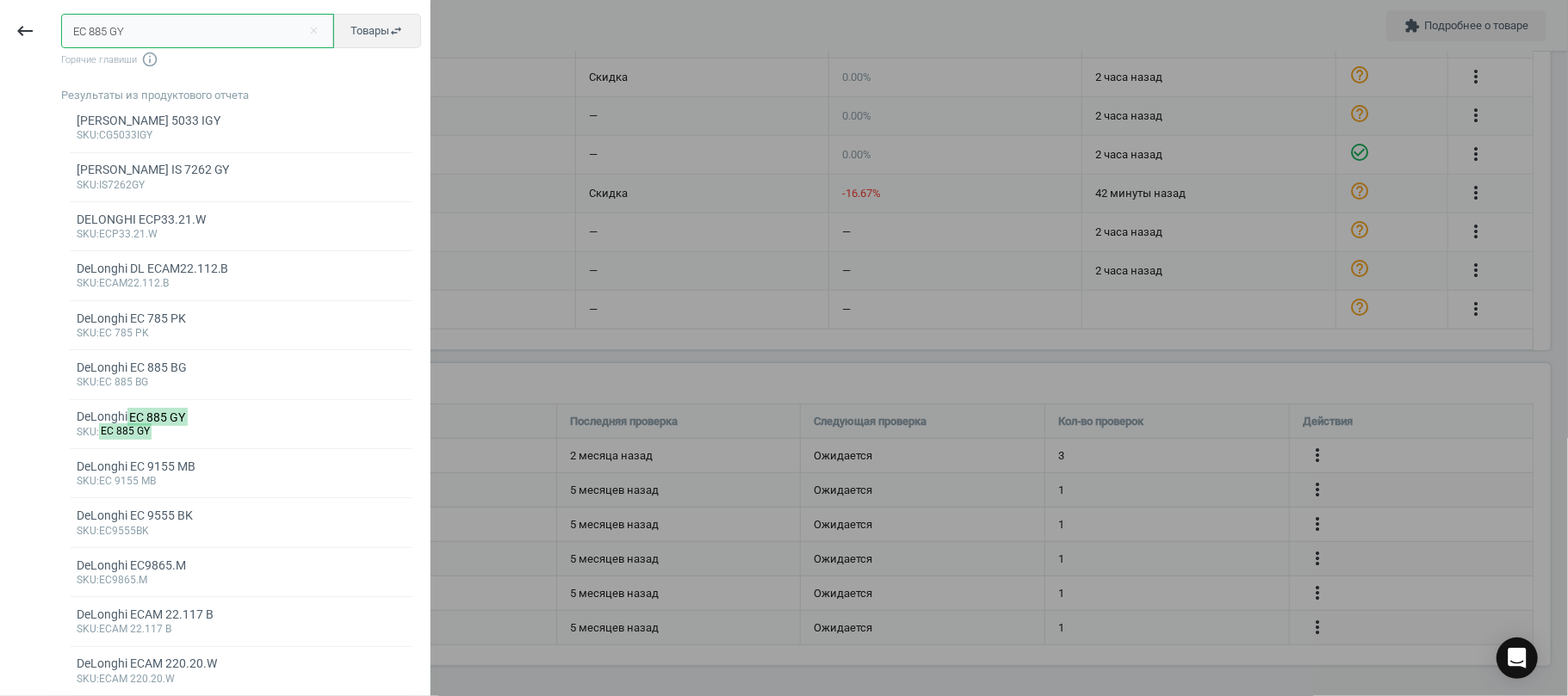
click at [107, 28] on input "EC 885 GY" at bounding box center [198, 31] width 273 height 34
paste input "EC 885 GY"
type input "EC 885EC 885 GY GY"
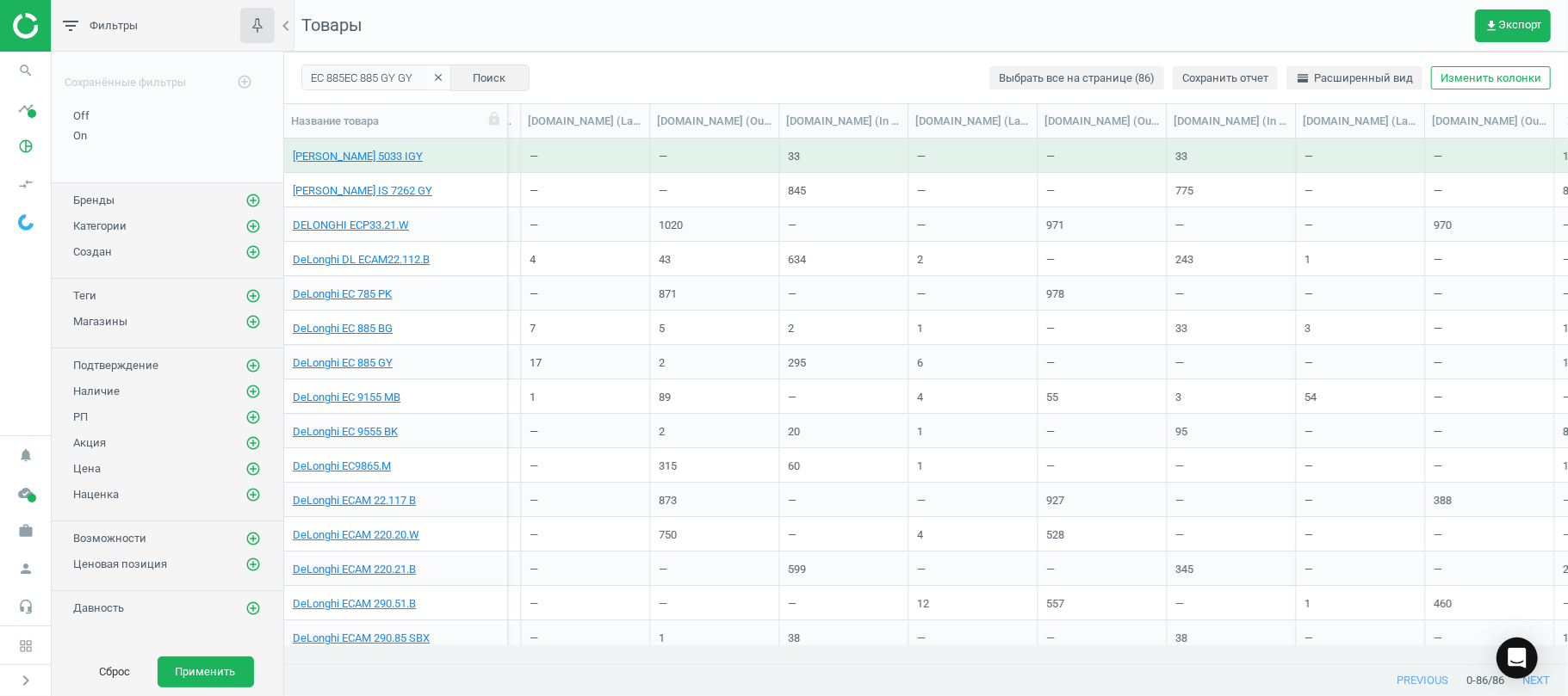
scroll to position [0, 3590]
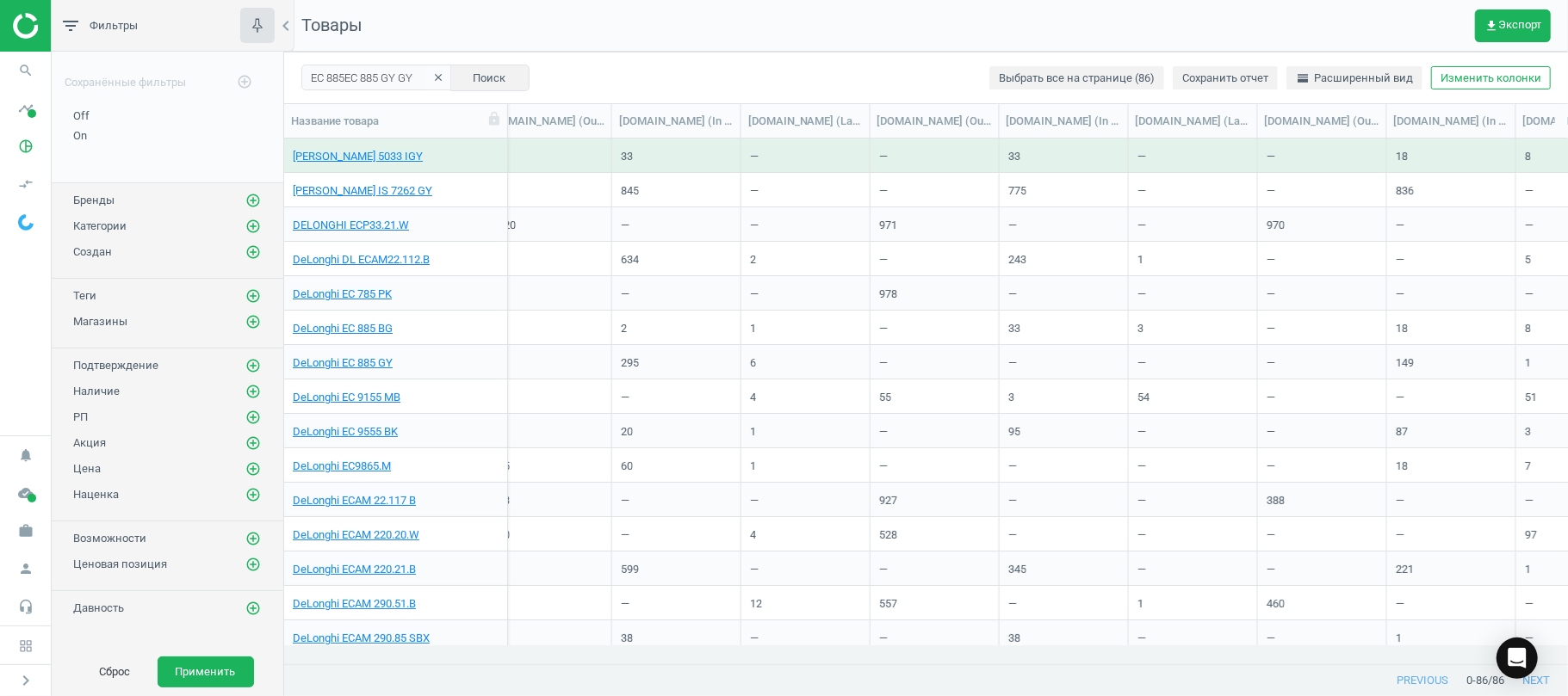
drag, startPoint x: 966, startPoint y: 682, endPoint x: 1092, endPoint y: 679, distance: 126.0
click at [1093, 682] on div "previous 0 - 86 / 86 next" at bounding box center [926, 680] width 1284 height 31
click at [11, 70] on icon "search" at bounding box center [26, 70] width 33 height 33
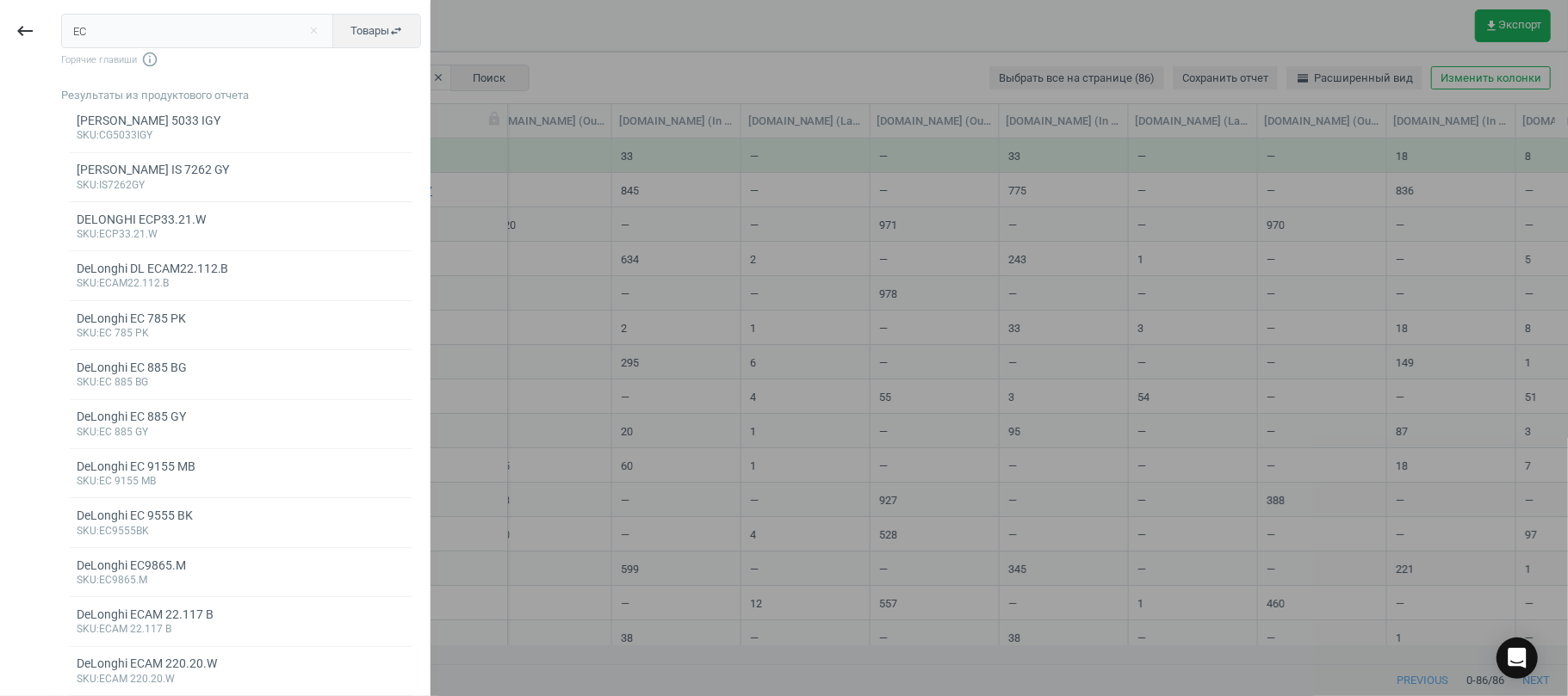
type input "E"
type input "885"
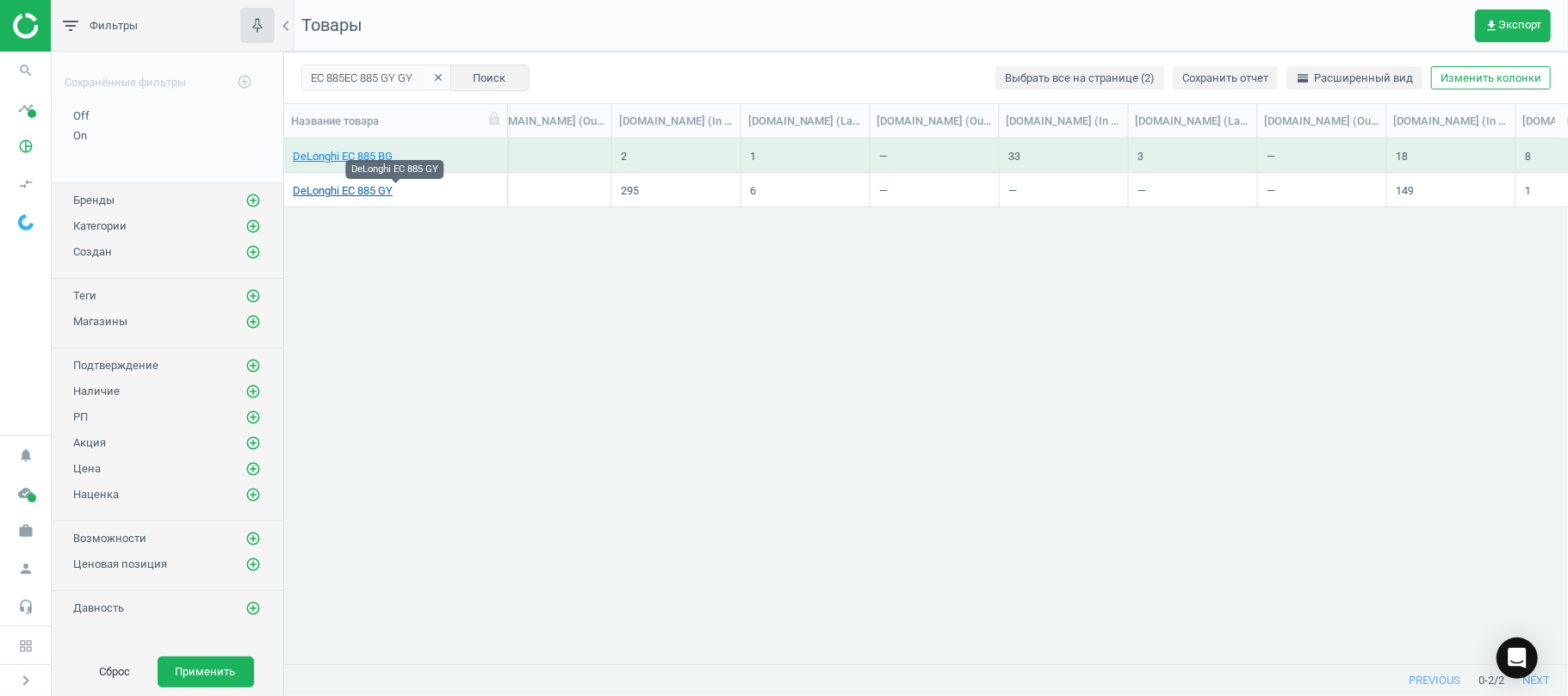
click at [354, 196] on link "DeLonghi EC 885 GY" at bounding box center [343, 192] width 100 height 16
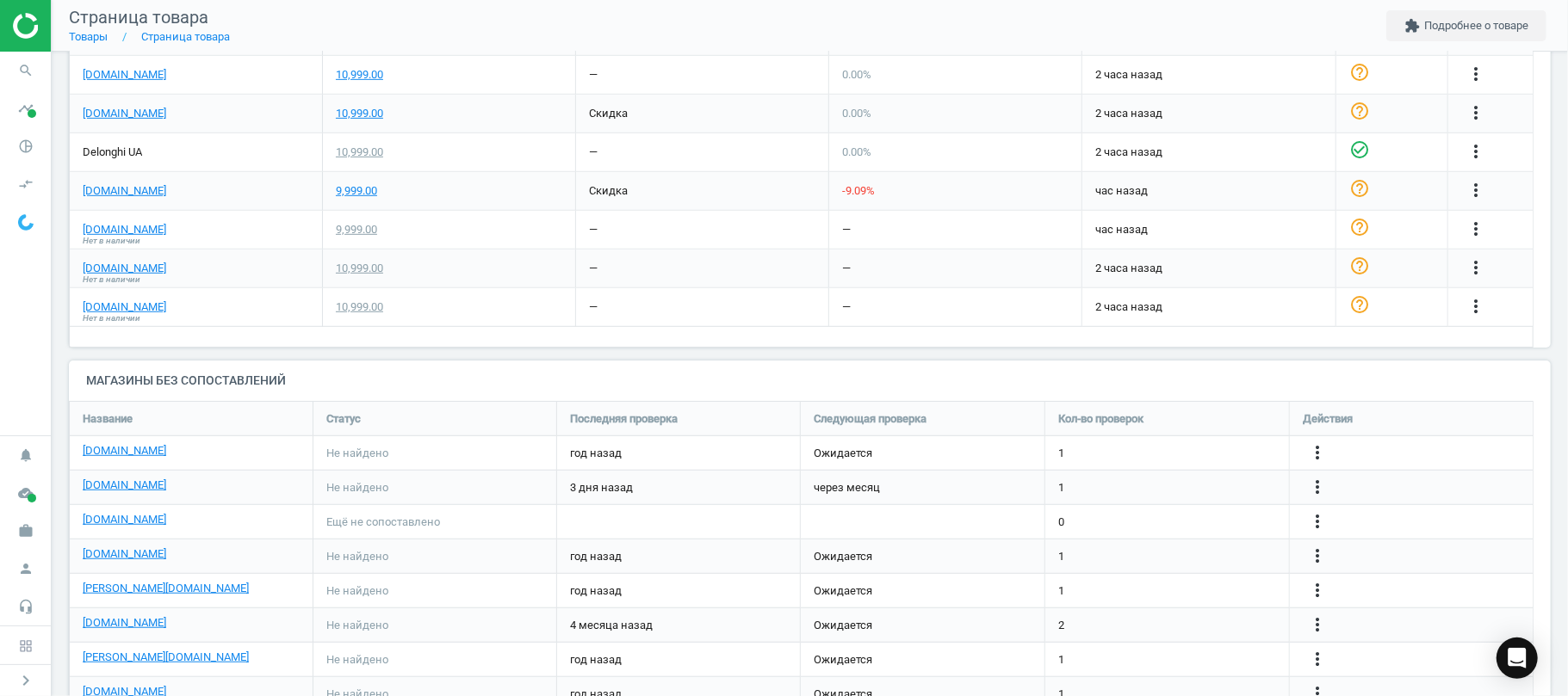
scroll to position [783, 0]
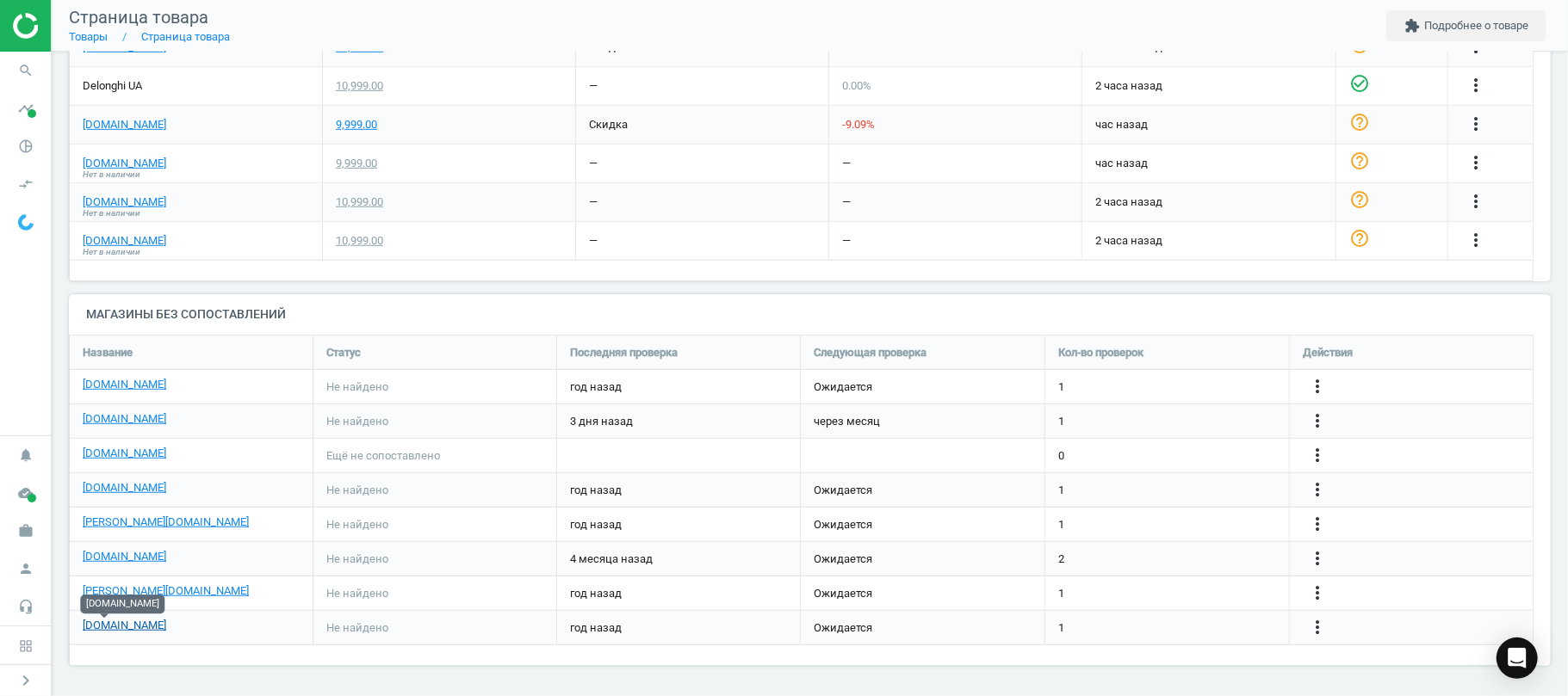
click at [121, 623] on link "[DOMAIN_NAME]" at bounding box center [124, 626] width 84 height 16
click at [1307, 631] on icon "more_vert" at bounding box center [1316, 627] width 20 height 20
click at [1186, 628] on link "Изменить ссылку/опцию" at bounding box center [1183, 620] width 236 height 26
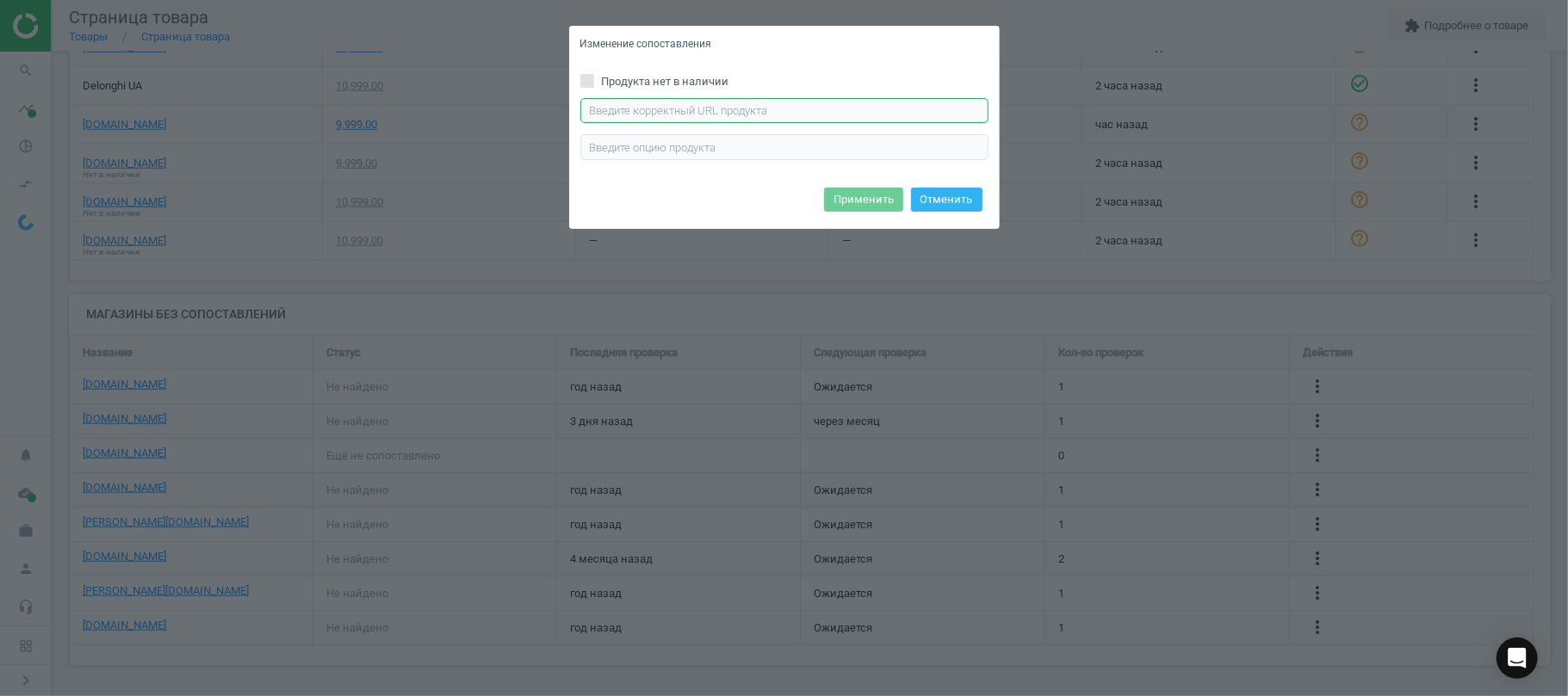
click at [738, 118] on input "text" at bounding box center [784, 111] width 408 height 25
paste input "https://www.moyo.ua/ua/kofevarka_delonghi_ec885gy/609980.html"
type input "https://www.moyo.ua/ua/kofevarka_delonghi_ec885gy/609980.html"
click at [862, 192] on button "Применить" at bounding box center [864, 199] width 79 height 24
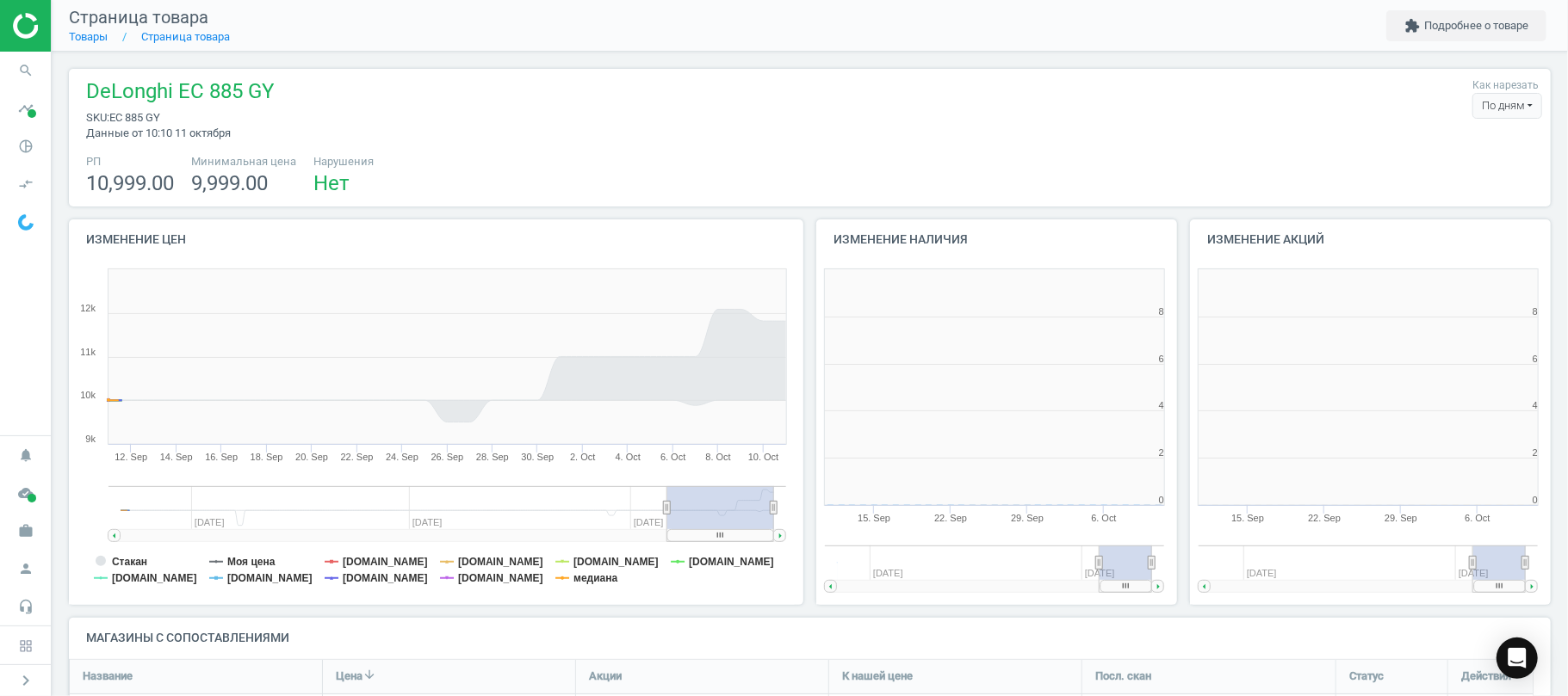
scroll to position [380, 392]
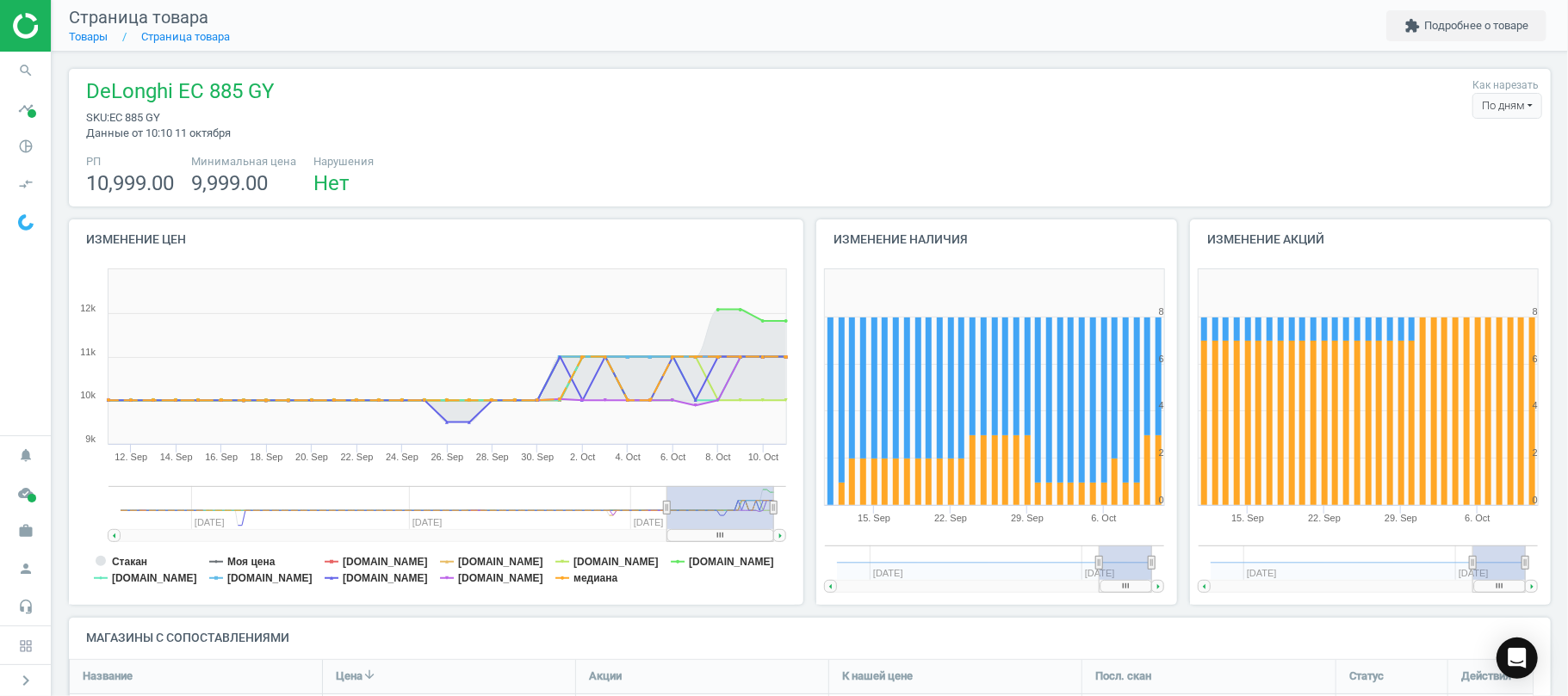
click at [354, 654] on h4 "Магазины с сопоставлениями" at bounding box center [809, 638] width 1482 height 40
click at [19, 74] on icon "search" at bounding box center [26, 70] width 33 height 33
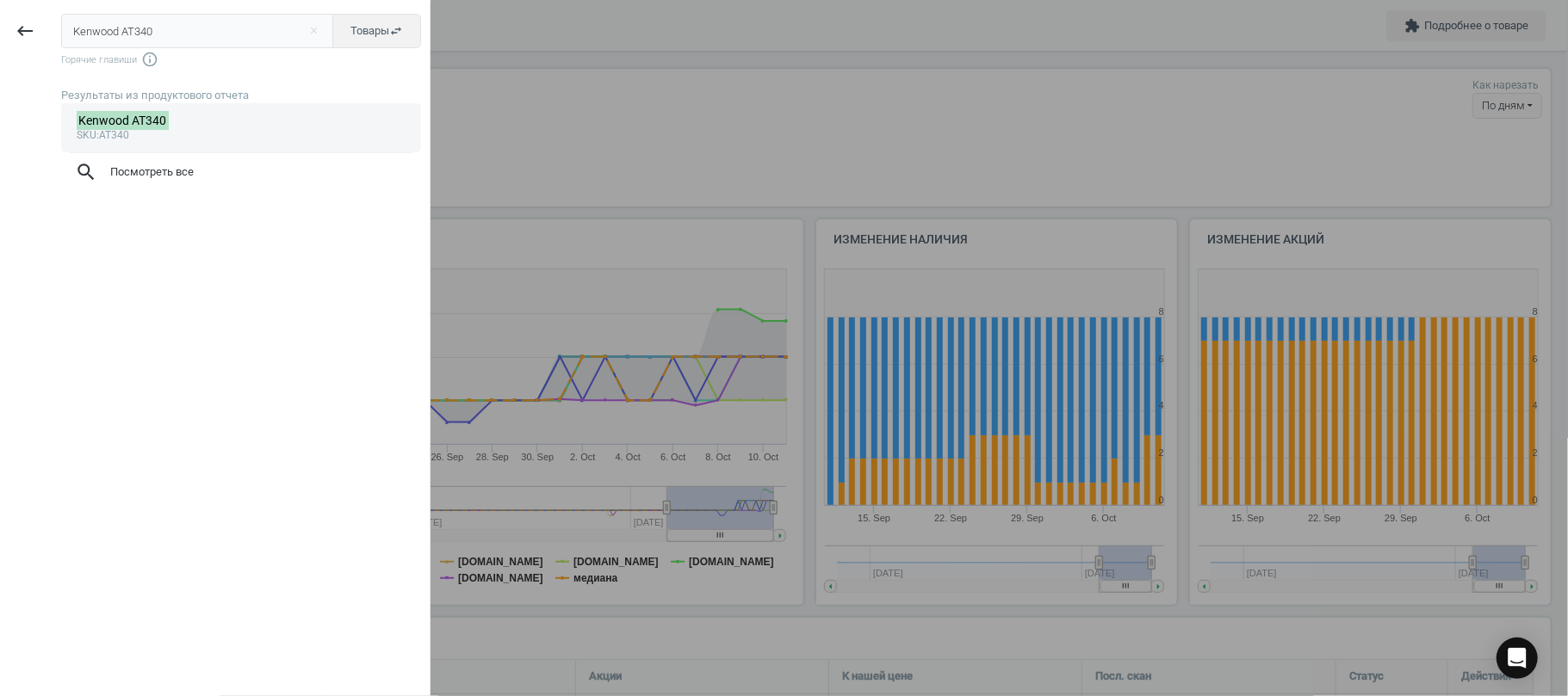
type input "Kenwood AT340"
click at [77, 121] on div "Kenwood AT340" at bounding box center [241, 120] width 330 height 17
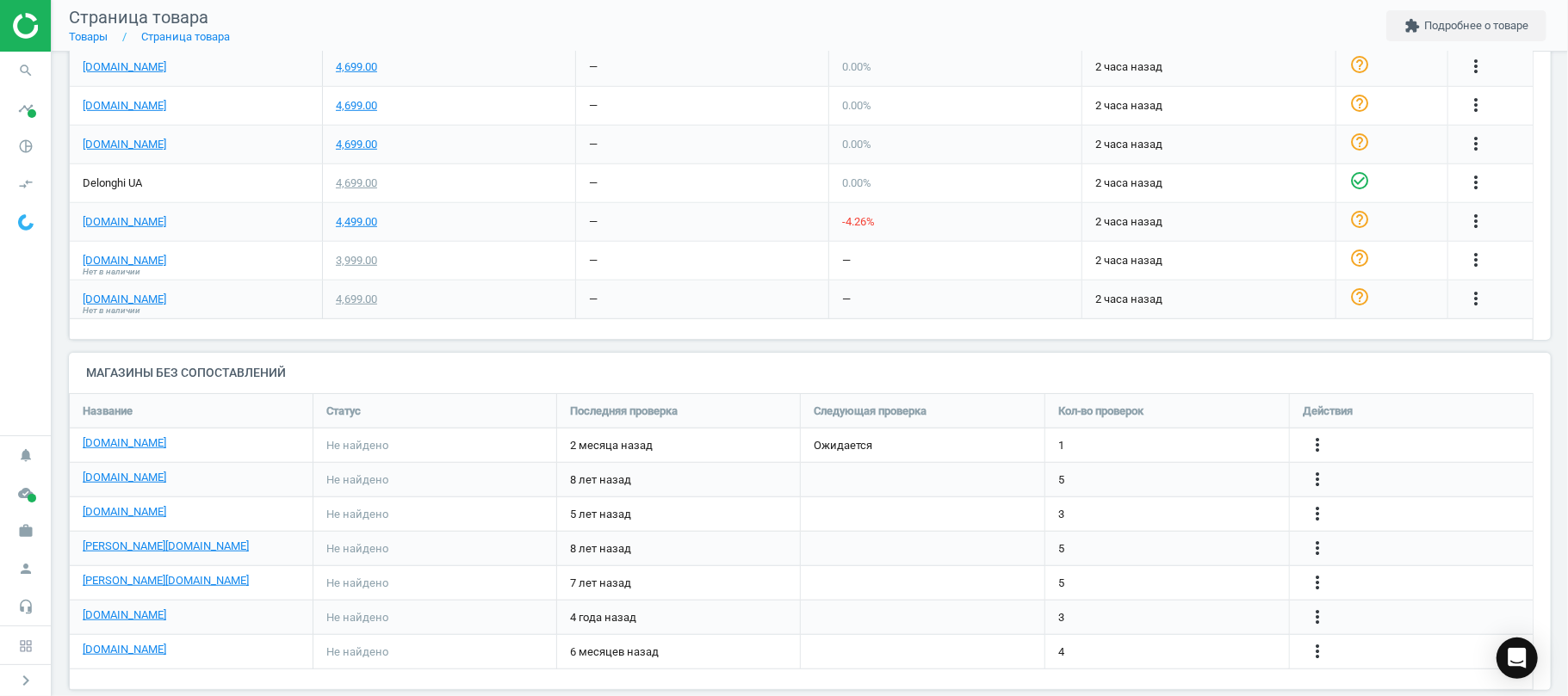
scroll to position [787, 0]
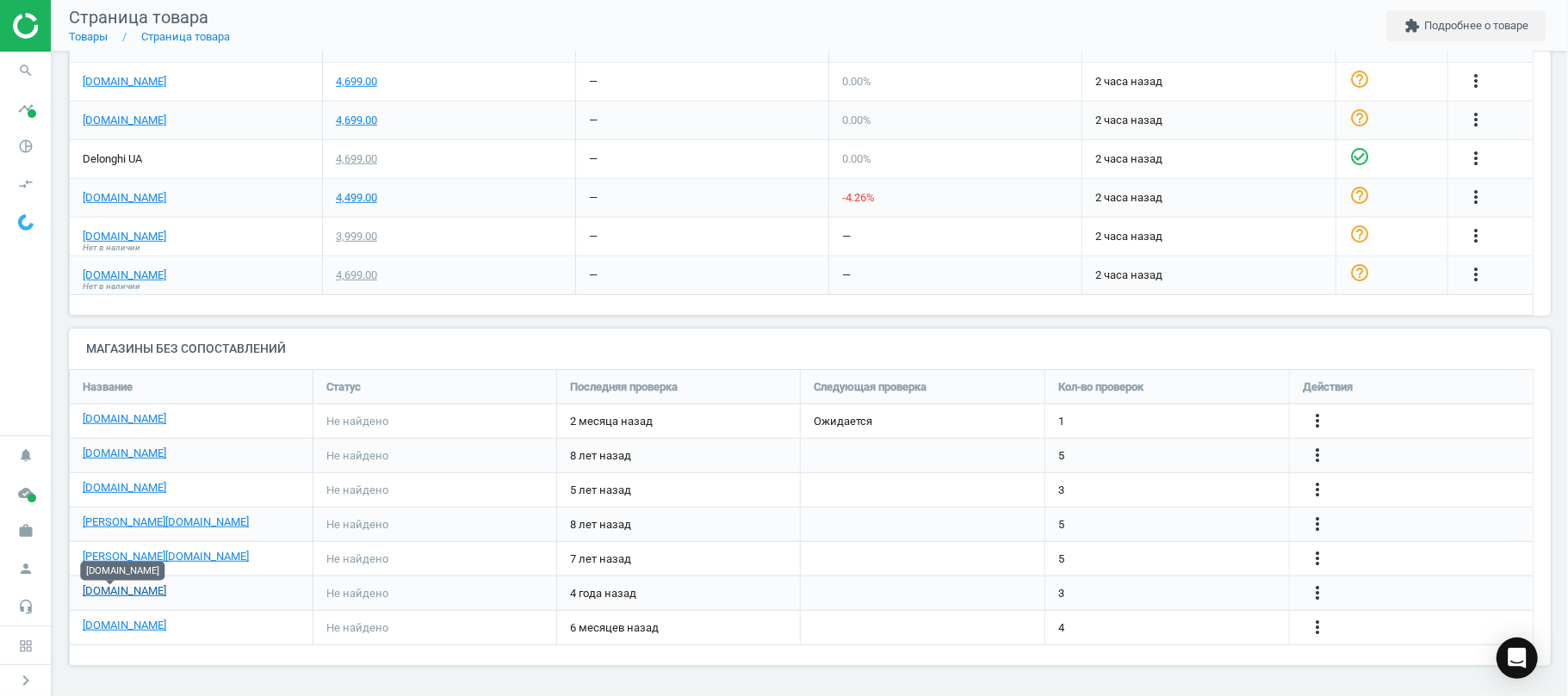
click at [90, 594] on link "[DOMAIN_NAME]" at bounding box center [124, 591] width 84 height 16
